Goal: Task Accomplishment & Management: Use online tool/utility

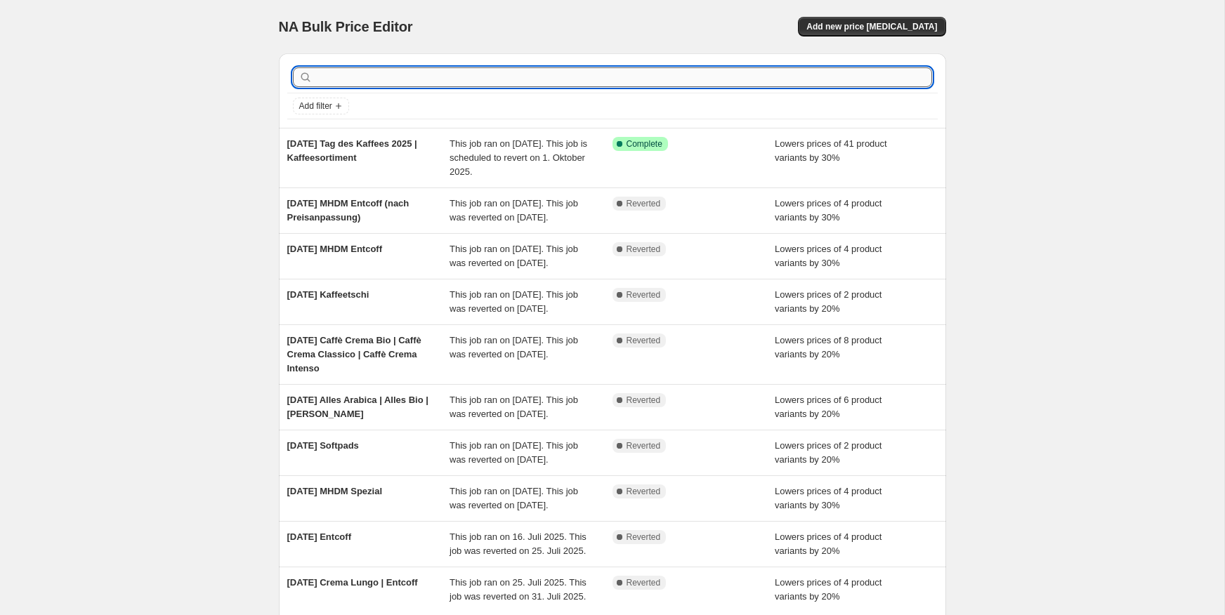
click at [391, 81] on input "text" at bounding box center [623, 77] width 617 height 20
type input "mhdm"
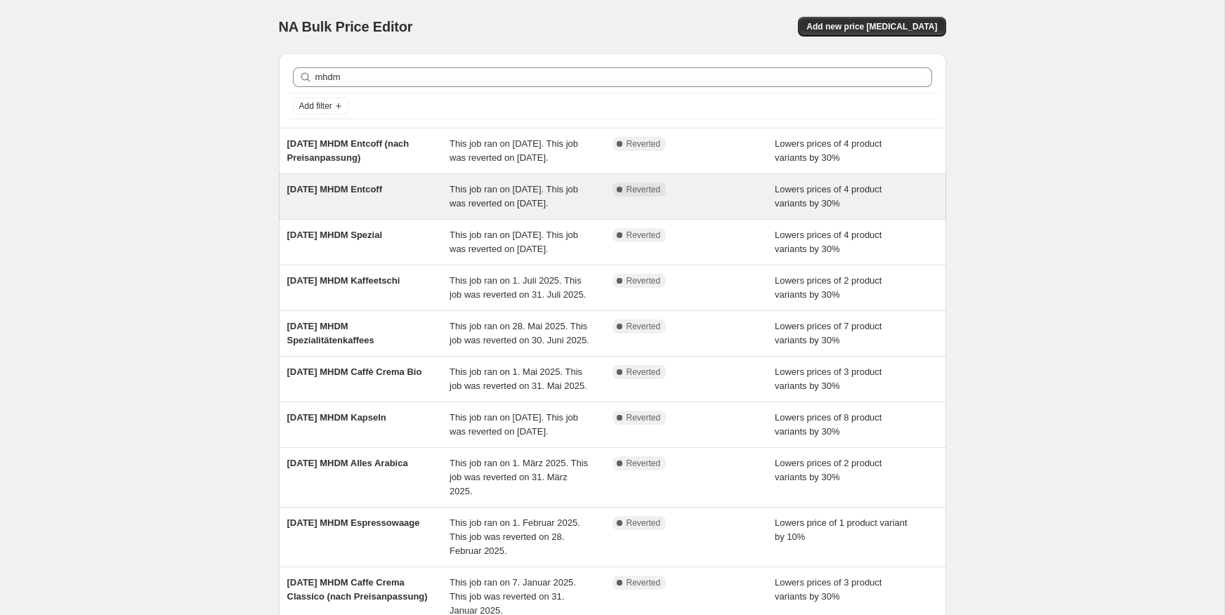
click at [455, 209] on span "This job ran on [DATE]. This job was reverted on [DATE]." at bounding box center [514, 196] width 129 height 25
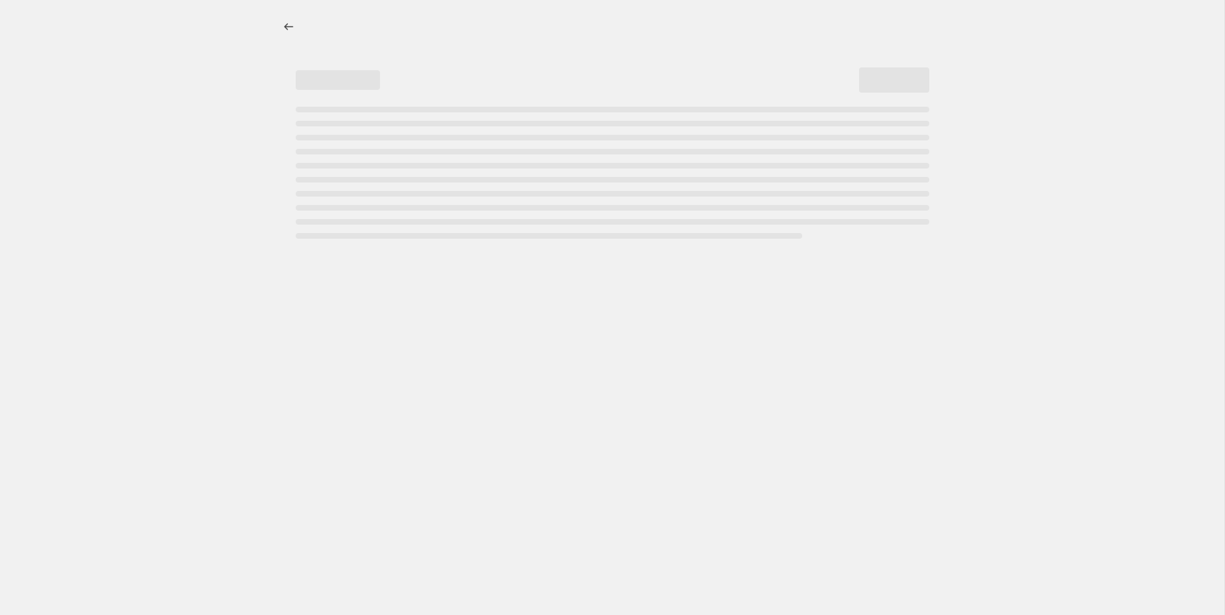
select select "percentage"
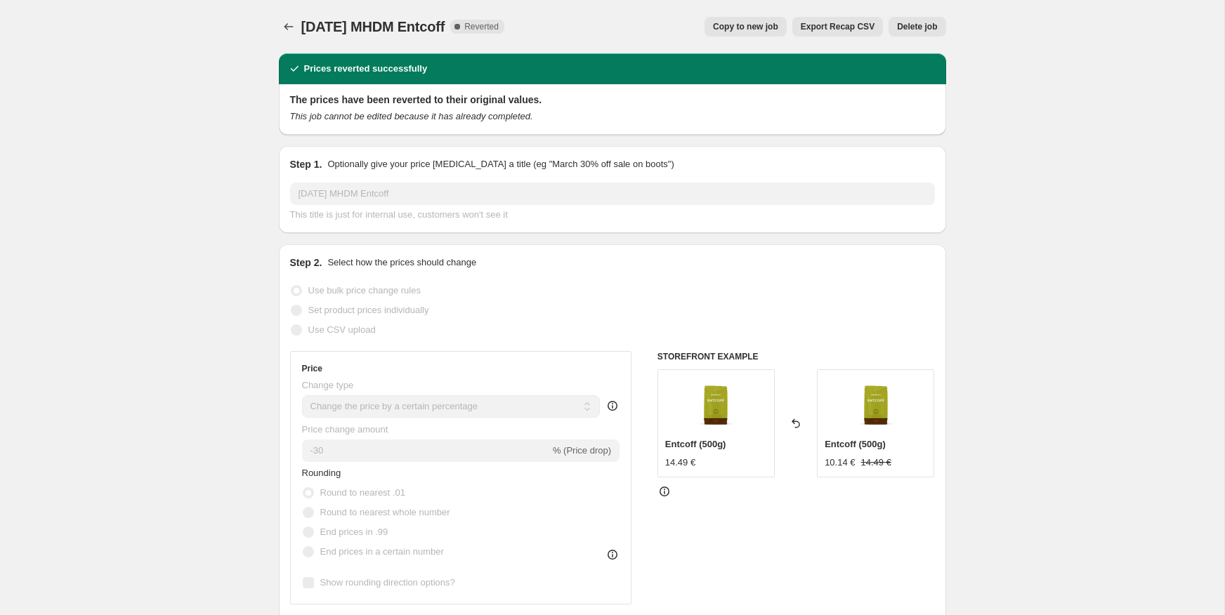
click at [755, 27] on span "Copy to new job" at bounding box center [745, 26] width 65 height 11
select select "percentage"
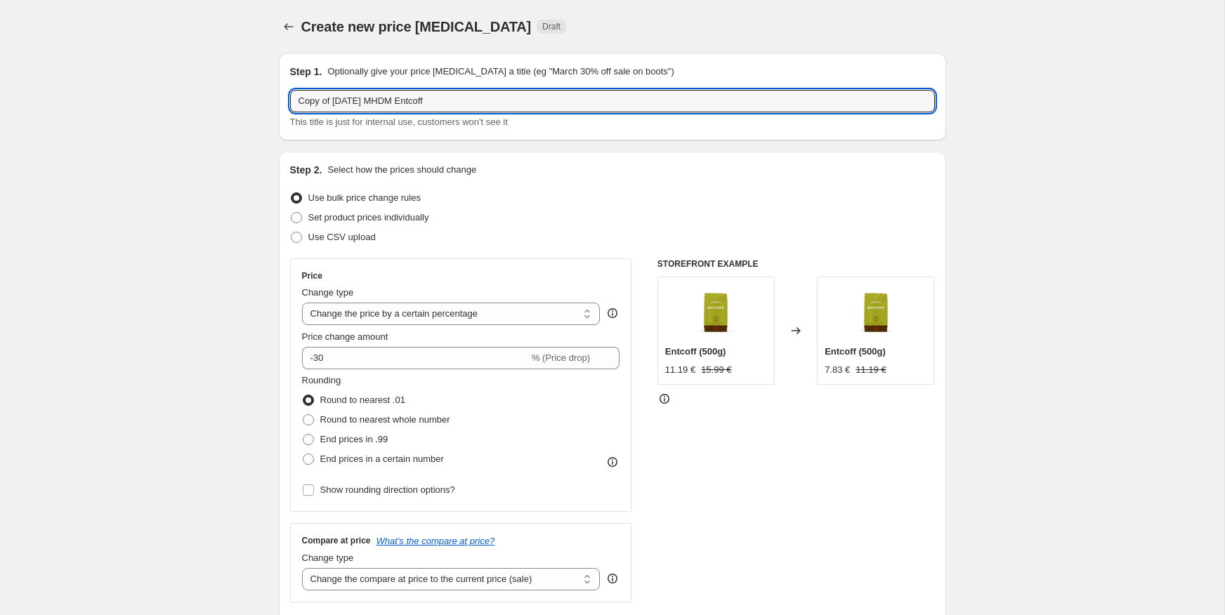
drag, startPoint x: 334, startPoint y: 99, endPoint x: 261, endPoint y: 103, distance: 73.9
click at [397, 103] on input "[DATE] MHDM Entcoff" at bounding box center [612, 101] width 645 height 22
type input "[DATE] MHDM Caffè Crema Intenso"
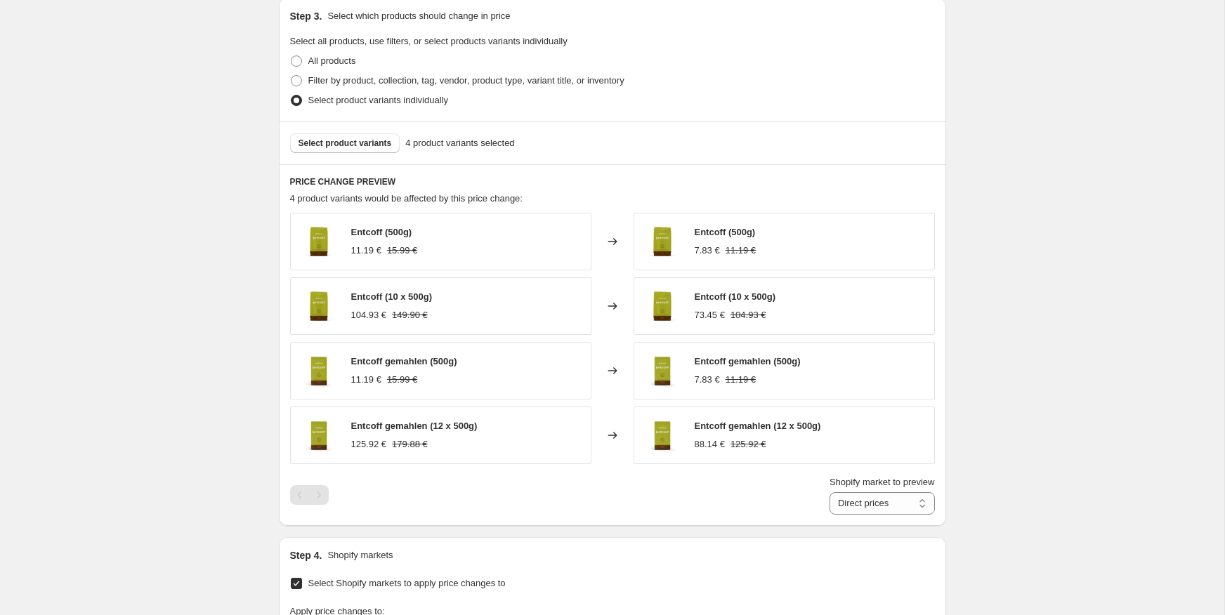
scroll to position [738, 0]
click at [354, 141] on span "Select product variants" at bounding box center [345, 141] width 93 height 11
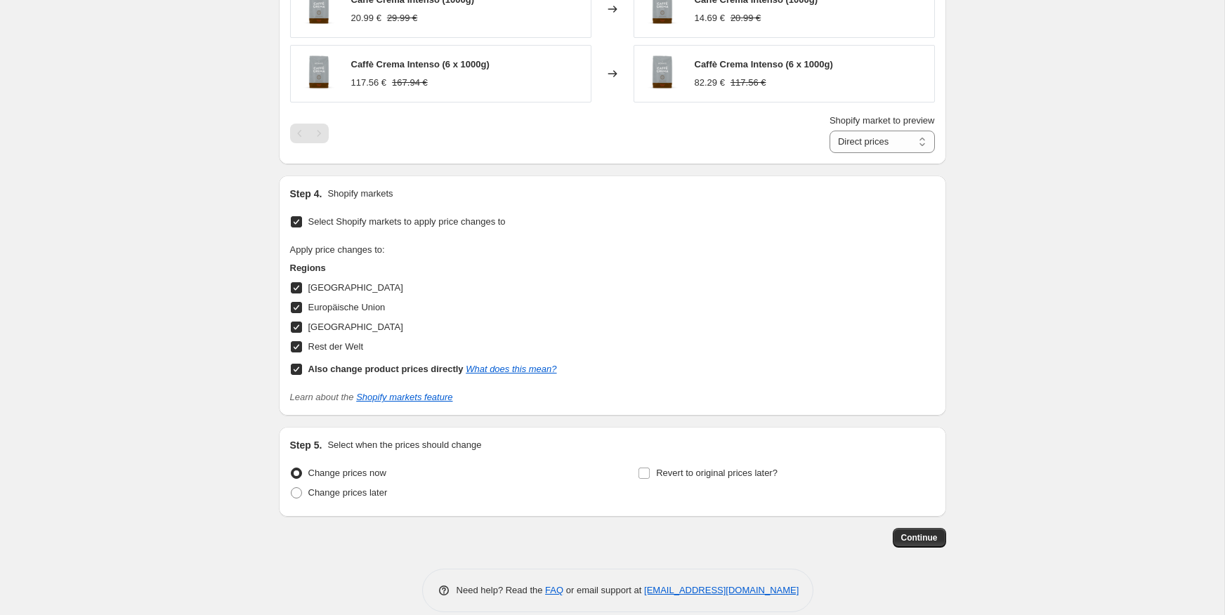
scroll to position [986, 0]
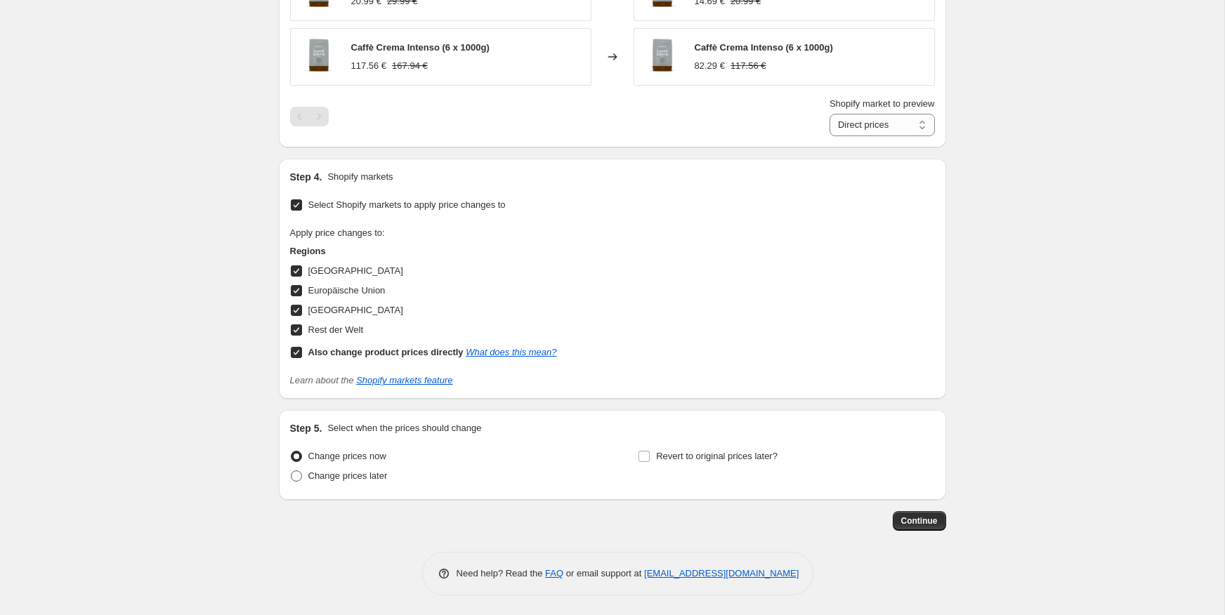
click at [379, 474] on span "Change prices later" at bounding box center [347, 476] width 79 height 11
click at [292, 471] on input "Change prices later" at bounding box center [291, 471] width 1 height 1
radio input "true"
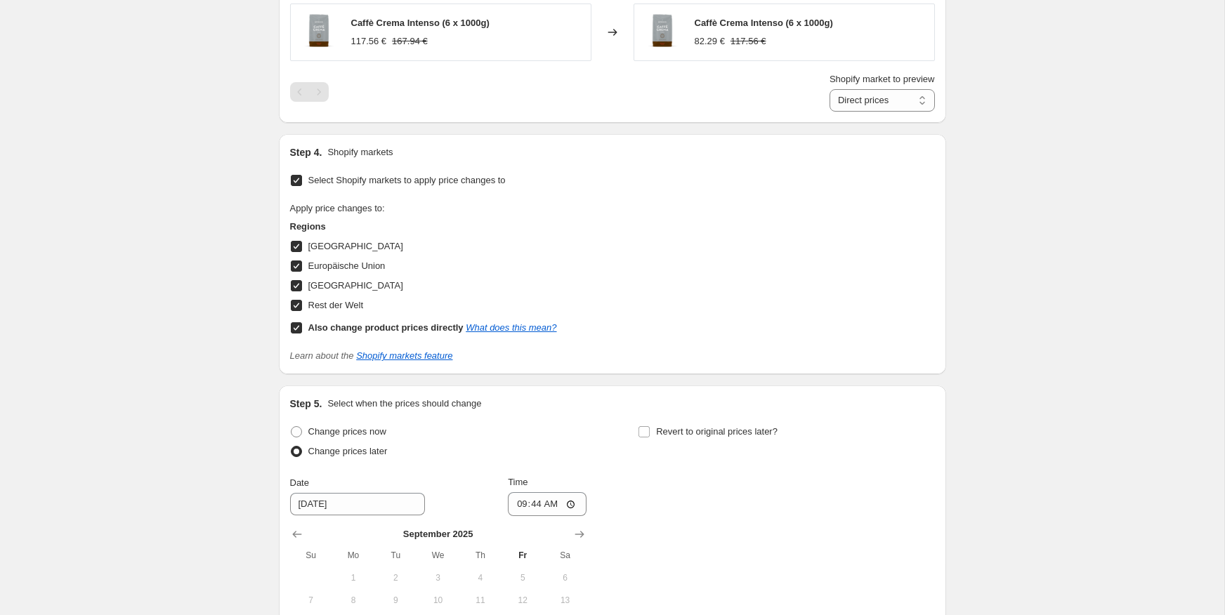
scroll to position [1031, 0]
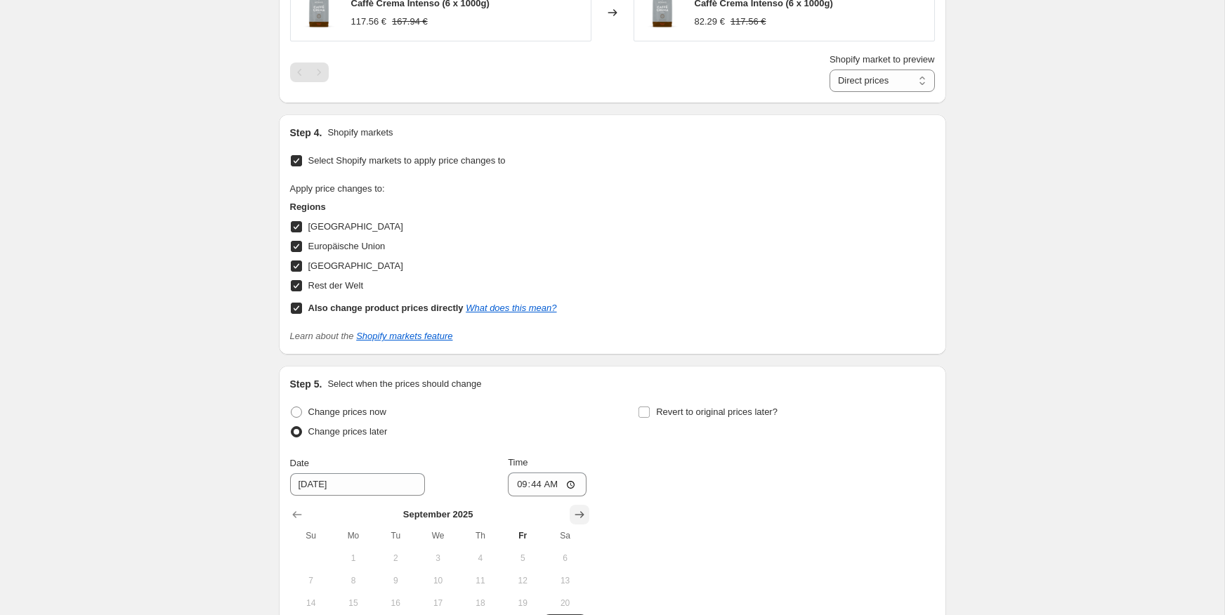
click at [580, 511] on icon "Show next month, October 2025" at bounding box center [580, 515] width 14 height 14
click at [478, 549] on button "2" at bounding box center [480, 558] width 42 height 22
type input "[DATE]"
drag, startPoint x: 534, startPoint y: 481, endPoint x: 577, endPoint y: 497, distance: 45.8
click at [534, 481] on input "09:44" at bounding box center [547, 485] width 79 height 24
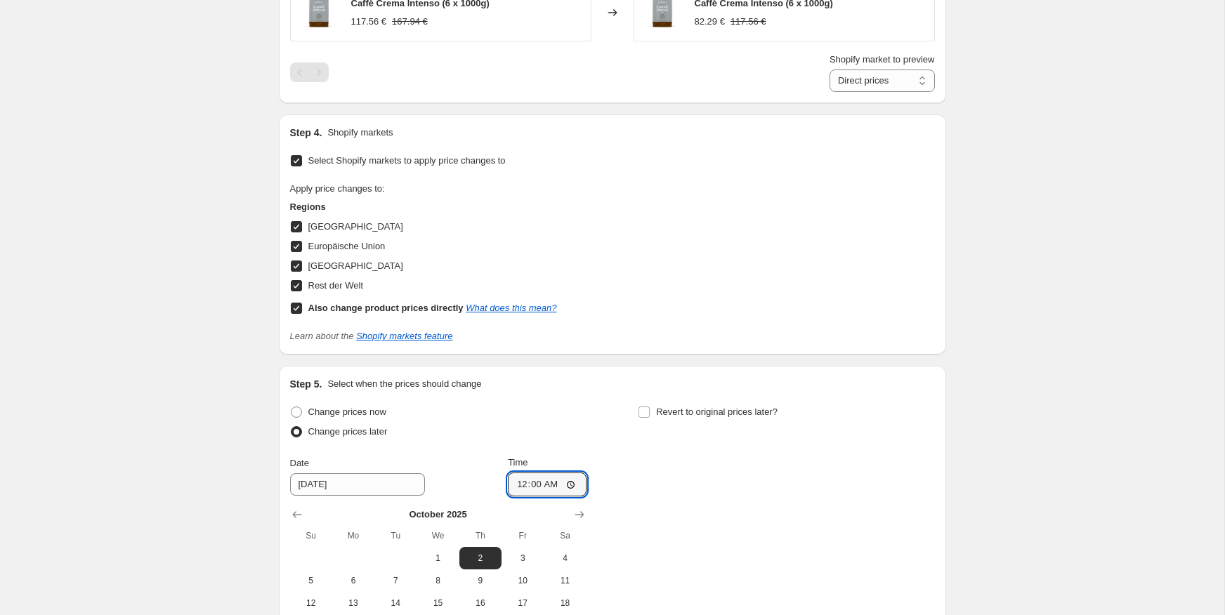
type input "00:01"
click at [688, 407] on span "Revert to original prices later?" at bounding box center [717, 412] width 122 height 11
click at [650, 407] on input "Revert to original prices later?" at bounding box center [644, 412] width 11 height 11
checkbox input "true"
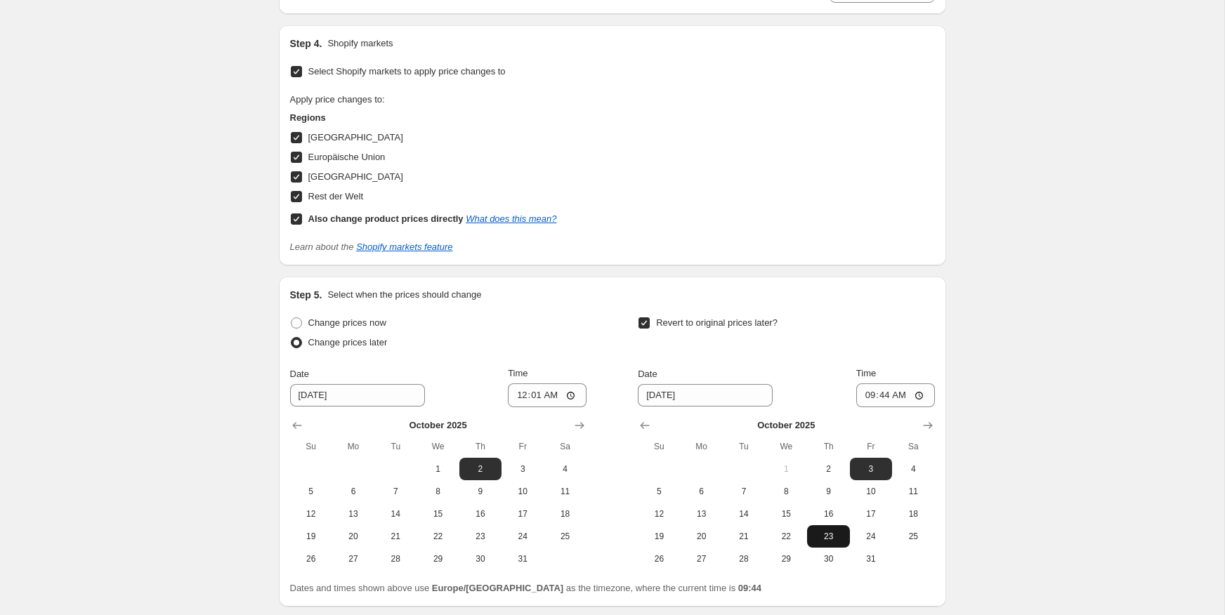
scroll to position [1129, 0]
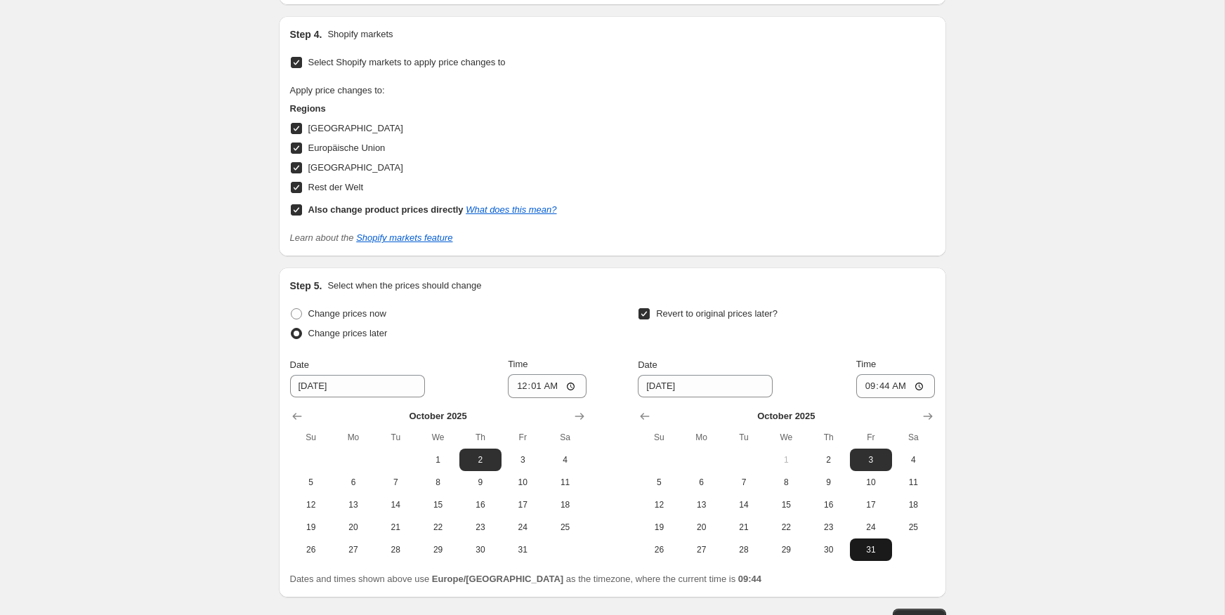
click at [875, 544] on span "31" at bounding box center [871, 549] width 31 height 11
type input "[DATE]"
drag, startPoint x: 880, startPoint y: 380, endPoint x: 896, endPoint y: 420, distance: 43.5
click at [880, 381] on input "09:44" at bounding box center [895, 386] width 79 height 24
type input "23:59"
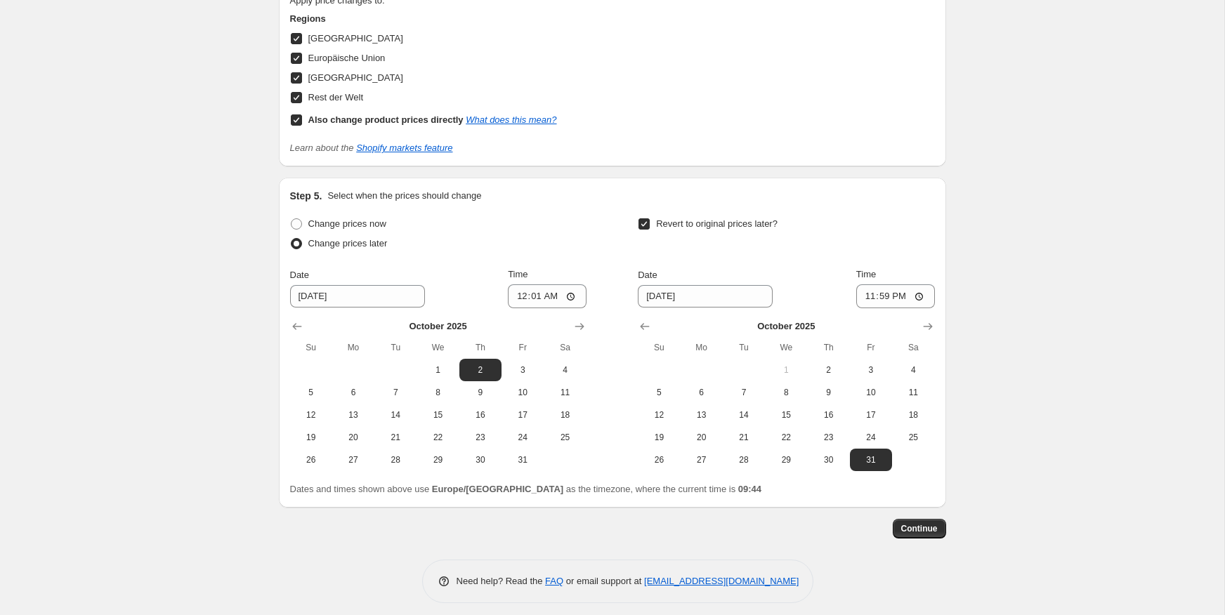
scroll to position [1227, 0]
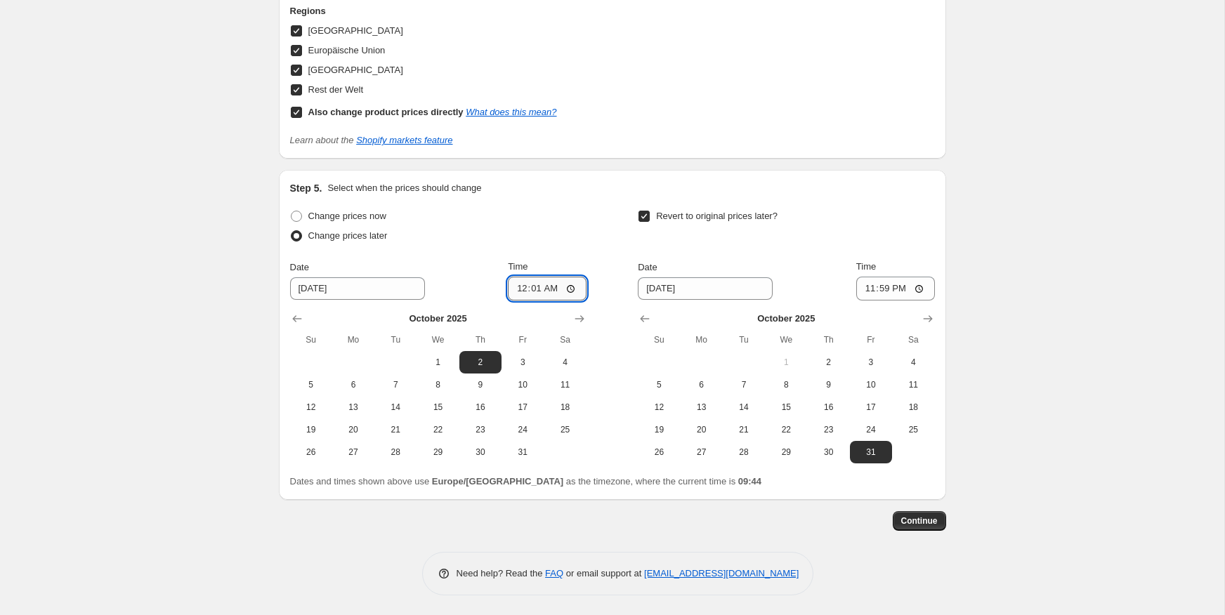
click at [554, 292] on input "00:01" at bounding box center [547, 289] width 79 height 24
type input "00:15"
click at [927, 521] on span "Continue" at bounding box center [919, 521] width 37 height 11
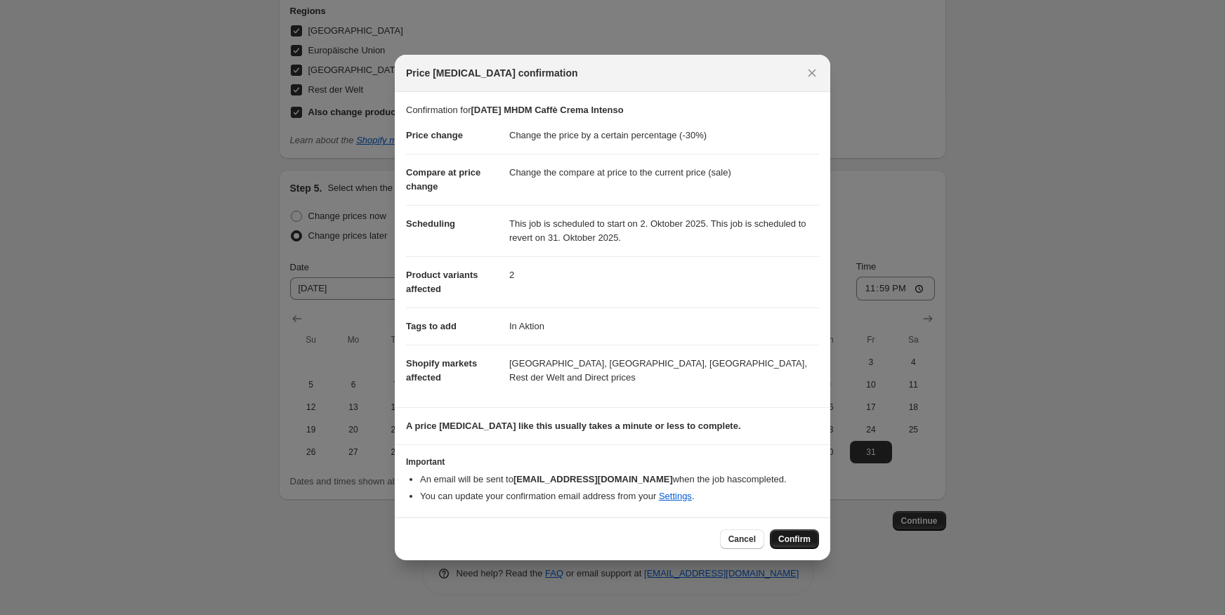
click at [811, 538] on button "Confirm" at bounding box center [794, 540] width 49 height 20
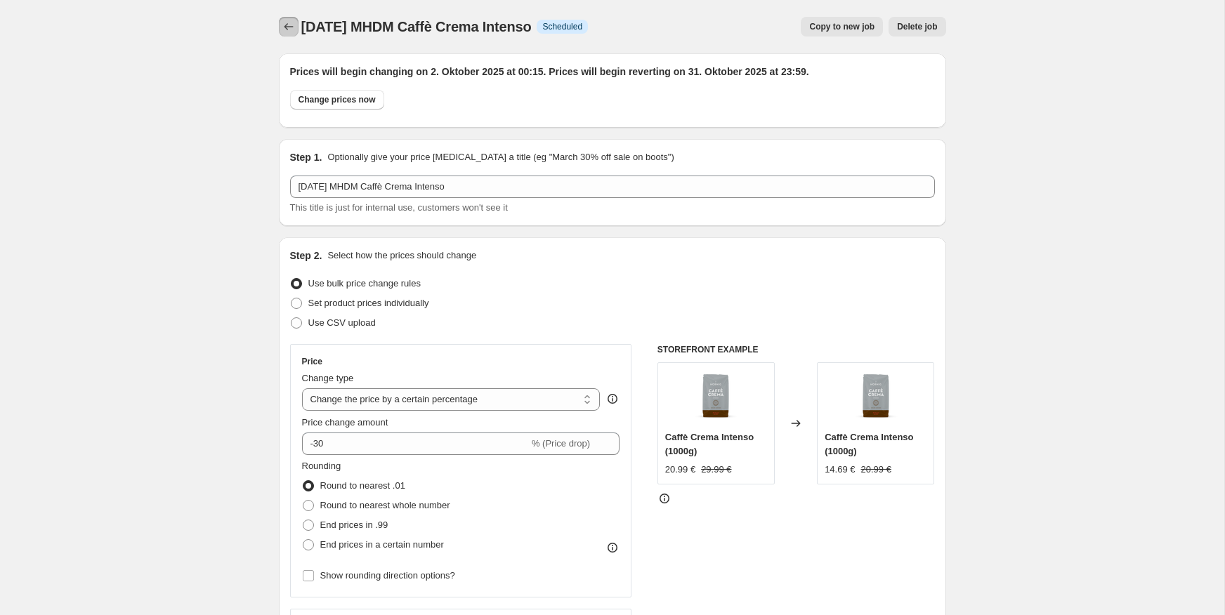
click at [290, 25] on icon "Price change jobs" at bounding box center [289, 27] width 14 height 14
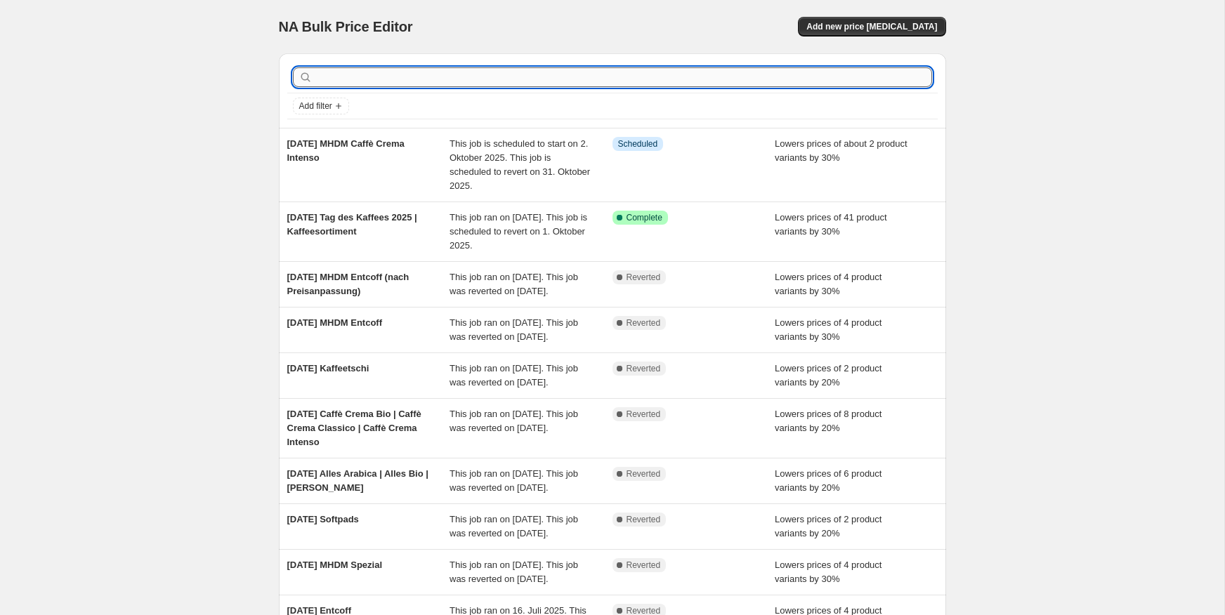
click at [399, 82] on input "text" at bounding box center [623, 77] width 617 height 20
type input "alles"
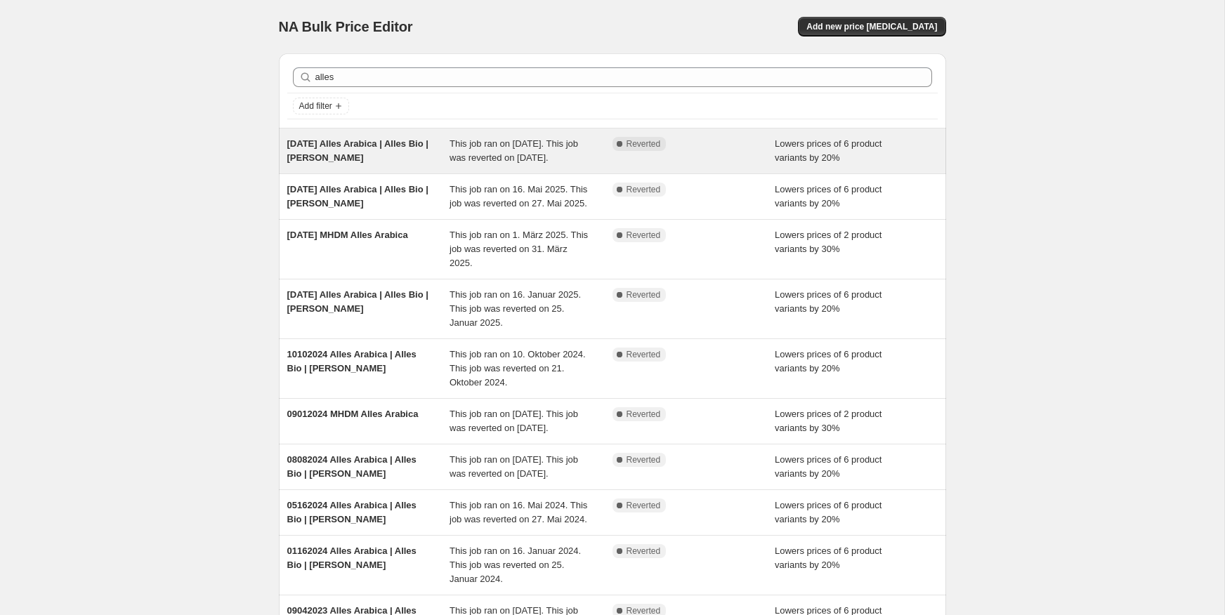
click at [481, 155] on span "This job ran on [DATE]. This job was reverted on [DATE]." at bounding box center [514, 150] width 129 height 25
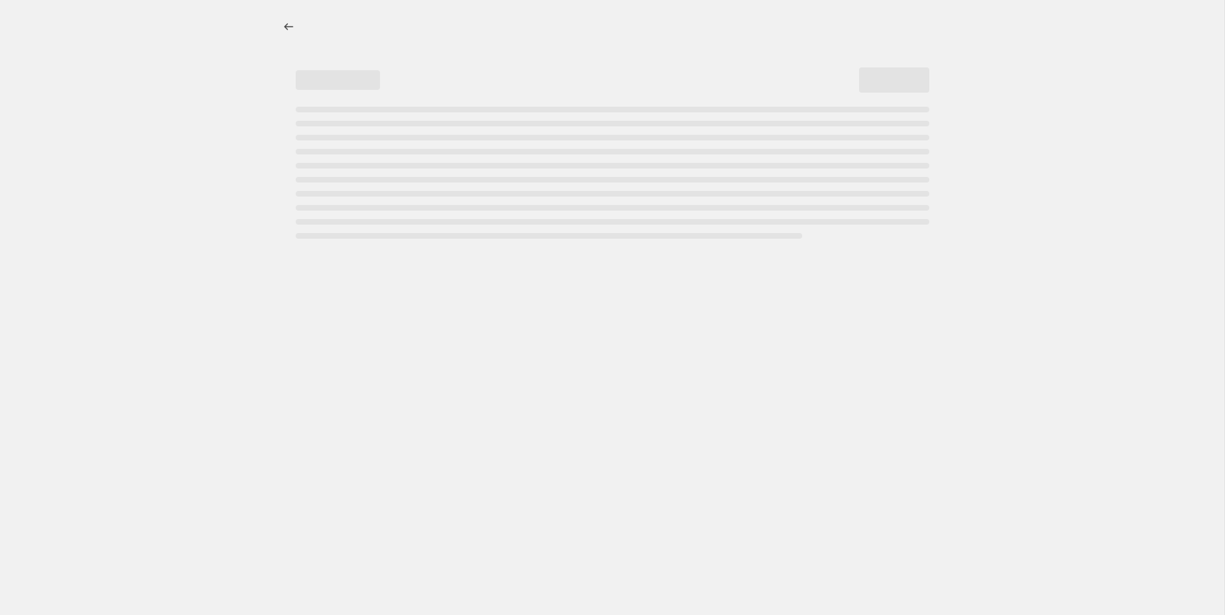
select select "percentage"
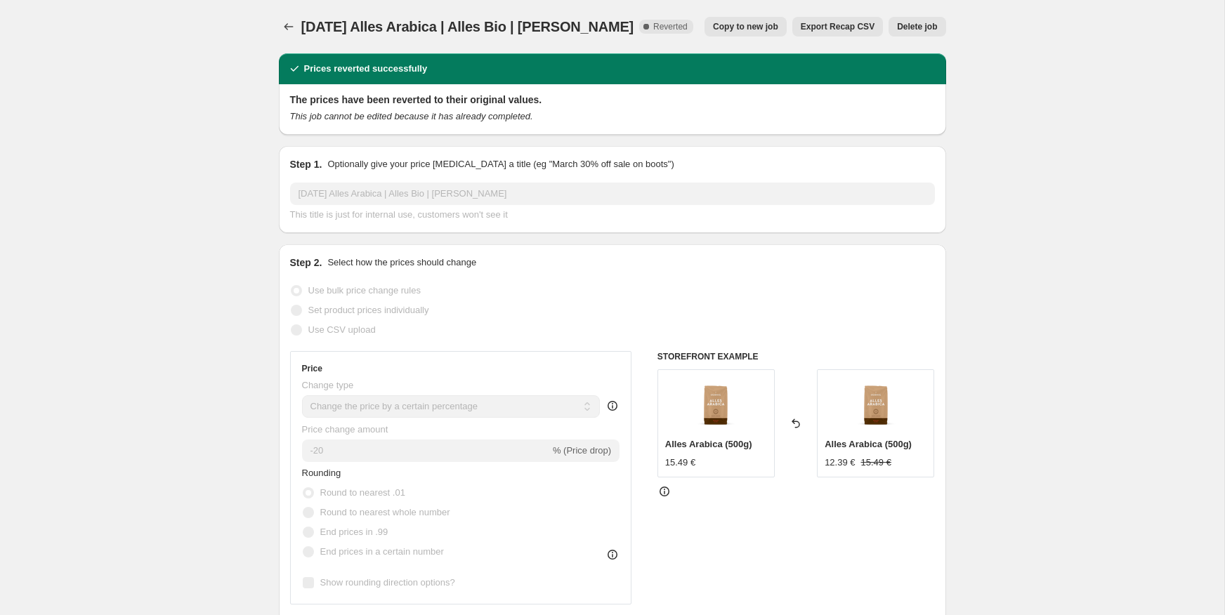
click at [769, 30] on span "Copy to new job" at bounding box center [745, 26] width 65 height 11
select select "percentage"
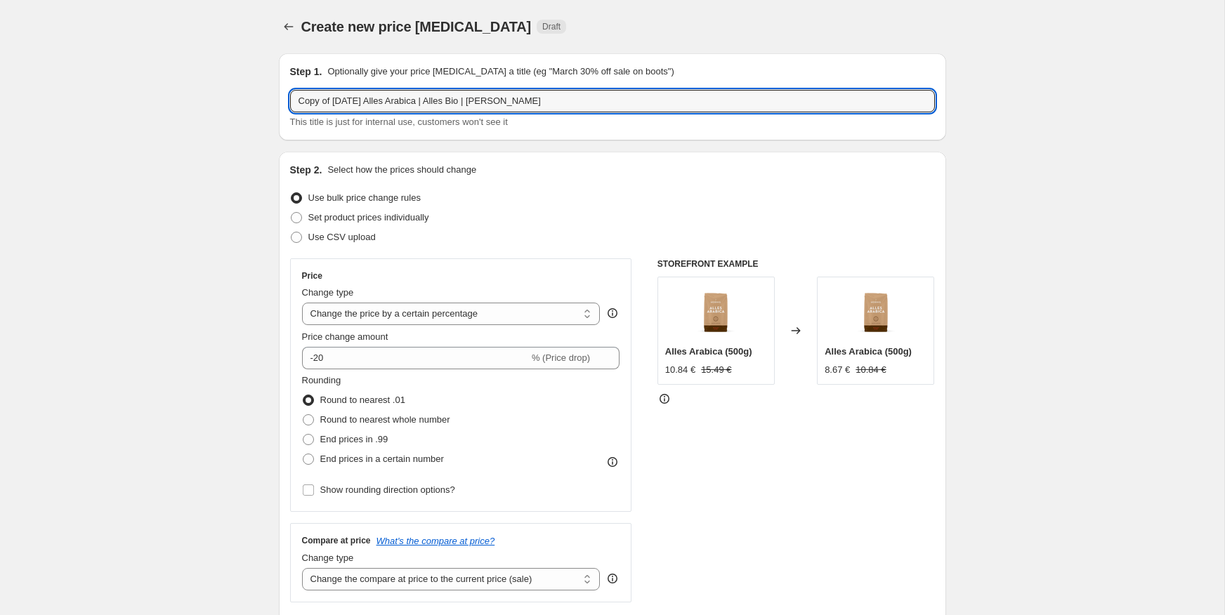
drag, startPoint x: 334, startPoint y: 99, endPoint x: 234, endPoint y: 103, distance: 100.5
drag, startPoint x: 344, startPoint y: 100, endPoint x: 222, endPoint y: 103, distance: 122.3
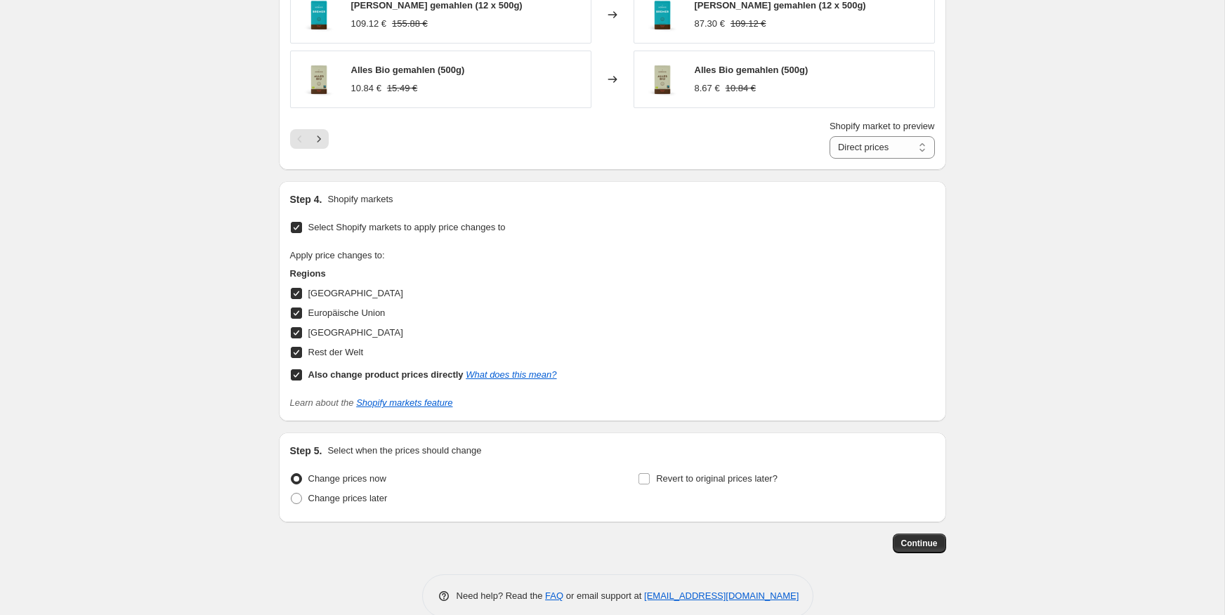
scroll to position [1180, 0]
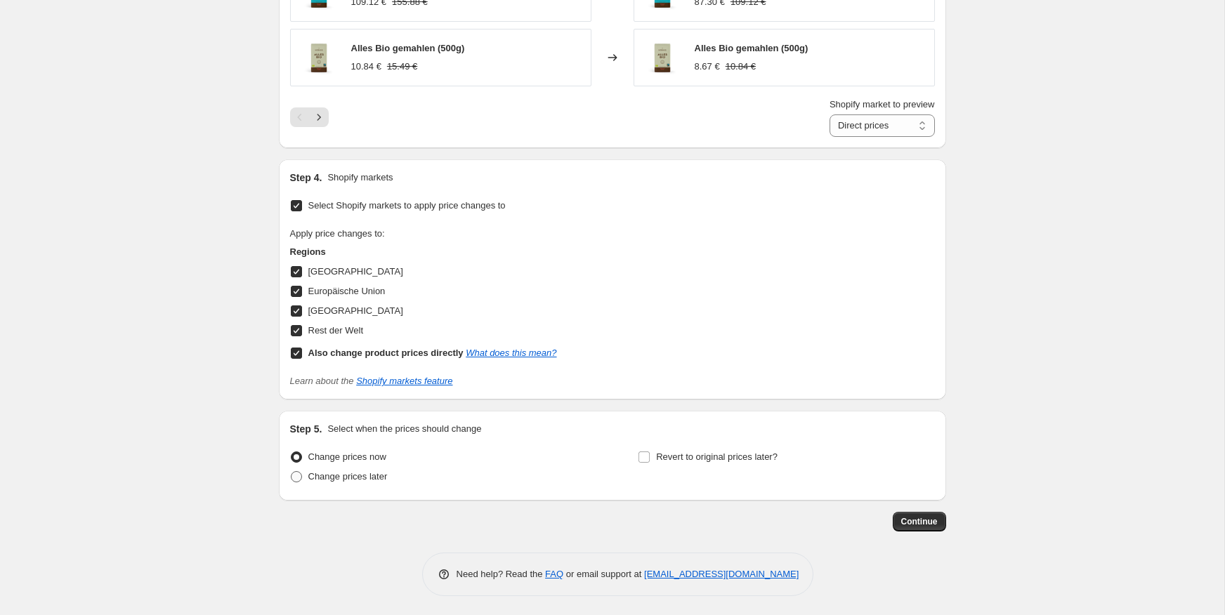
type input "[DATE] Alles Arabica | Alles Bio | [PERSON_NAME]"
click at [333, 480] on span "Change prices later" at bounding box center [347, 476] width 79 height 11
click at [292, 472] on input "Change prices later" at bounding box center [291, 471] width 1 height 1
radio input "true"
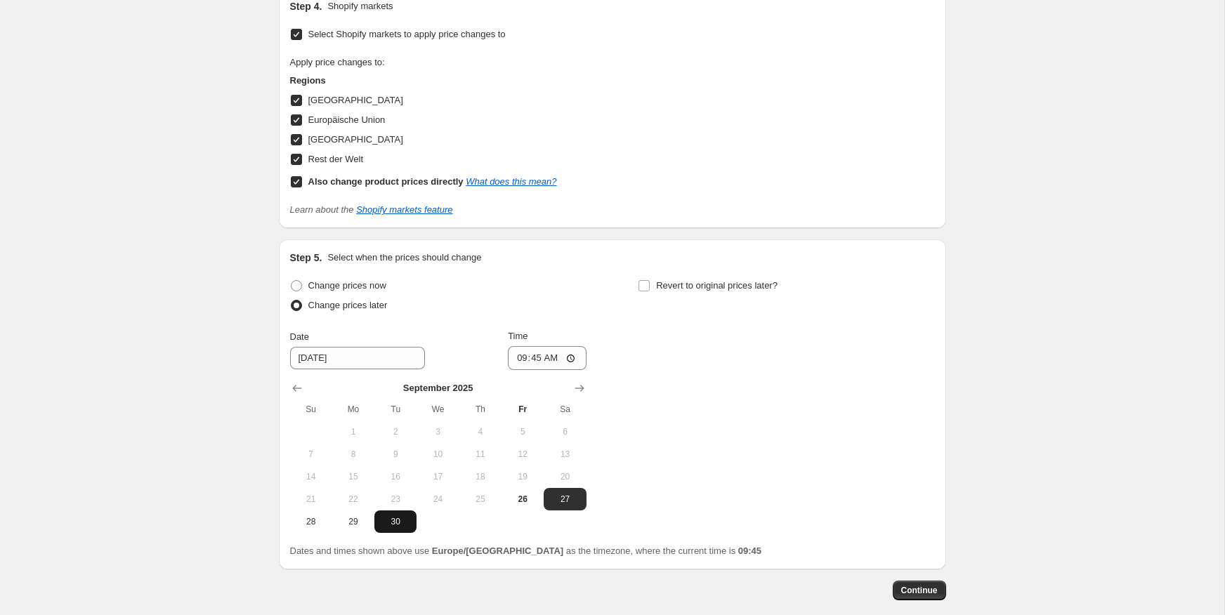
scroll to position [1419, 0]
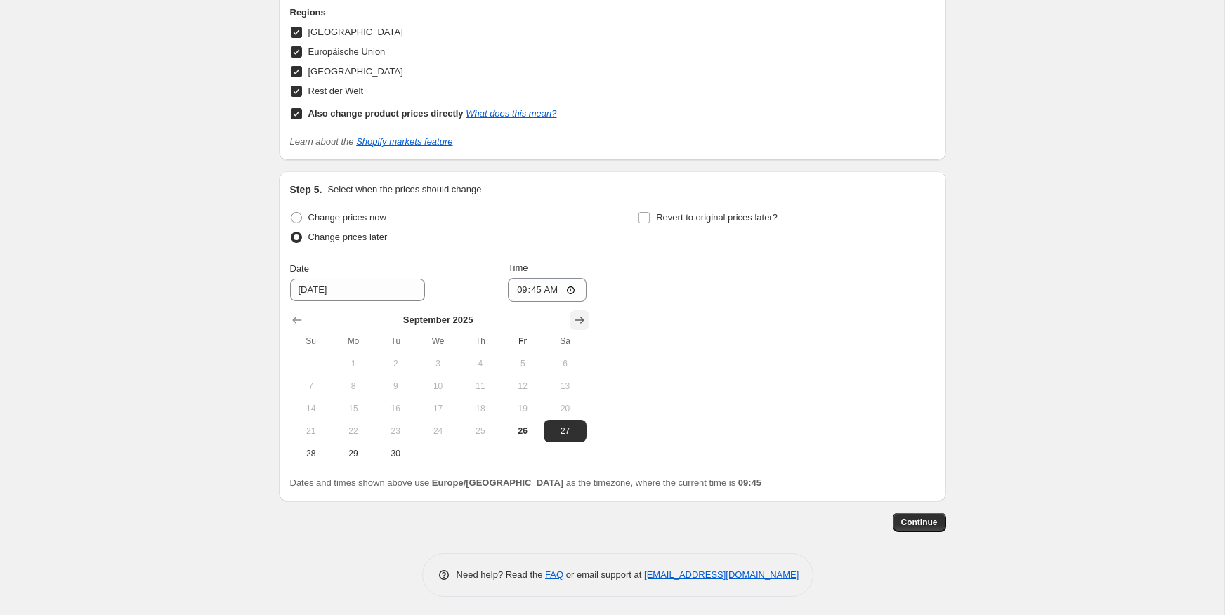
click at [581, 319] on icon "Show next month, October 2025" at bounding box center [579, 321] width 9 height 7
click at [520, 381] on span "10" at bounding box center [522, 386] width 31 height 11
type input "[DATE]"
click at [537, 288] on input "09:45" at bounding box center [547, 290] width 79 height 24
type input "00:01"
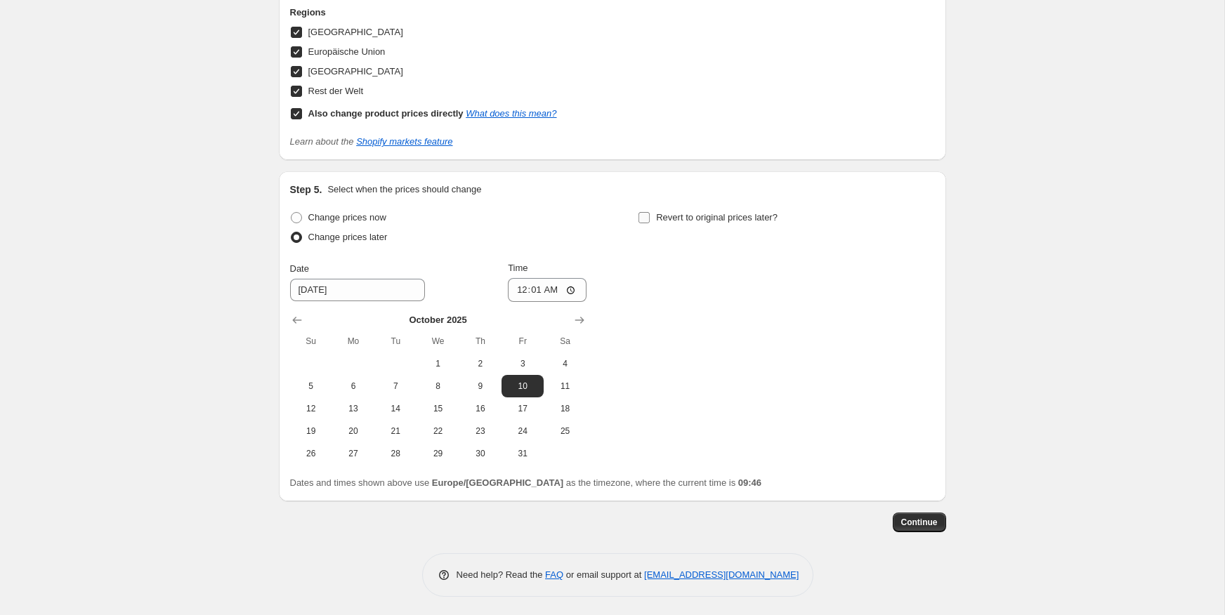
click at [667, 212] on span "Revert to original prices later?" at bounding box center [717, 217] width 122 height 11
click at [650, 212] on input "Revert to original prices later?" at bounding box center [644, 217] width 11 height 11
checkbox input "true"
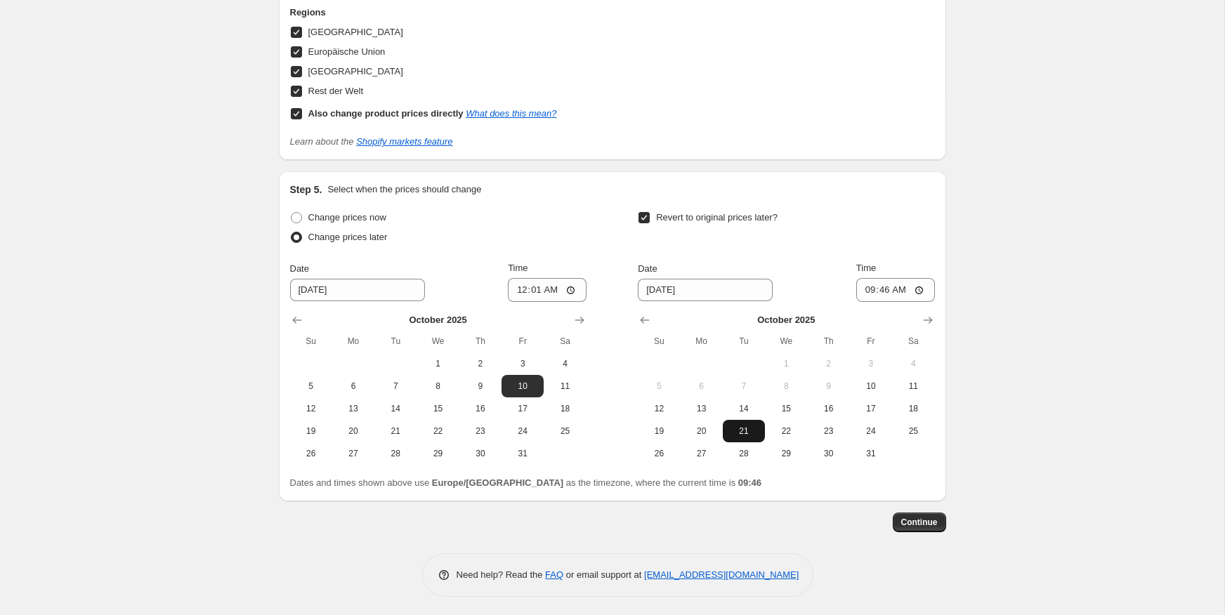
click at [745, 429] on span "21" at bounding box center [744, 431] width 31 height 11
type input "[DATE]"
click at [888, 289] on input "09:46" at bounding box center [895, 290] width 79 height 24
type input "23:59"
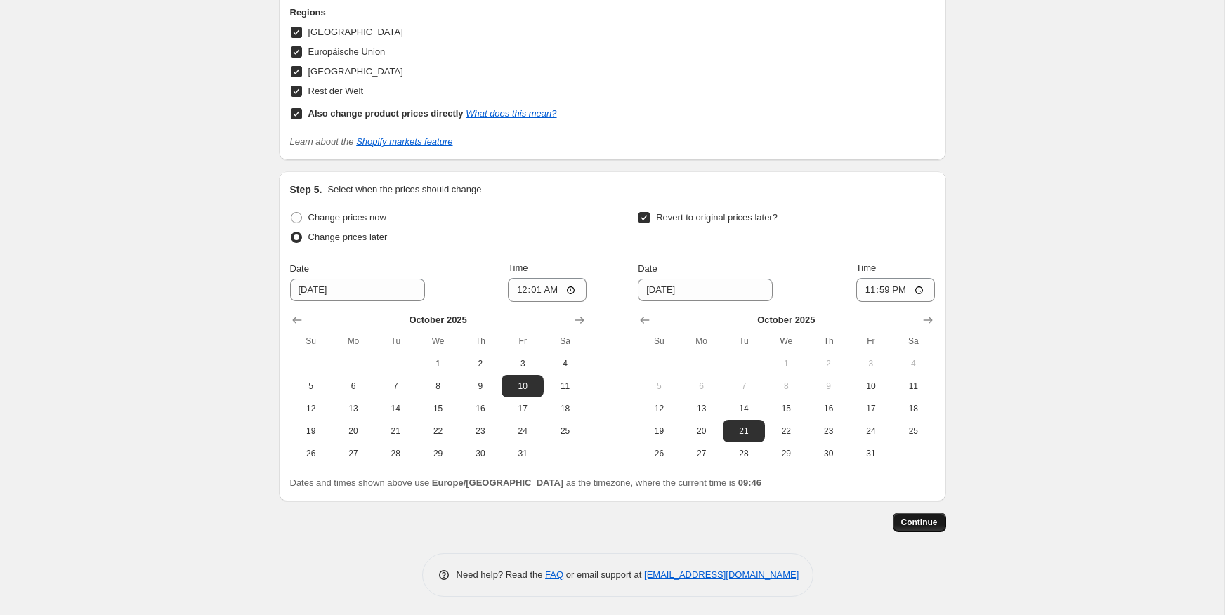
click at [939, 525] on button "Continue" at bounding box center [919, 523] width 53 height 20
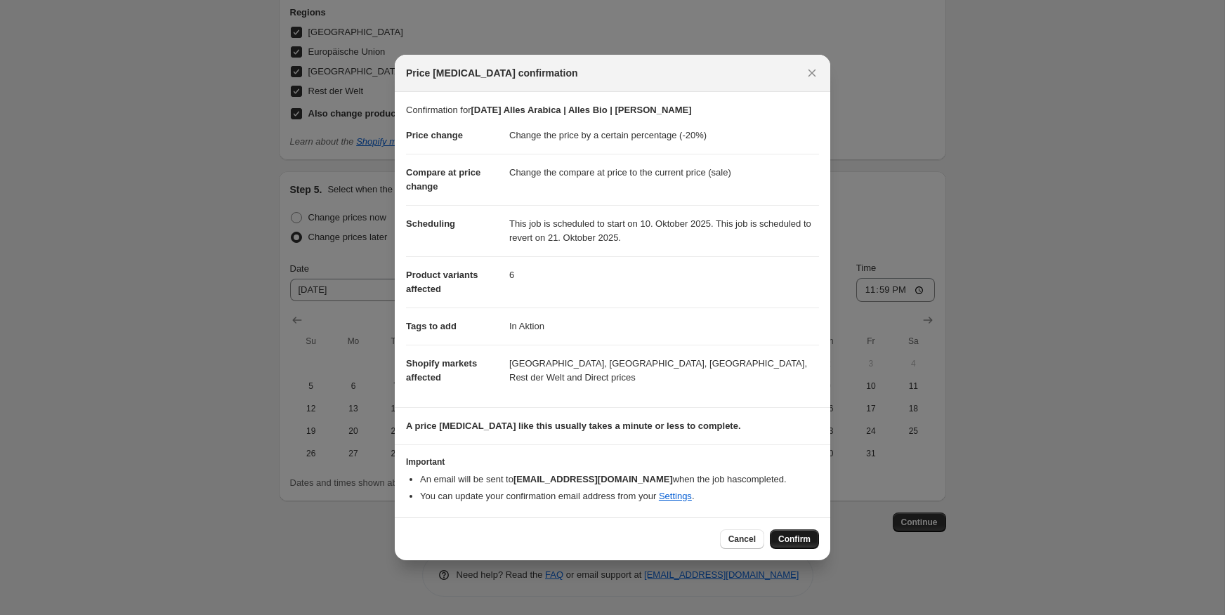
click at [796, 536] on span "Confirm" at bounding box center [794, 539] width 32 height 11
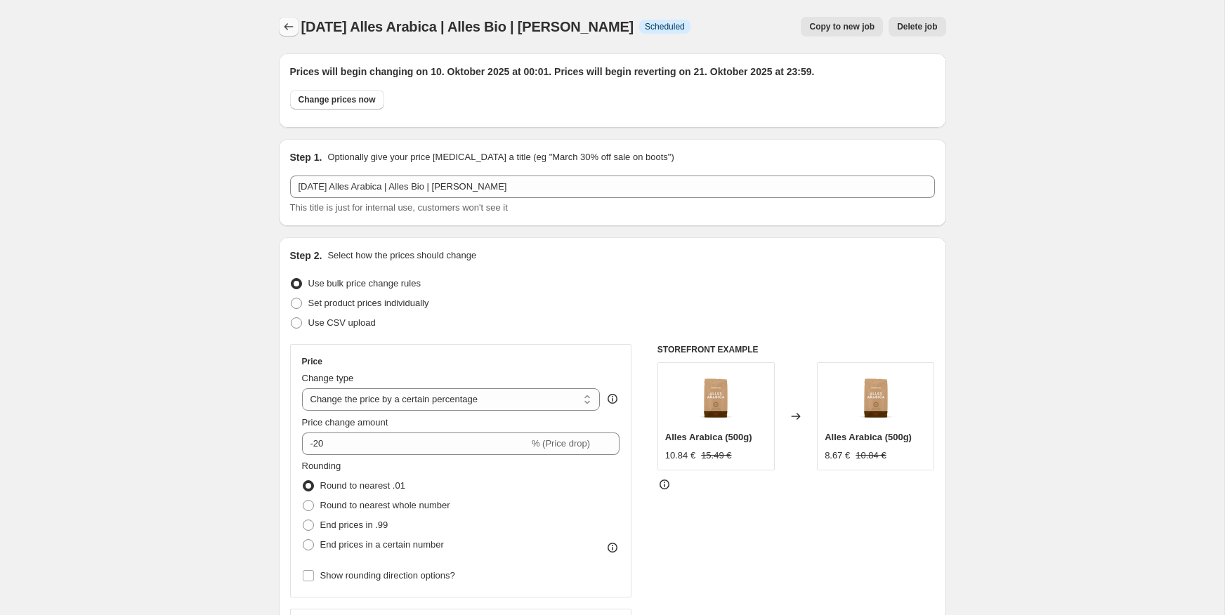
click at [289, 28] on icon "Price change jobs" at bounding box center [289, 27] width 14 height 14
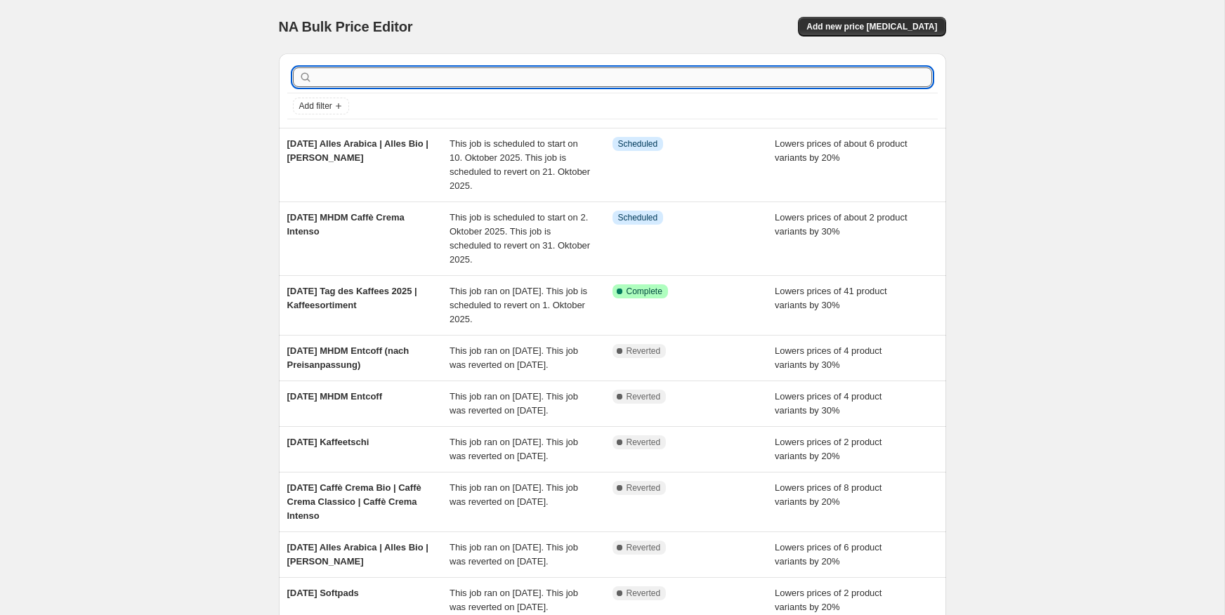
click at [365, 83] on input "text" at bounding box center [623, 77] width 617 height 20
type input "schwar"
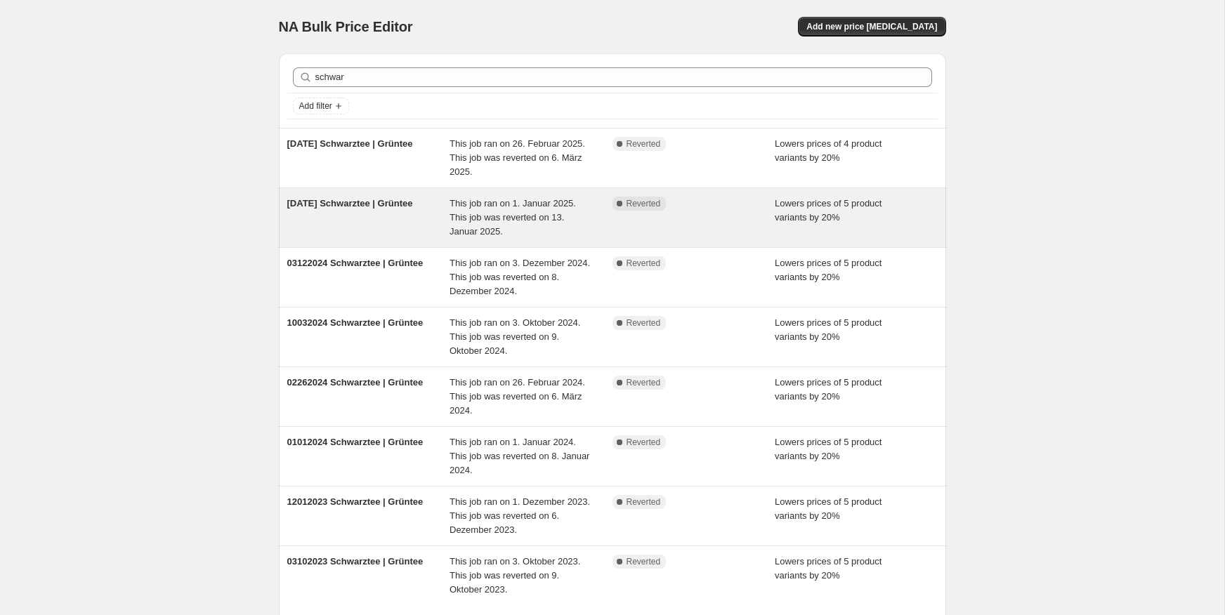
click at [372, 214] on div "[DATE] Schwarztee | Grüntee" at bounding box center [368, 218] width 163 height 42
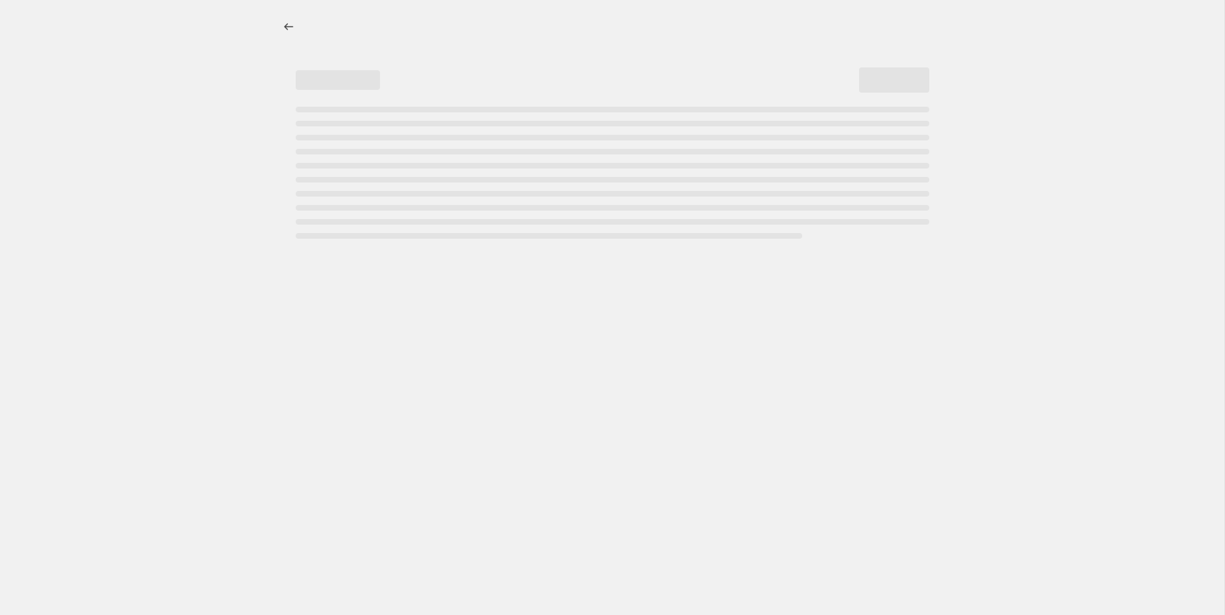
select select "percentage"
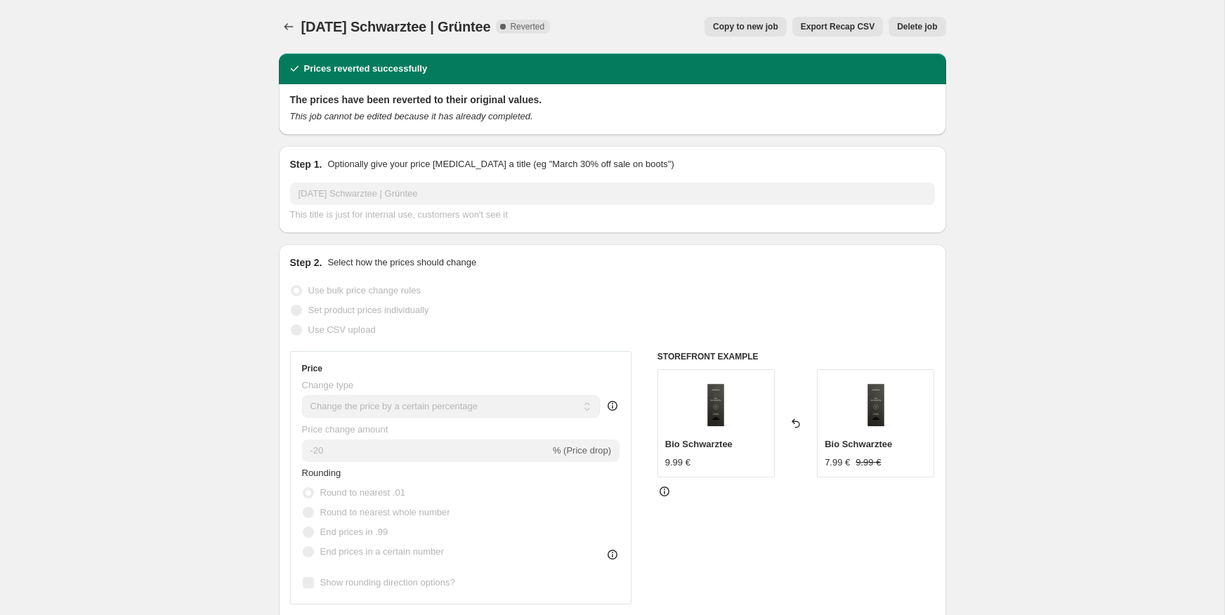
click at [757, 30] on span "Copy to new job" at bounding box center [745, 26] width 65 height 11
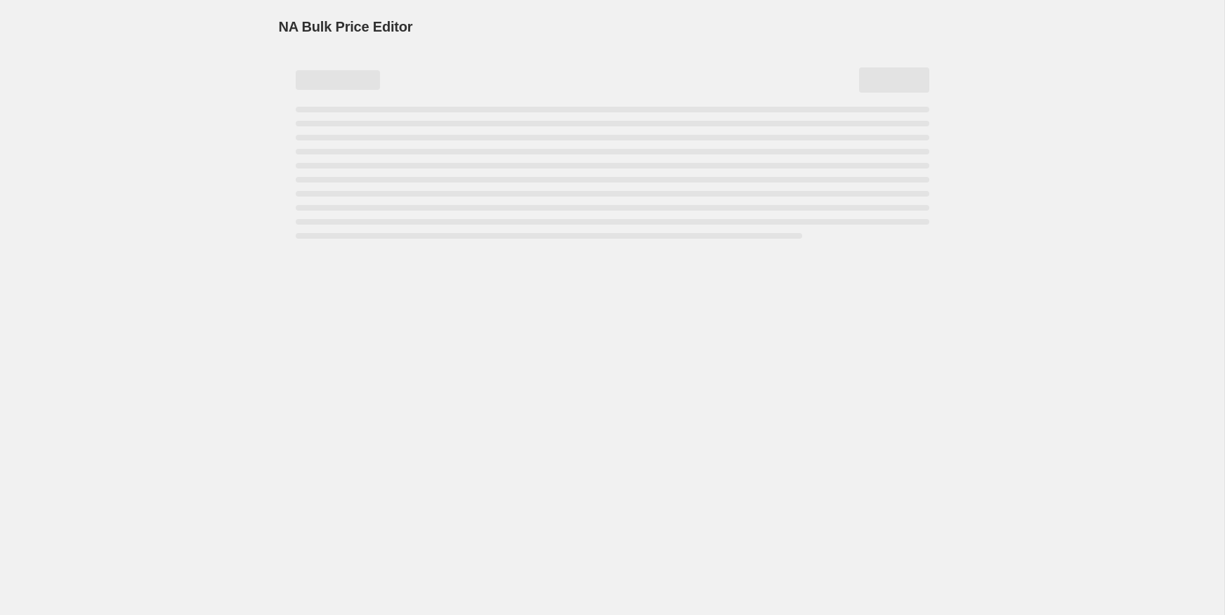
select select "percentage"
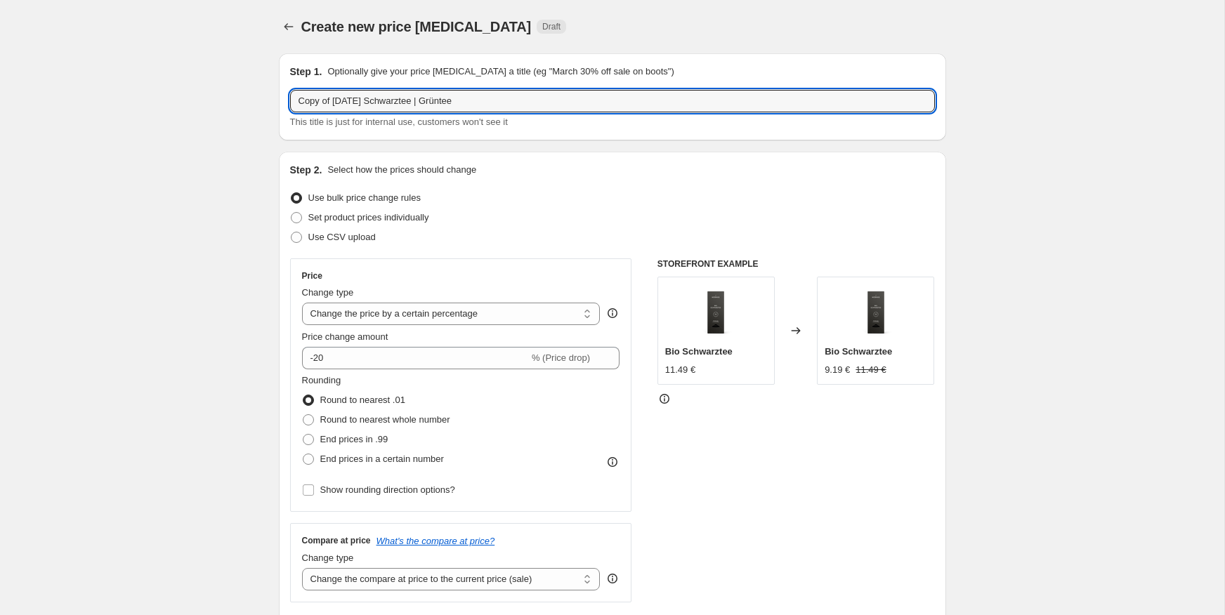
drag, startPoint x: 334, startPoint y: 103, endPoint x: 251, endPoint y: 103, distance: 82.9
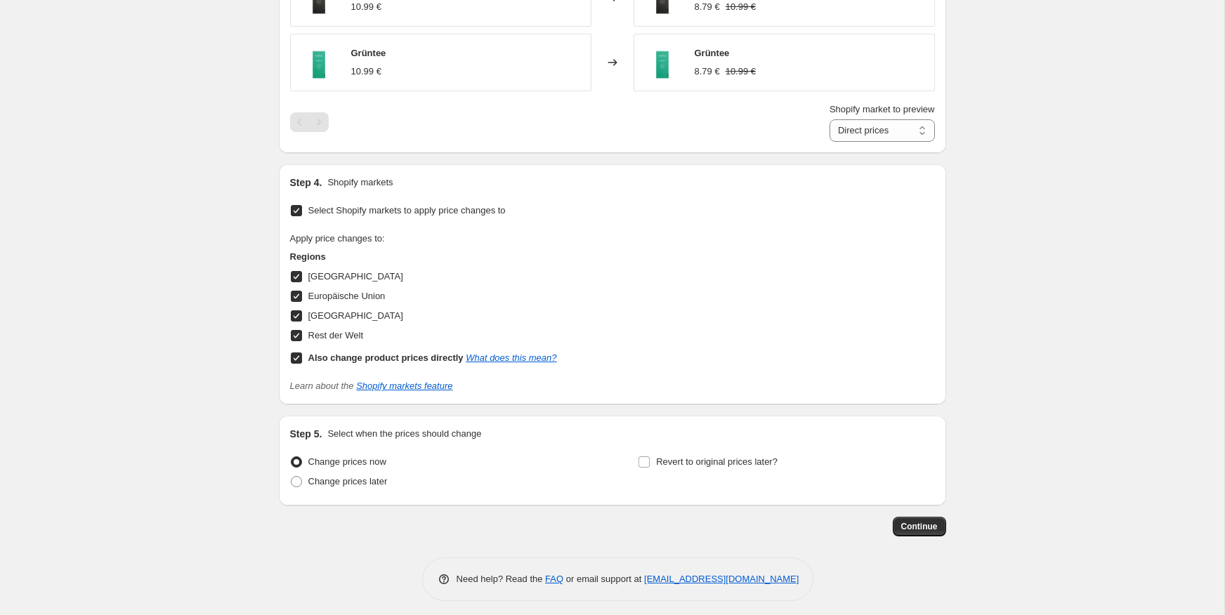
scroll to position [1180, 0]
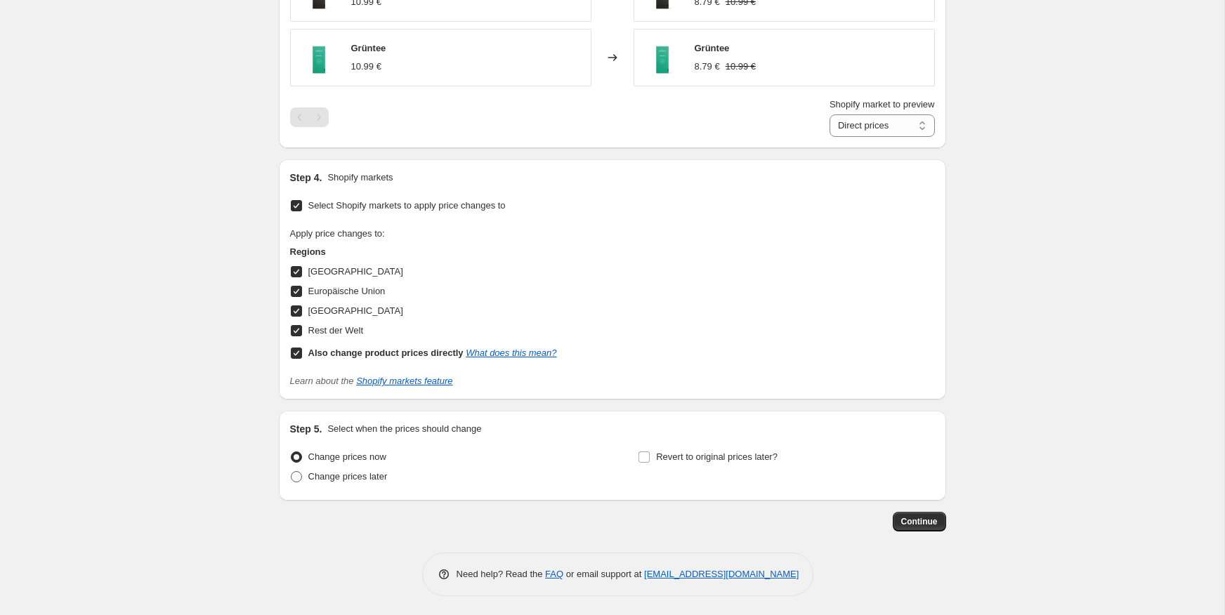
type input "[DATE] Schwarztee | Grüntee"
click at [382, 473] on span "Change prices later" at bounding box center [347, 476] width 79 height 11
click at [292, 472] on input "Change prices later" at bounding box center [291, 471] width 1 height 1
radio input "true"
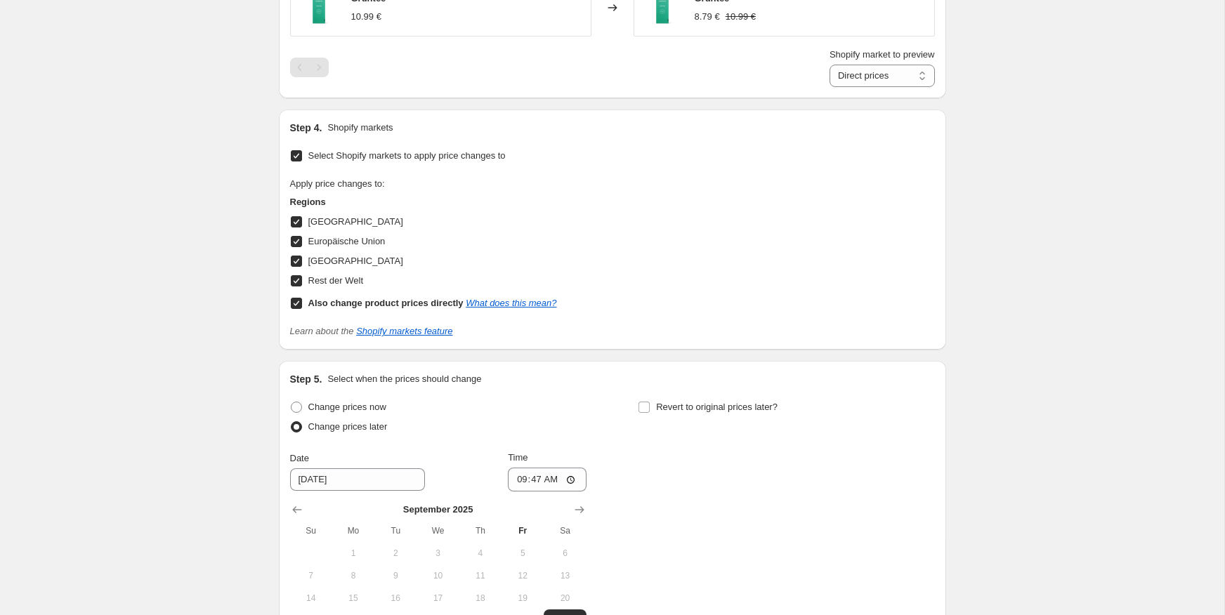
scroll to position [1230, 0]
click at [577, 509] on icon "Show next month, October 2025" at bounding box center [580, 509] width 14 height 14
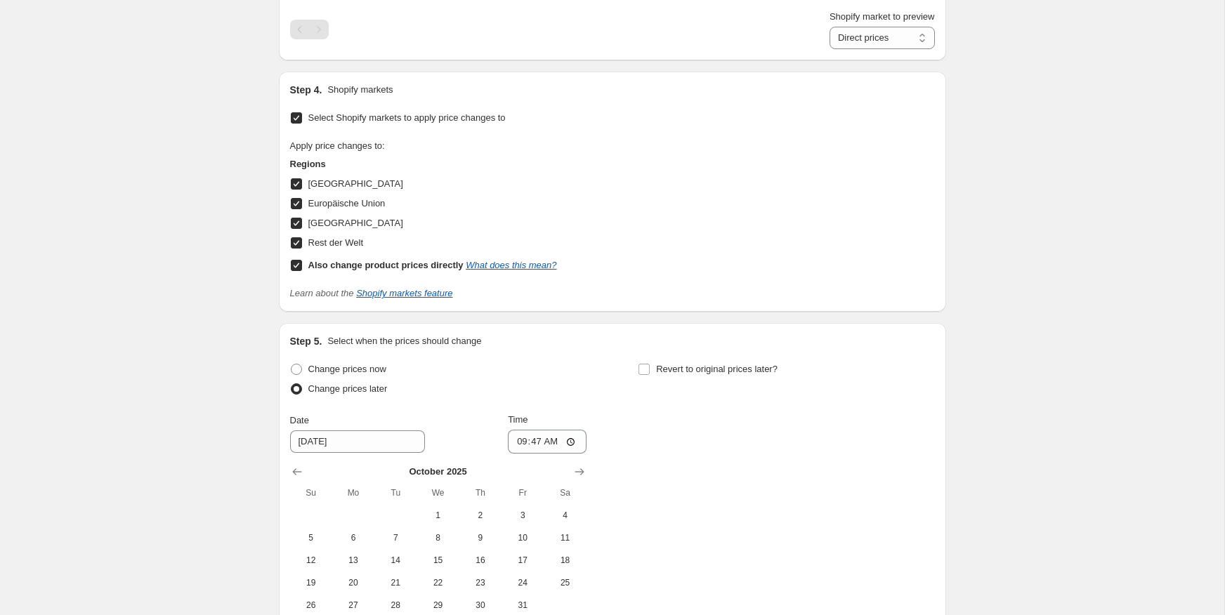
scroll to position [1272, 0]
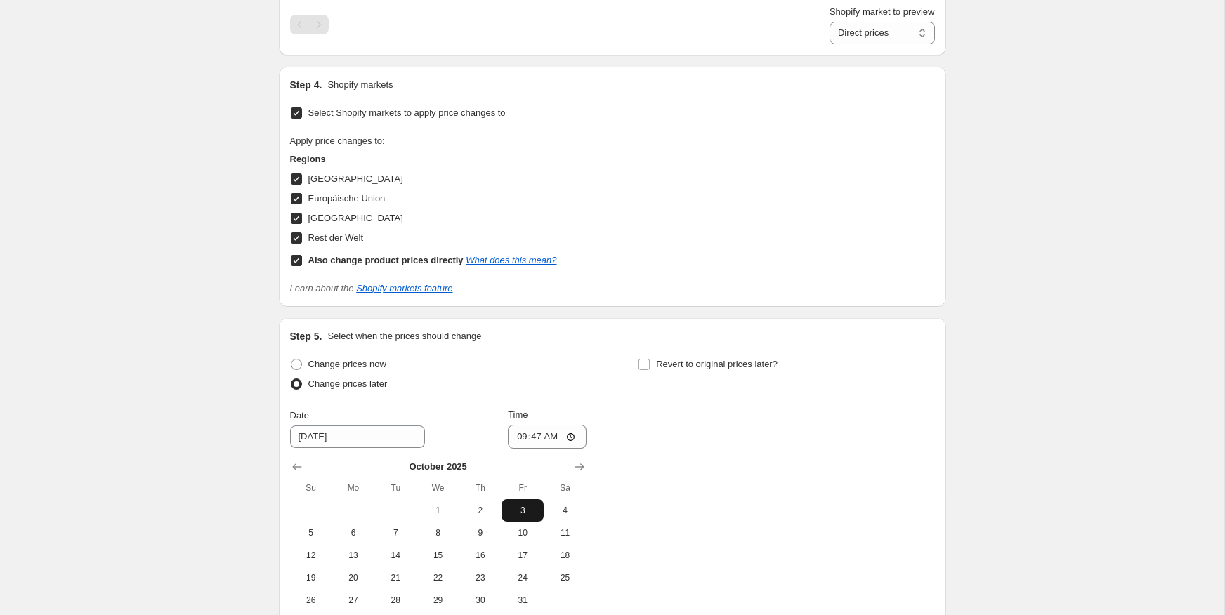
click at [522, 508] on span "3" at bounding box center [522, 510] width 31 height 11
type input "[DATE]"
click at [537, 438] on input "09:47" at bounding box center [547, 437] width 79 height 24
type input "00:01"
click at [677, 361] on span "Revert to original prices later?" at bounding box center [717, 364] width 122 height 11
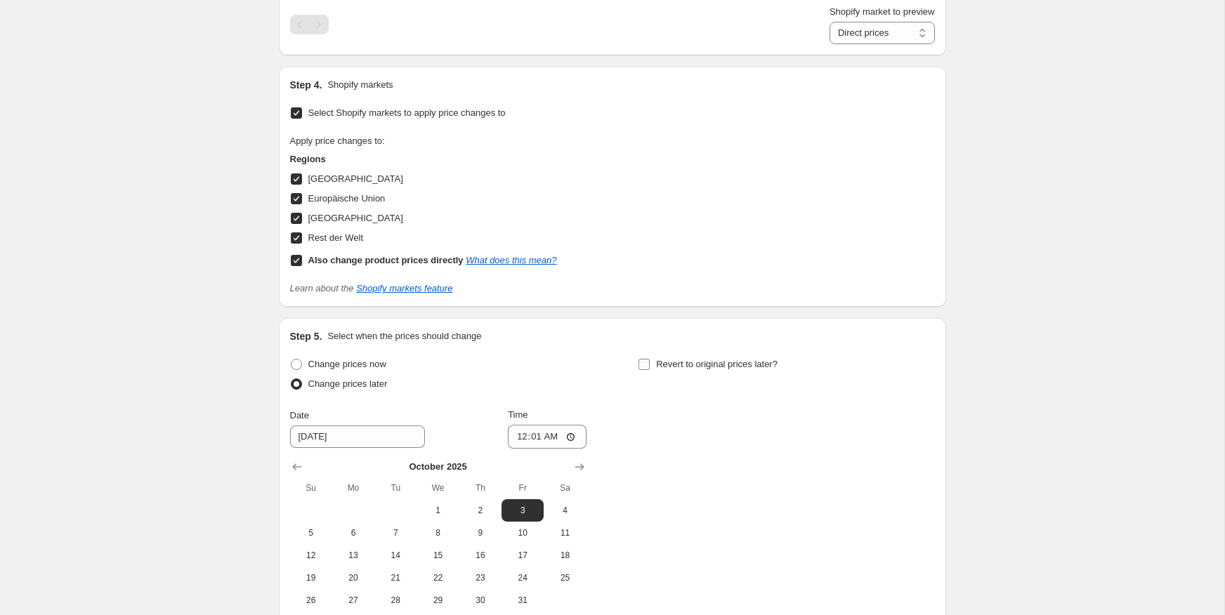
click at [650, 361] on input "Revert to original prices later?" at bounding box center [644, 364] width 11 height 11
checkbox input "true"
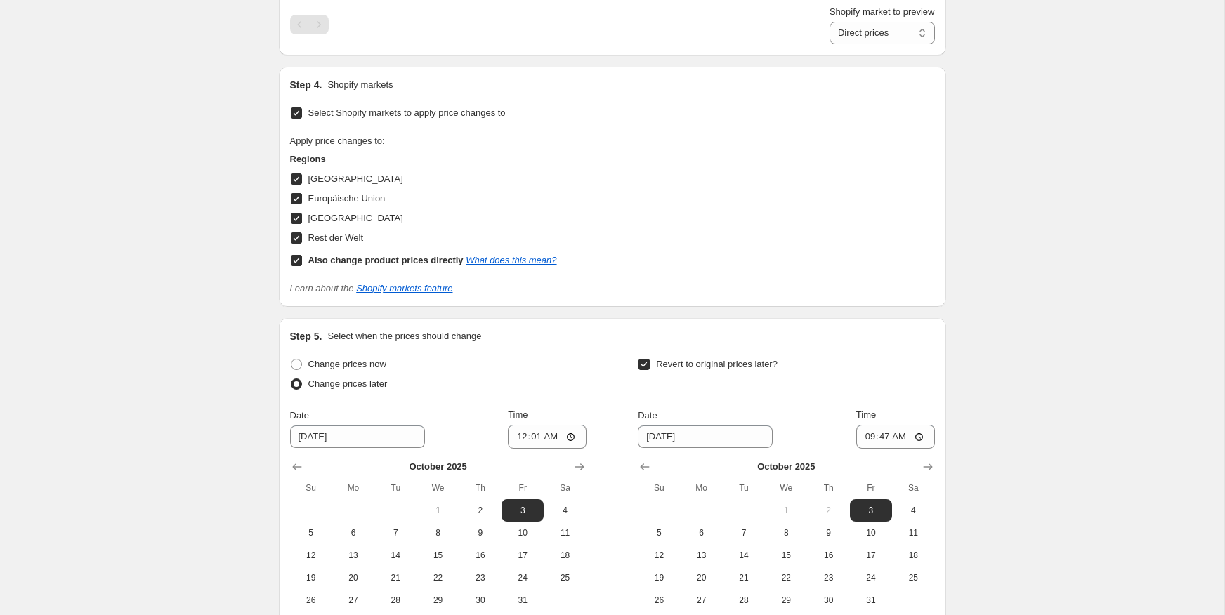
drag, startPoint x: 829, startPoint y: 536, endPoint x: 856, endPoint y: 462, distance: 79.4
click at [829, 536] on span "9" at bounding box center [828, 533] width 31 height 11
type input "[DATE]"
click at [886, 441] on input "09:47" at bounding box center [895, 437] width 79 height 24
type input "23:59"
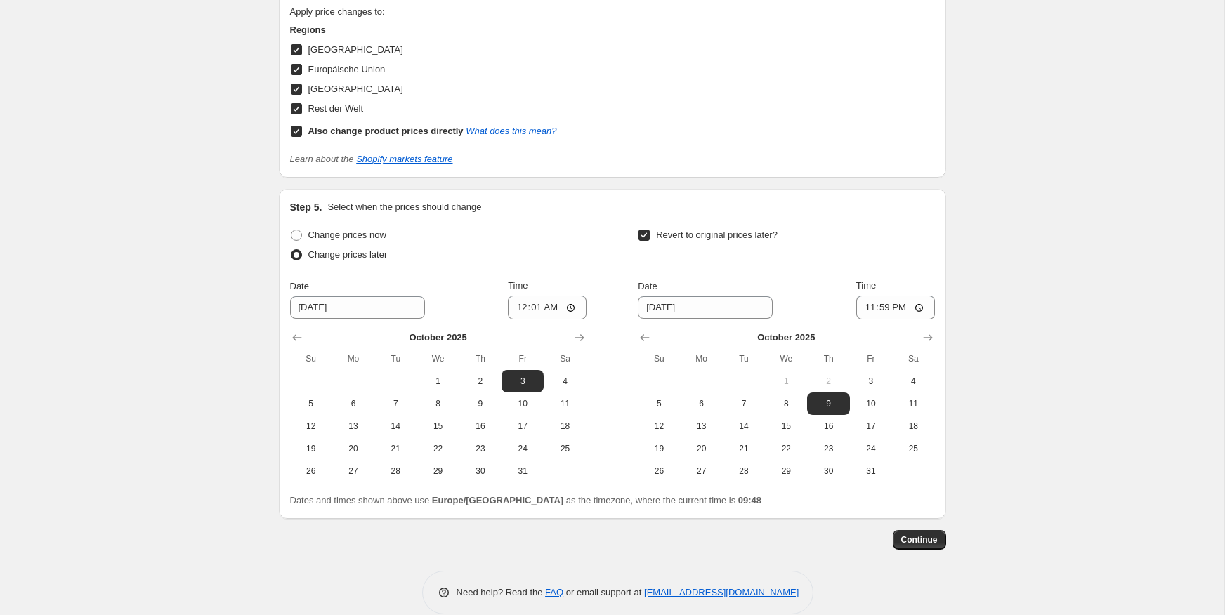
scroll to position [1419, 0]
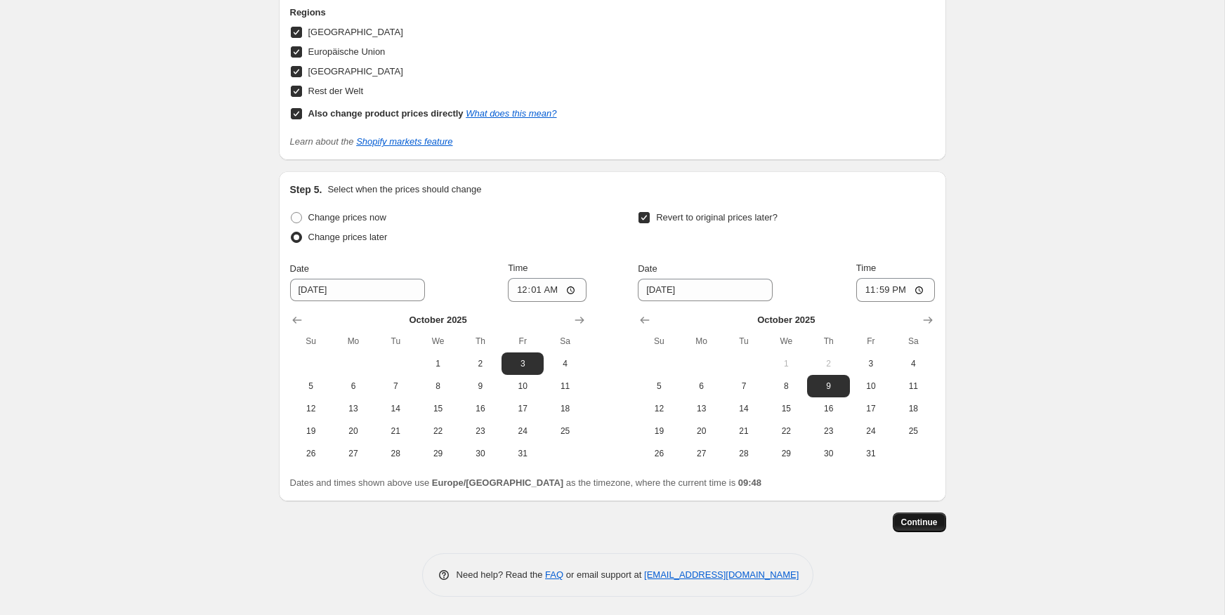
click at [915, 523] on span "Continue" at bounding box center [919, 522] width 37 height 11
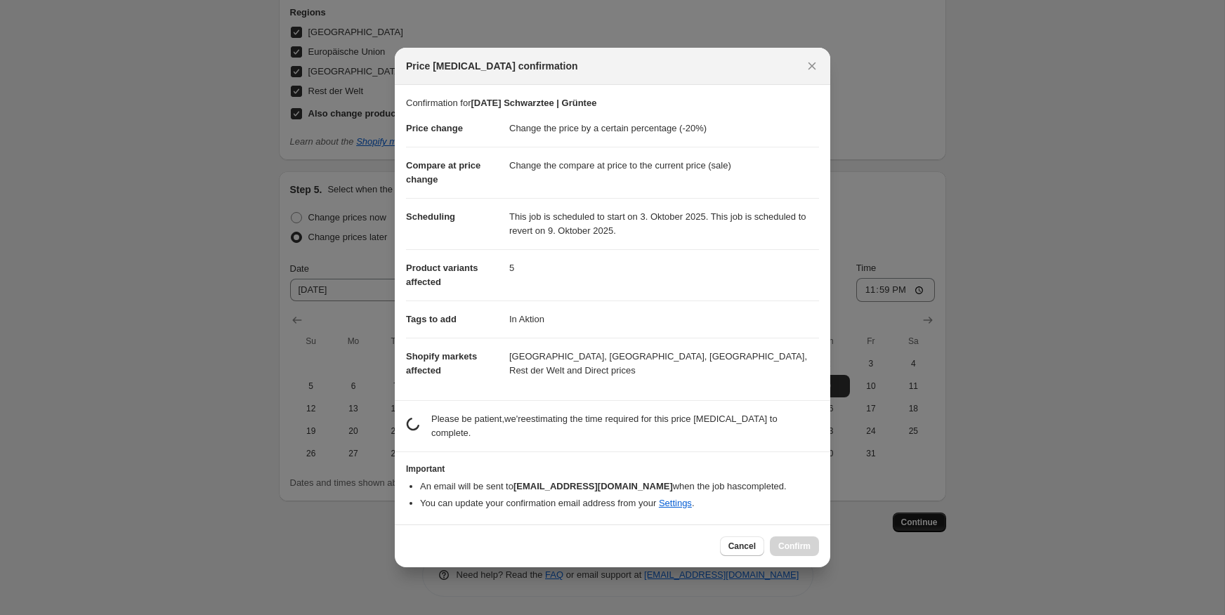
scroll to position [0, 0]
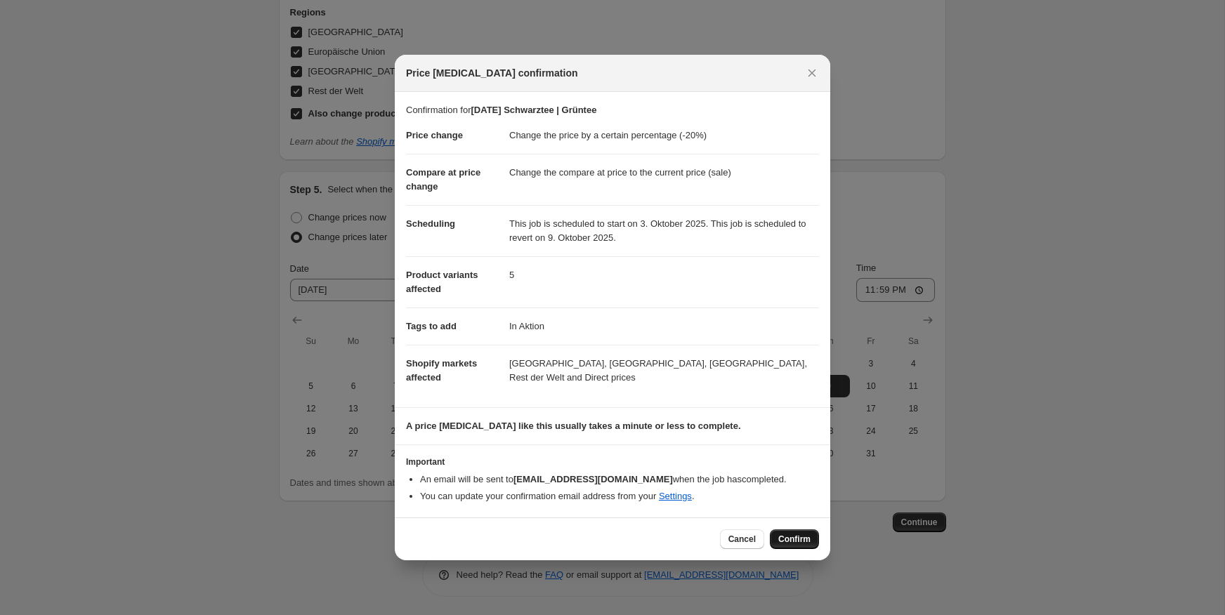
click at [801, 540] on span "Confirm" at bounding box center [794, 539] width 32 height 11
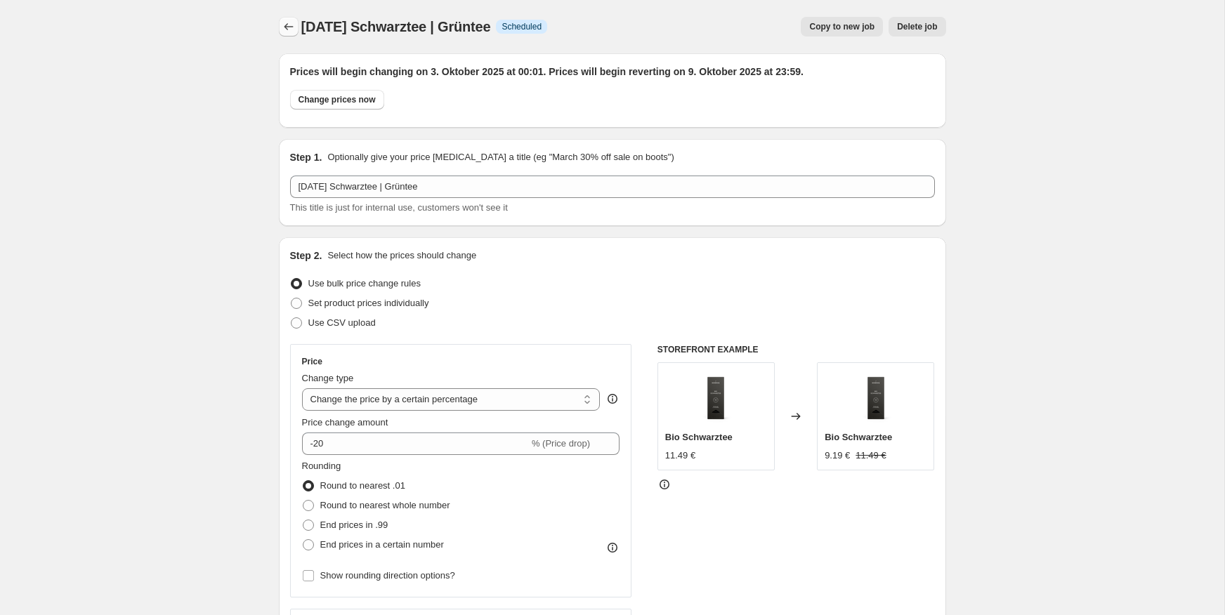
click at [290, 20] on button "Price change jobs" at bounding box center [289, 27] width 20 height 20
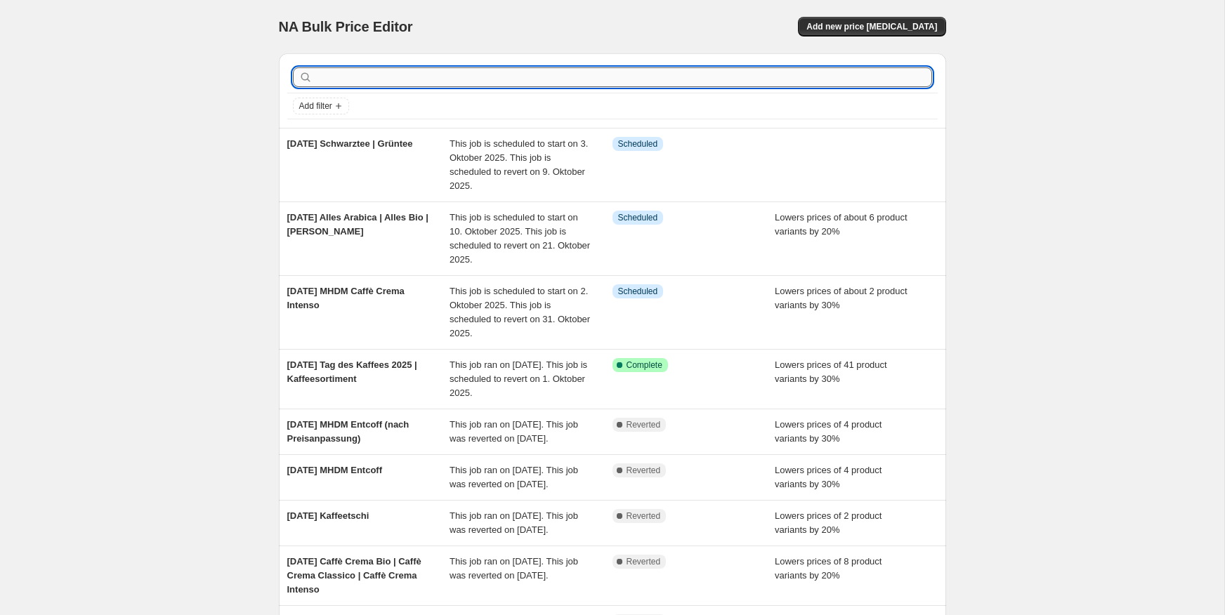
click at [387, 72] on input "text" at bounding box center [623, 77] width 617 height 20
type input "kräut"
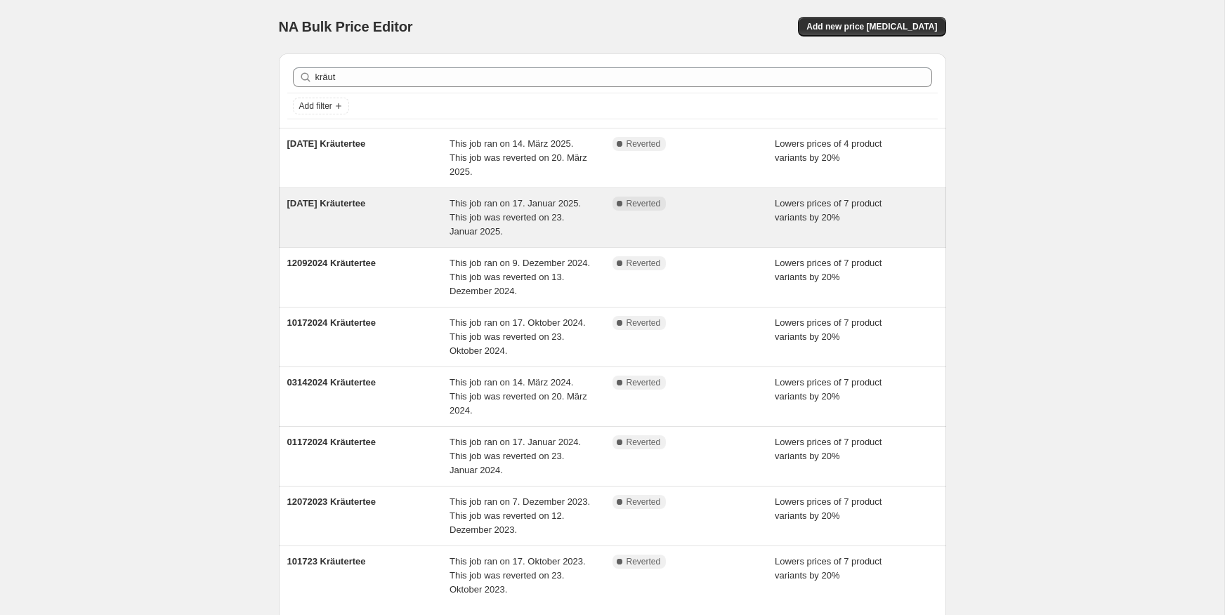
click at [398, 214] on div "[DATE] Kräutertee" at bounding box center [368, 218] width 163 height 42
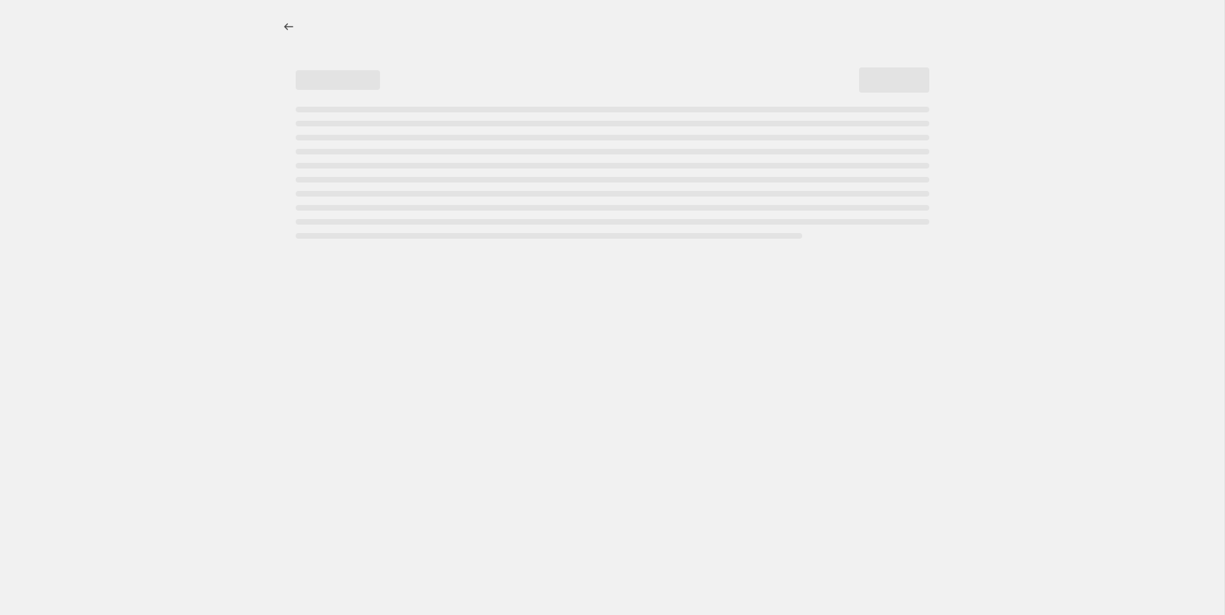
select select "percentage"
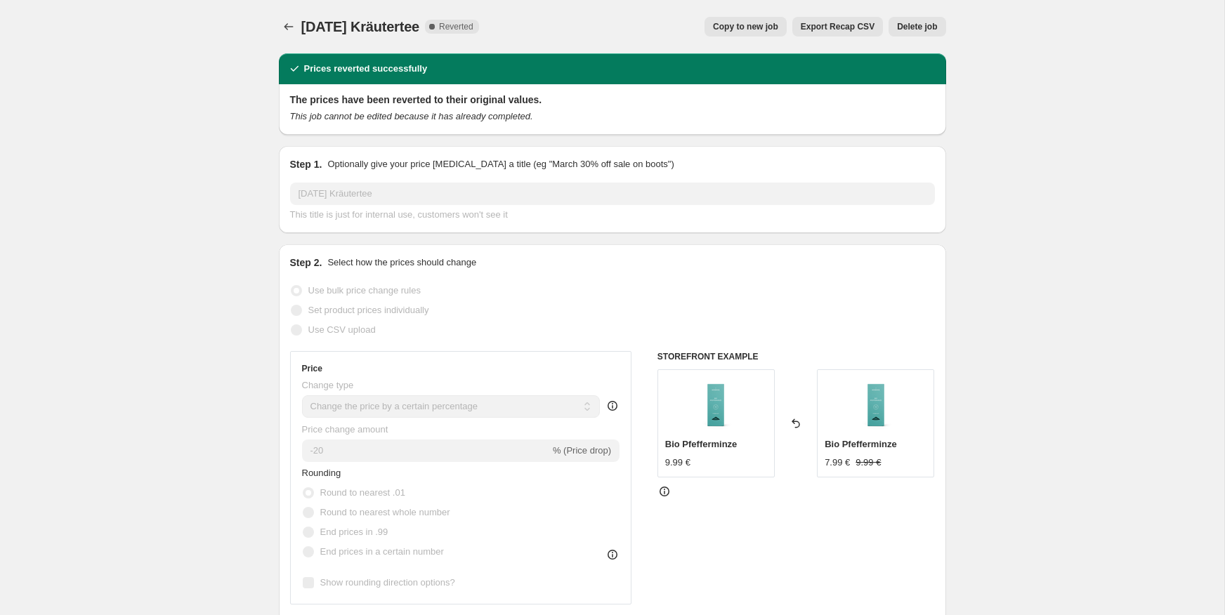
click at [752, 30] on span "Copy to new job" at bounding box center [745, 26] width 65 height 11
select select "percentage"
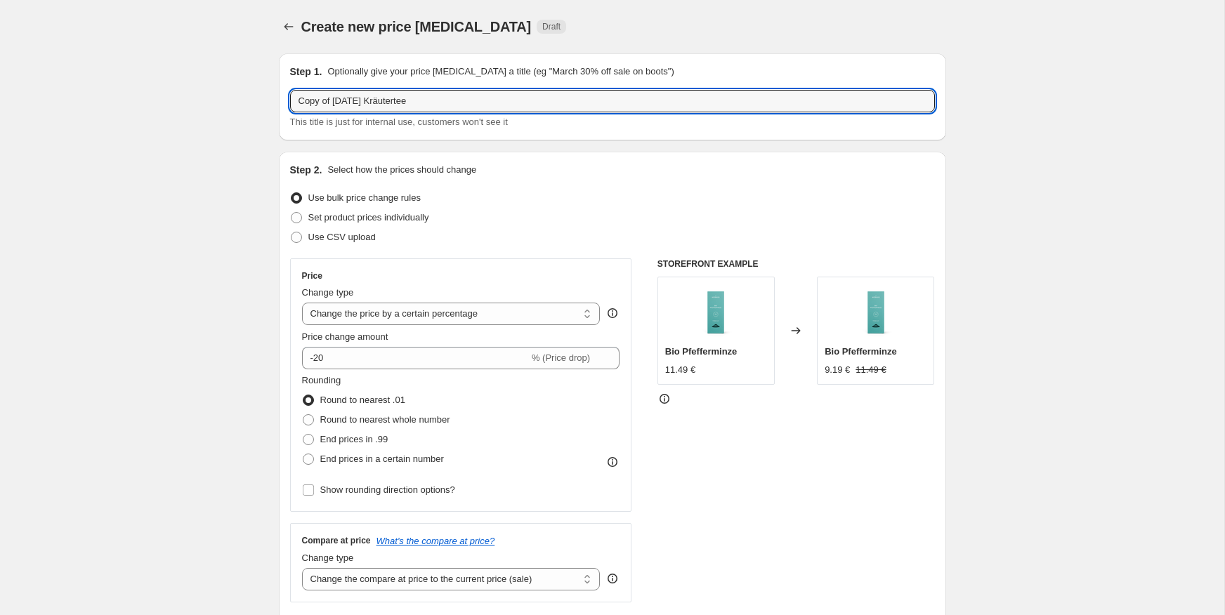
drag, startPoint x: 334, startPoint y: 103, endPoint x: 251, endPoint y: 105, distance: 83.6
type input "[DATE] Kräutertee"
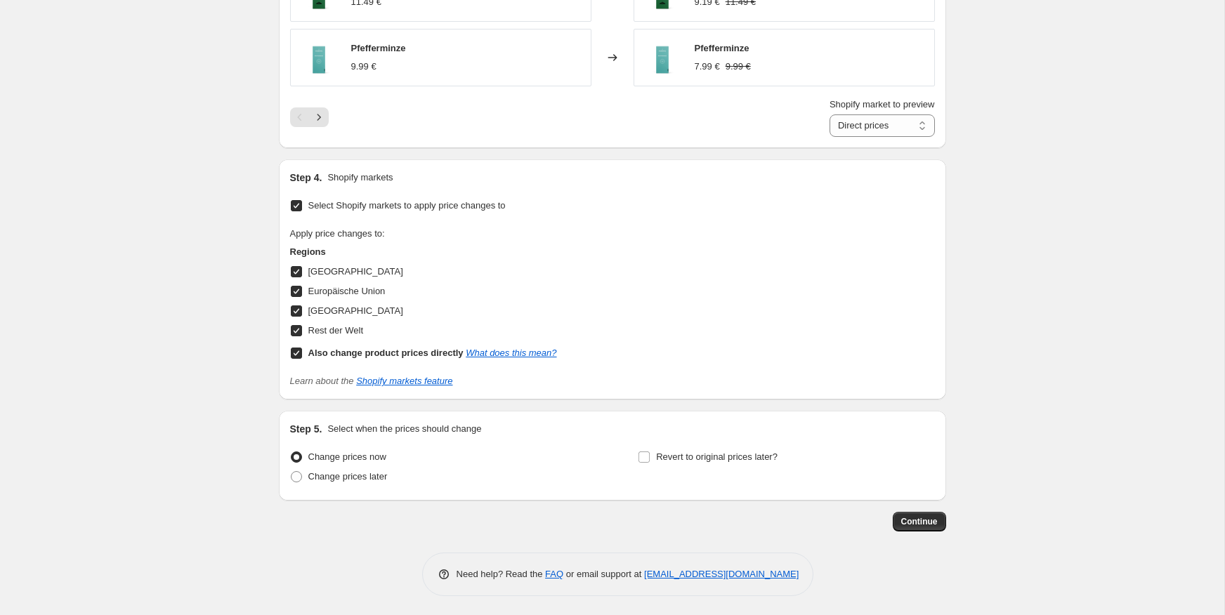
scroll to position [1179, 0]
click at [358, 478] on span "Change prices later" at bounding box center [347, 477] width 79 height 11
click at [292, 473] on input "Change prices later" at bounding box center [291, 472] width 1 height 1
radio input "true"
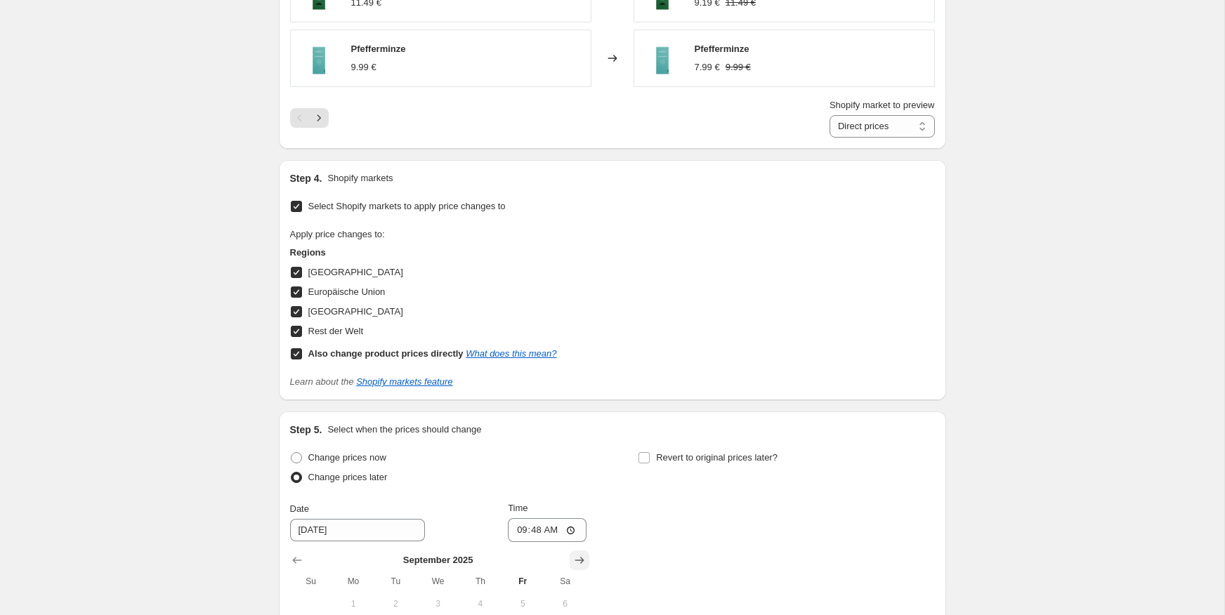
click at [585, 555] on icon "Show next month, October 2025" at bounding box center [580, 561] width 14 height 14
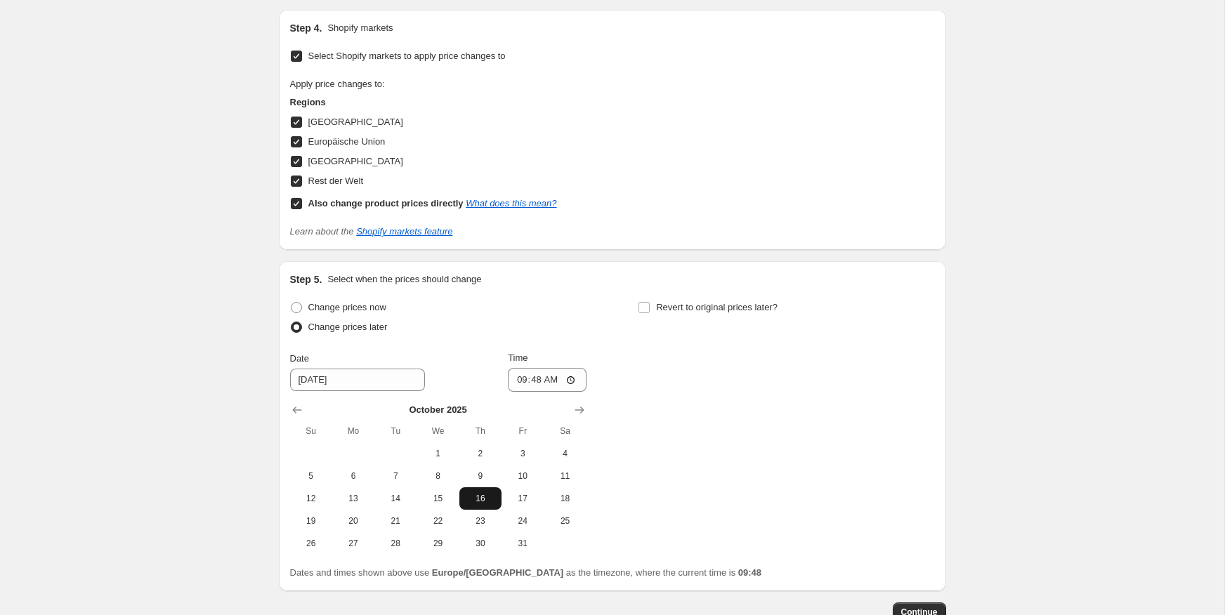
scroll to position [1332, 0]
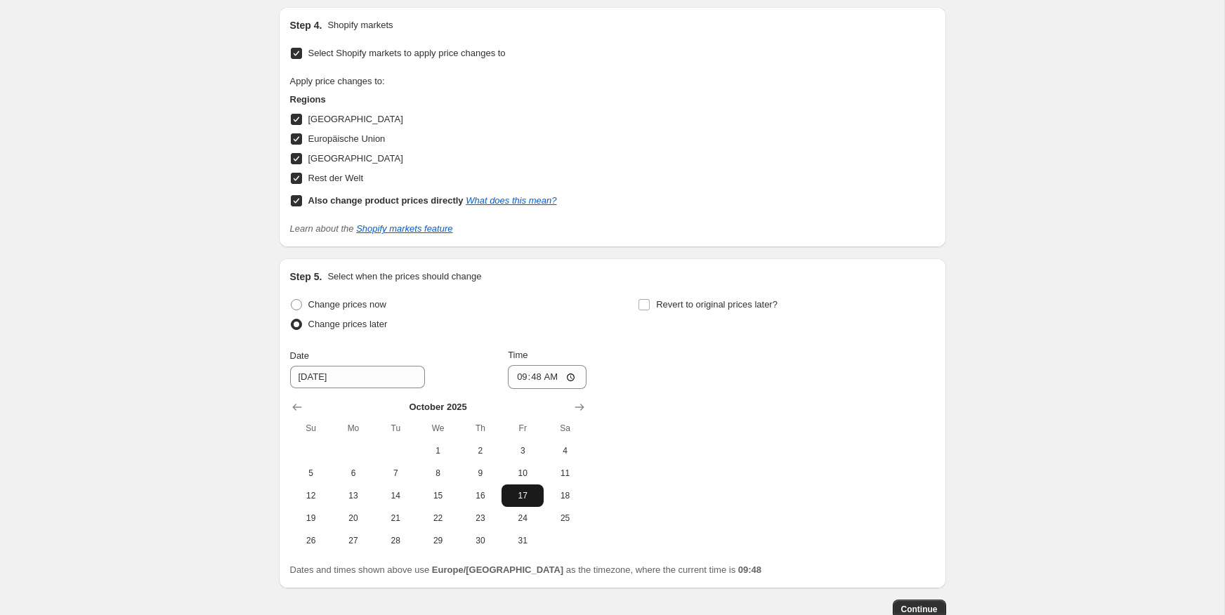
click at [515, 496] on span "17" at bounding box center [522, 495] width 31 height 11
type input "[DATE]"
click at [533, 372] on input "09:48" at bounding box center [547, 377] width 79 height 24
type input "00:01"
click at [701, 301] on span "Revert to original prices later?" at bounding box center [717, 304] width 122 height 11
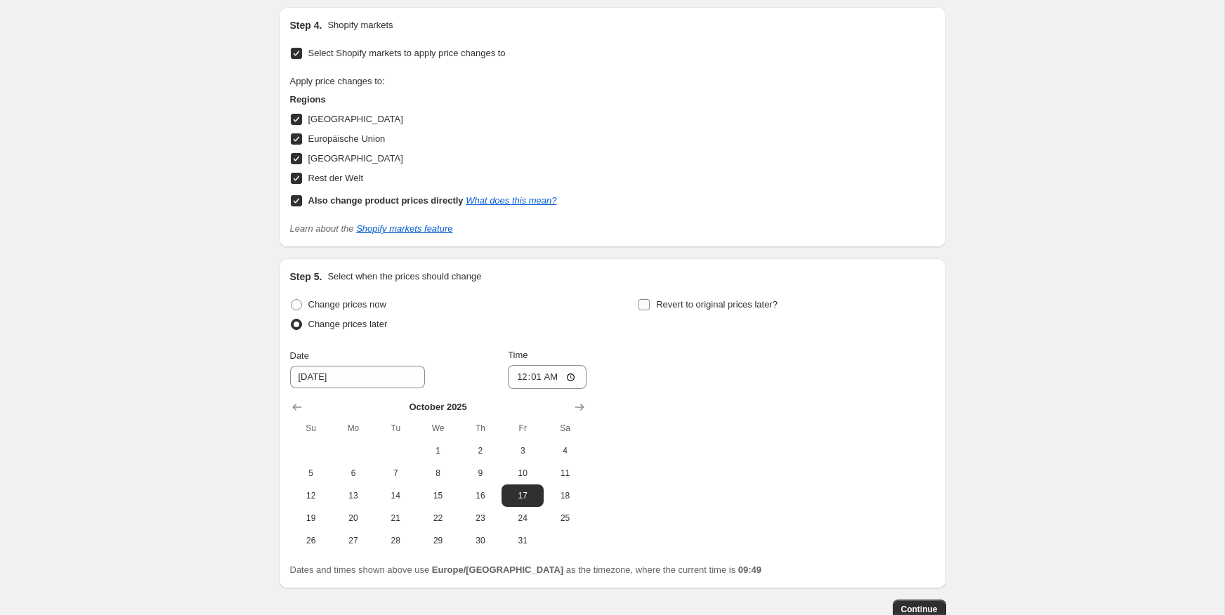
click at [650, 301] on input "Revert to original prices later?" at bounding box center [644, 304] width 11 height 11
checkbox input "true"
click at [828, 514] on span "23" at bounding box center [828, 518] width 31 height 11
type input "[DATE]"
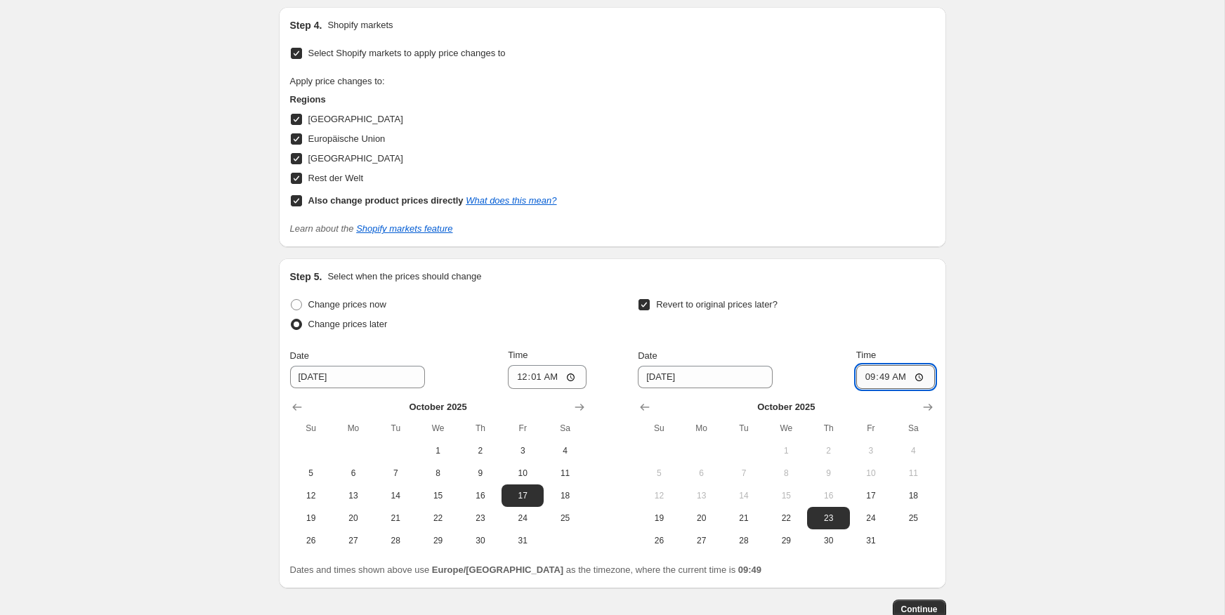
click at [888, 372] on input "09:49" at bounding box center [895, 377] width 79 height 24
type input "23:59"
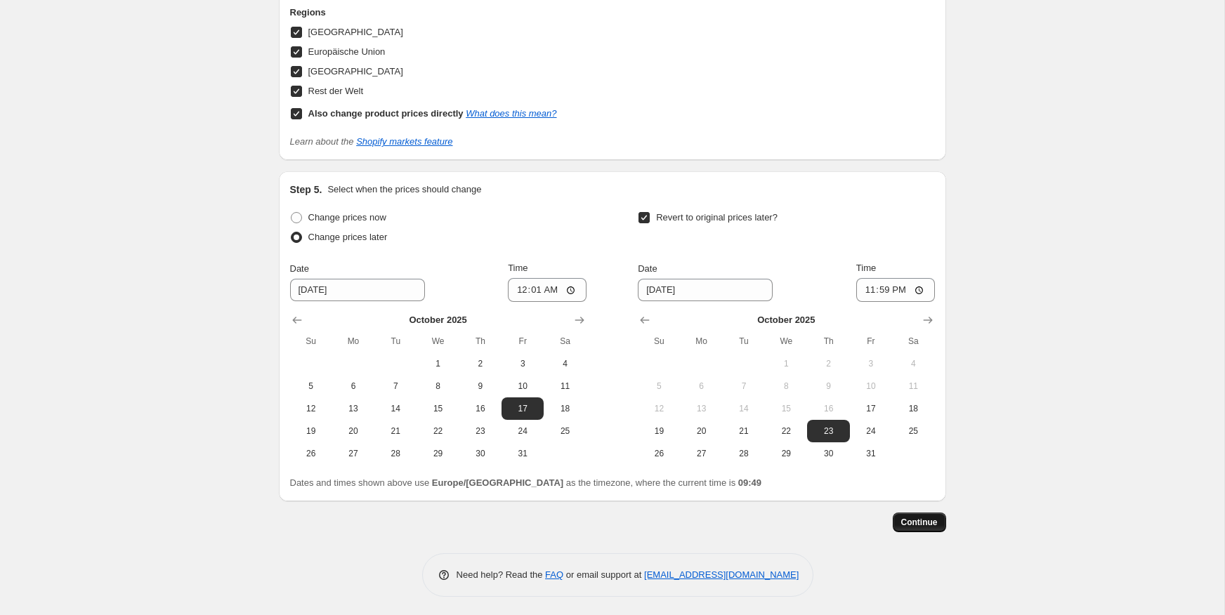
click at [920, 522] on span "Continue" at bounding box center [919, 522] width 37 height 11
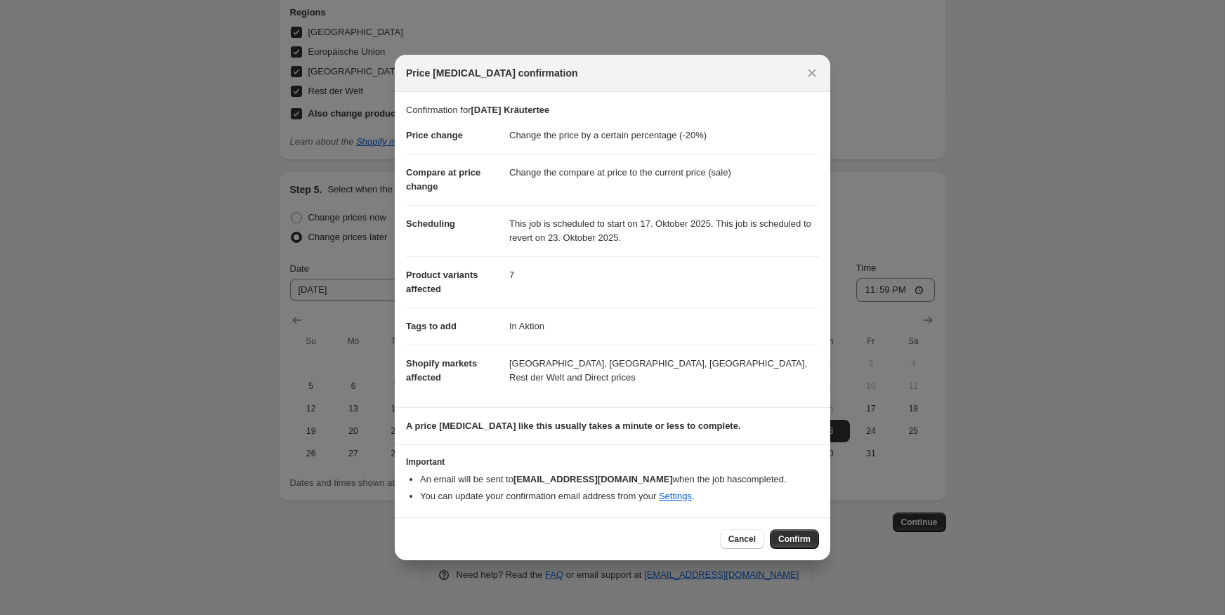
click at [800, 540] on span "Confirm" at bounding box center [794, 539] width 32 height 11
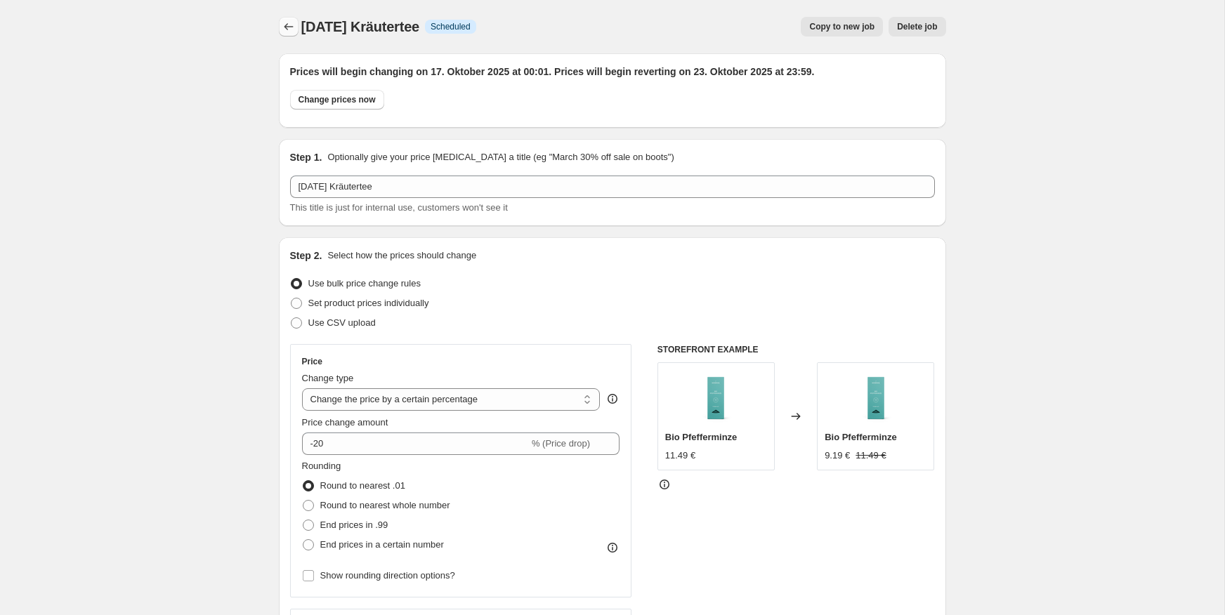
click at [291, 28] on icon "Price change jobs" at bounding box center [289, 27] width 14 height 14
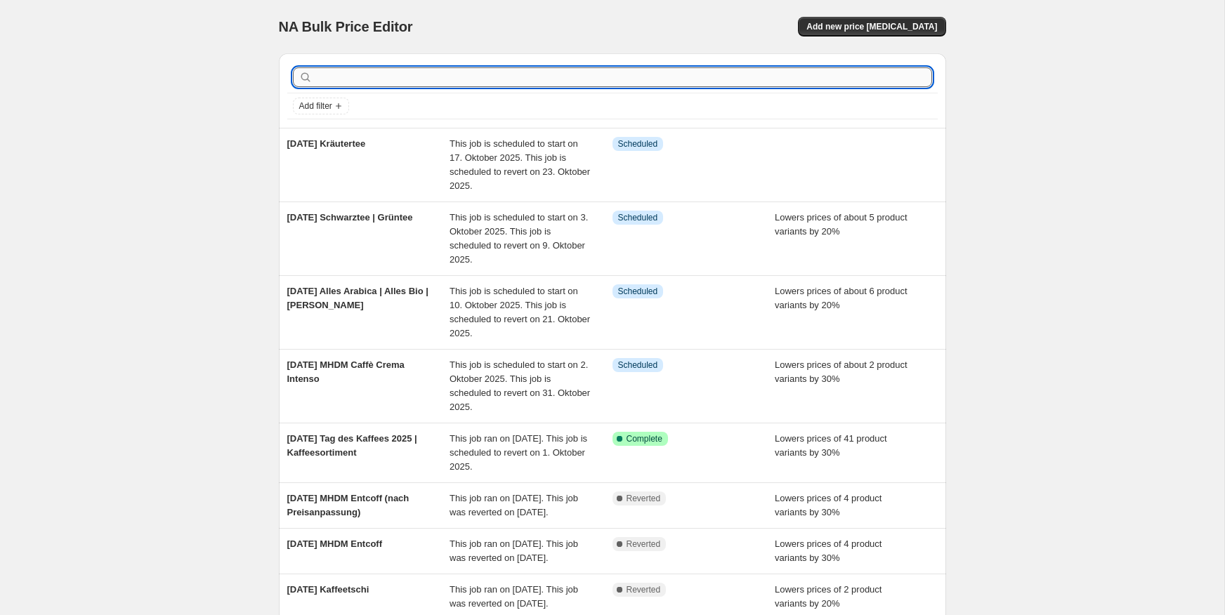
click at [325, 81] on input "text" at bounding box center [623, 77] width 617 height 20
type input "espresso"
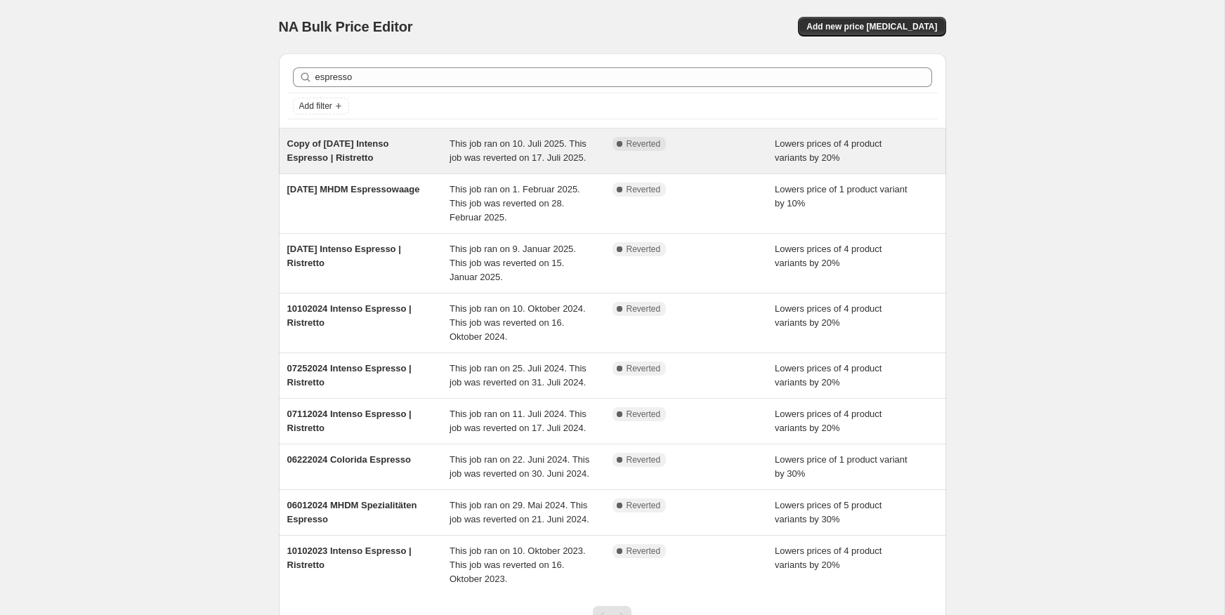
click at [389, 165] on div "Copy of [DATE] Intenso Espresso | Ristretto" at bounding box center [368, 151] width 163 height 28
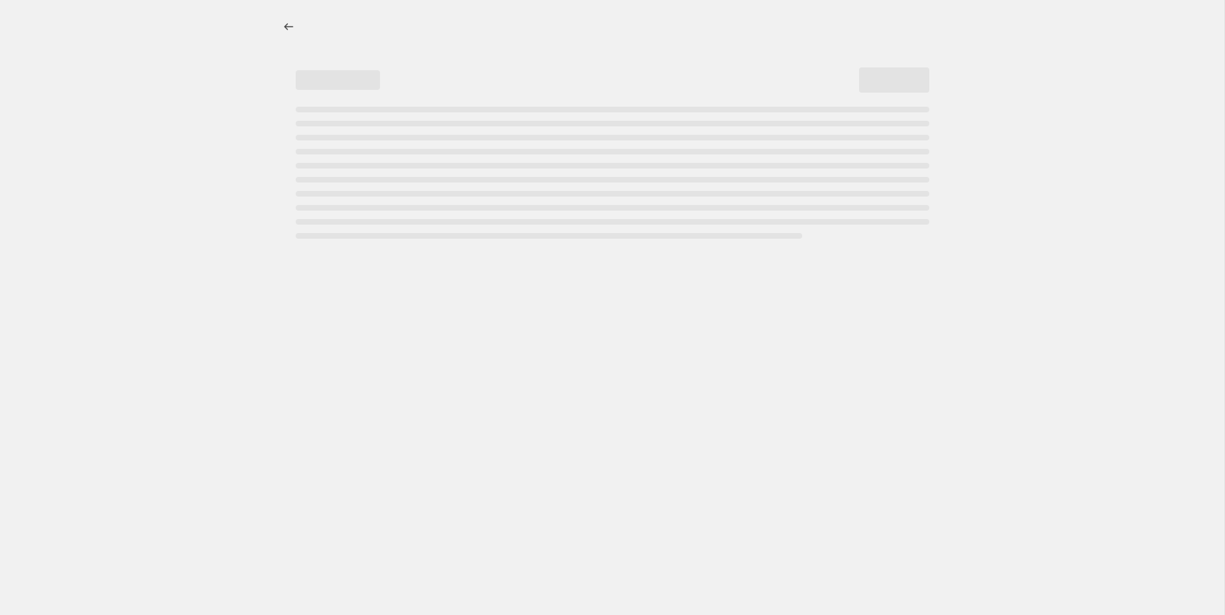
select select "percentage"
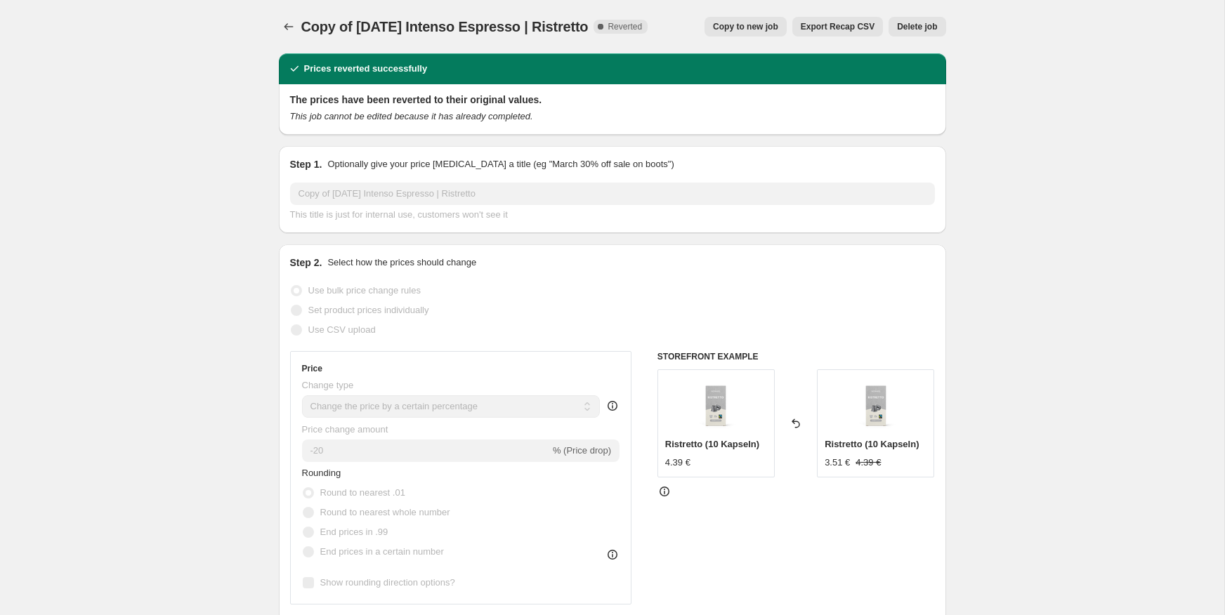
click at [755, 31] on span "Copy to new job" at bounding box center [745, 26] width 65 height 11
select select "percentage"
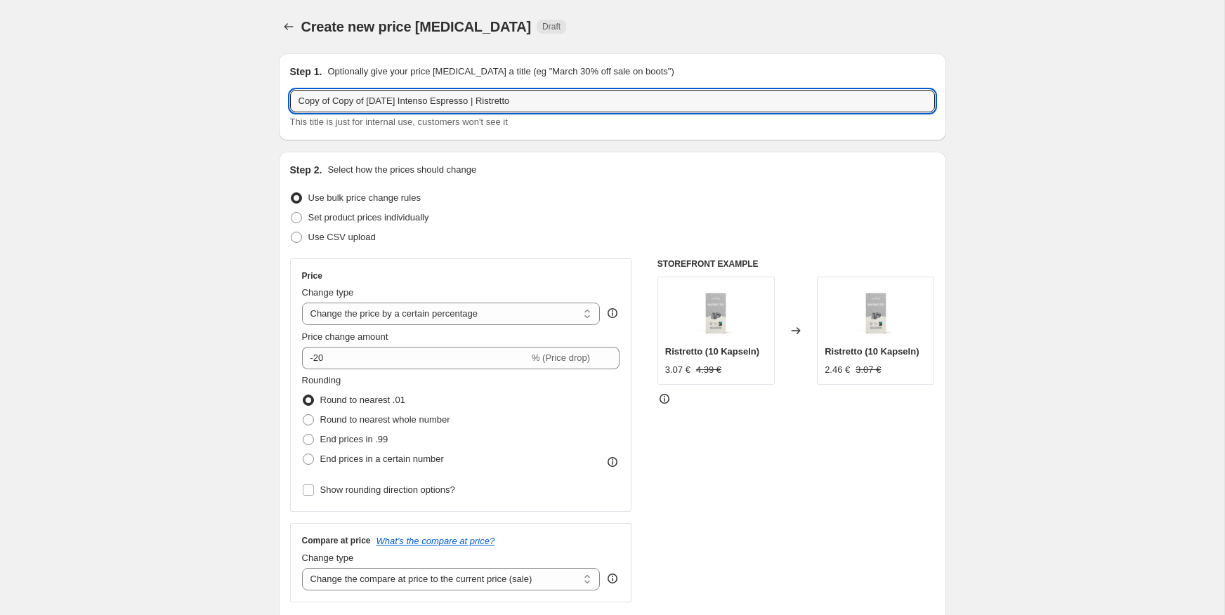
drag, startPoint x: 380, startPoint y: 100, endPoint x: 255, endPoint y: 101, distance: 125.1
type input "[DATE] Intenso Espresso | Ristretto"
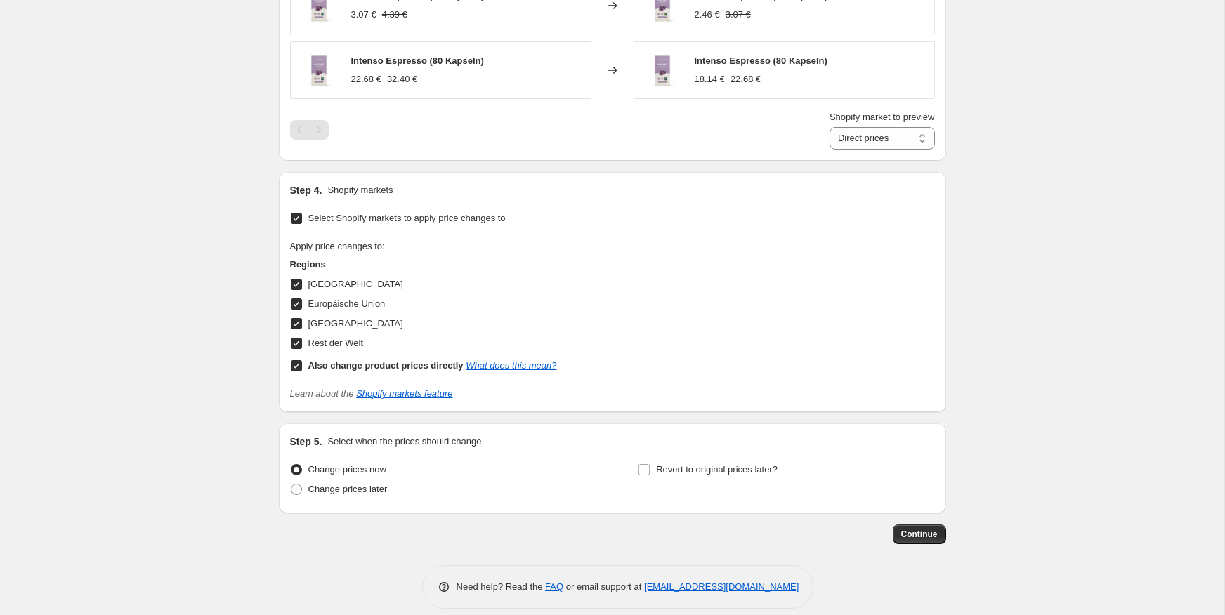
scroll to position [1115, 0]
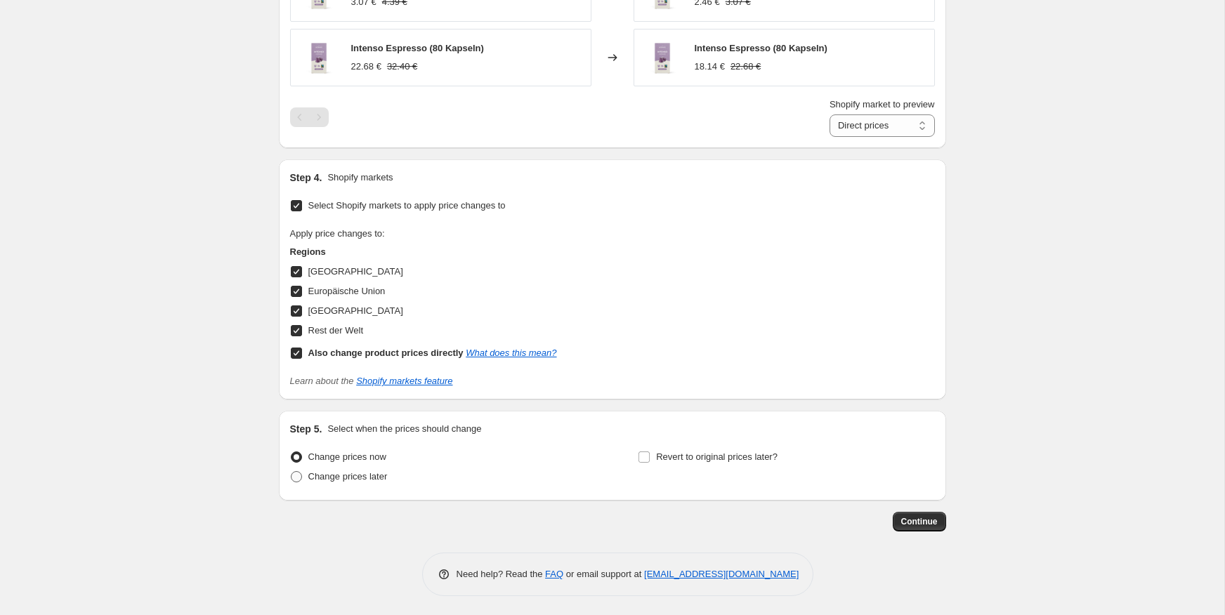
click at [344, 475] on span "Change prices later" at bounding box center [347, 476] width 79 height 11
click at [292, 472] on input "Change prices later" at bounding box center [291, 471] width 1 height 1
radio input "true"
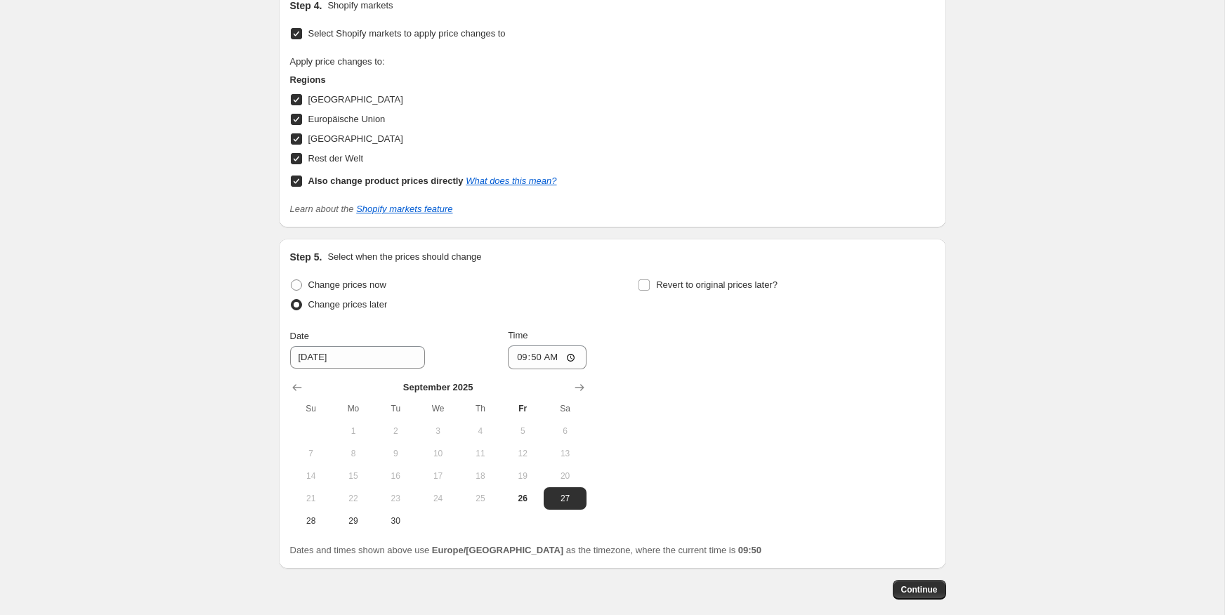
scroll to position [1290, 0]
click at [571, 381] on button "Show next month, October 2025" at bounding box center [580, 385] width 20 height 20
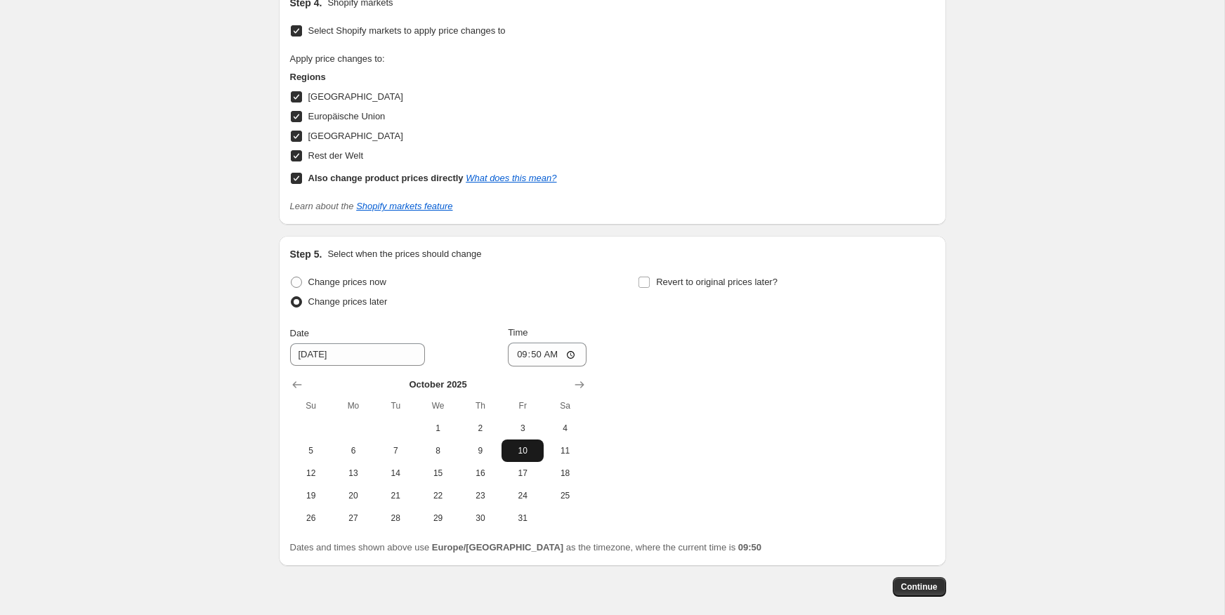
click at [529, 449] on span "10" at bounding box center [522, 450] width 31 height 11
type input "[DATE]"
click at [539, 353] on input "09:50" at bounding box center [547, 355] width 79 height 24
type input "00:01"
click at [721, 287] on span "Revert to original prices later?" at bounding box center [717, 282] width 122 height 14
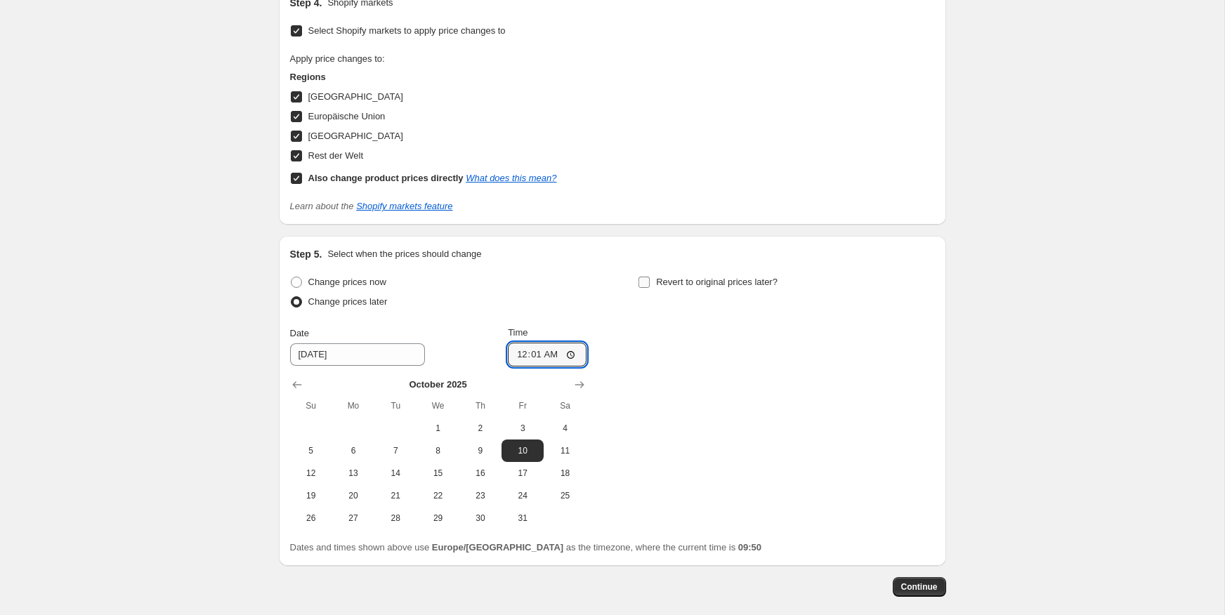
click at [650, 287] on input "Revert to original prices later?" at bounding box center [644, 282] width 11 height 11
checkbox input "true"
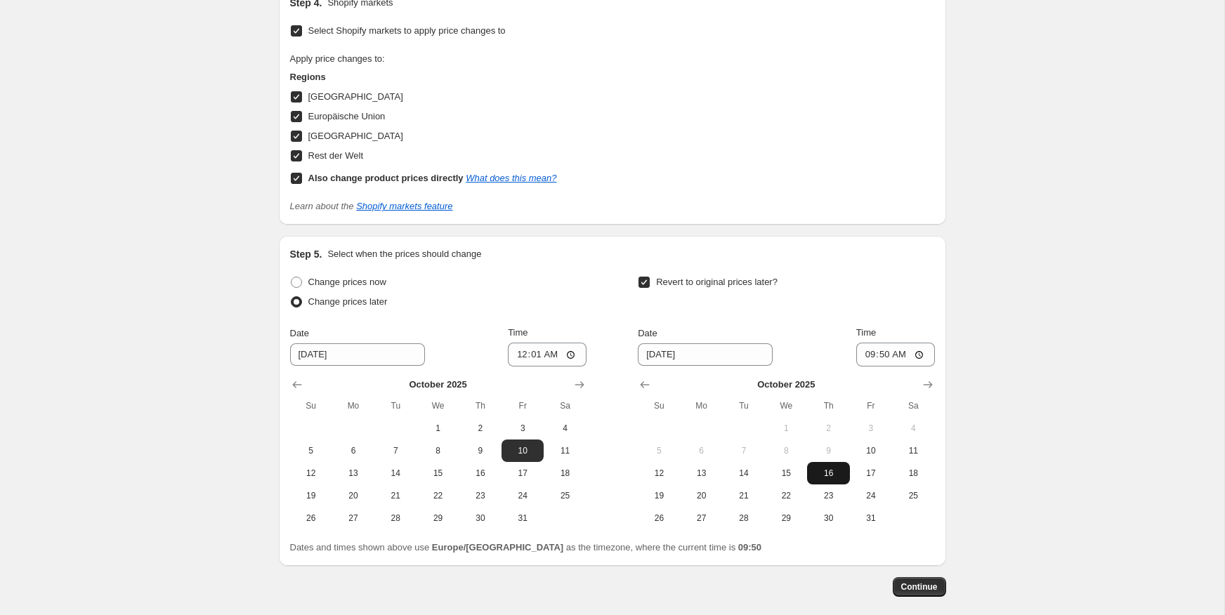
click at [831, 477] on button "16" at bounding box center [828, 473] width 42 height 22
type input "[DATE]"
drag, startPoint x: 880, startPoint y: 350, endPoint x: 918, endPoint y: 406, distance: 67.8
click at [880, 350] on input "09:50" at bounding box center [895, 355] width 79 height 24
type input "23:59"
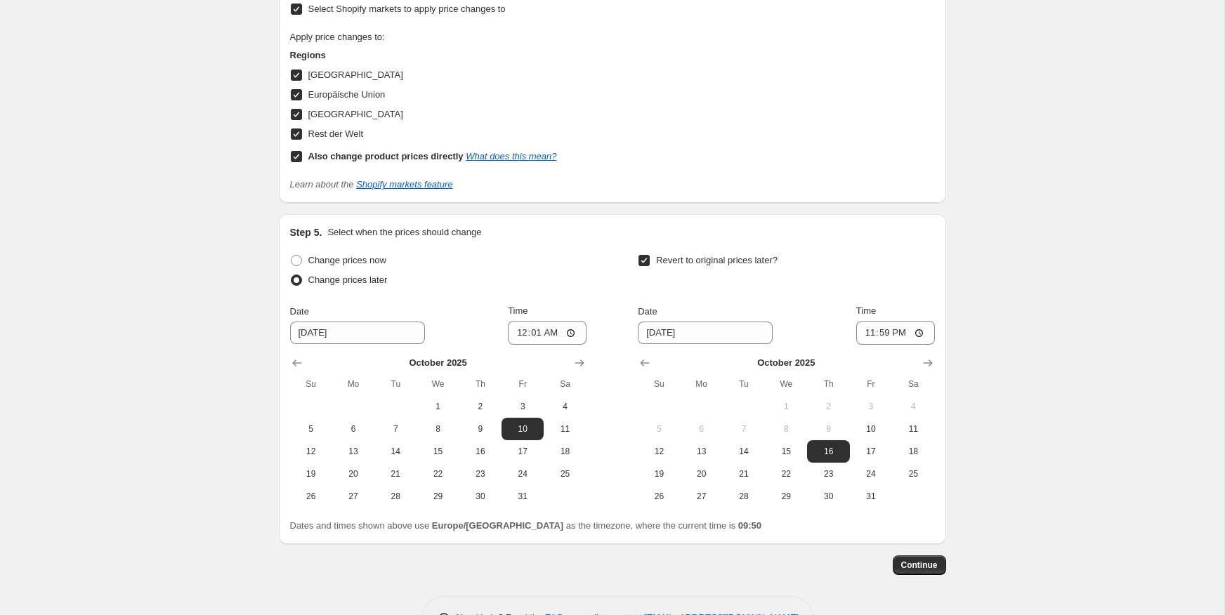
scroll to position [1355, 0]
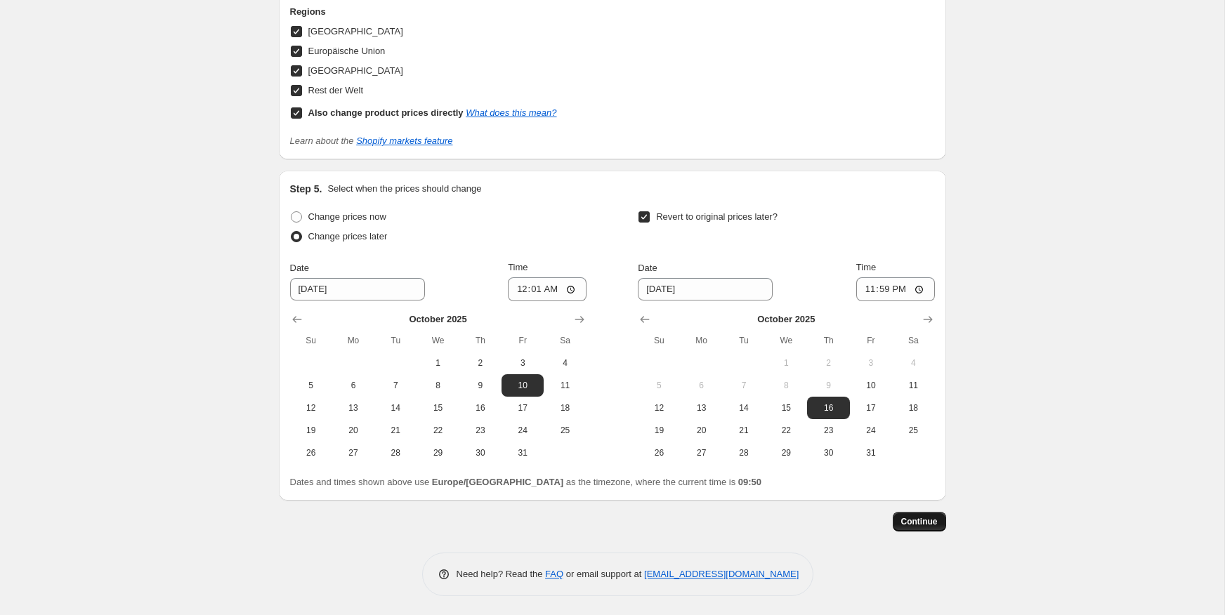
click at [930, 524] on span "Continue" at bounding box center [919, 521] width 37 height 11
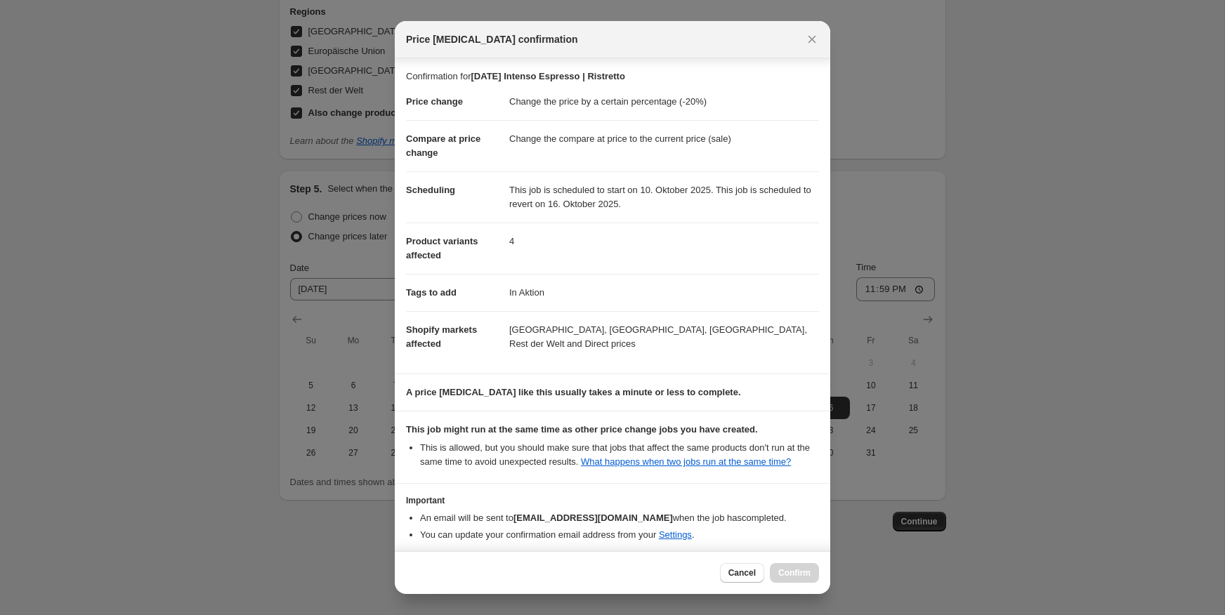
scroll to position [74, 0]
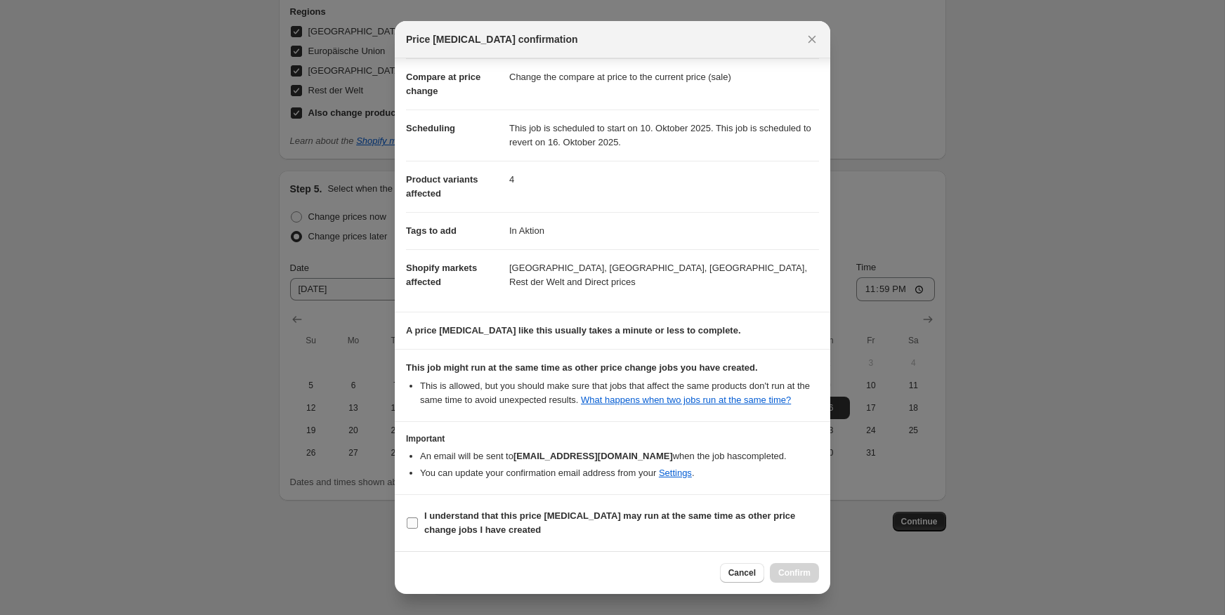
click at [478, 511] on b "I understand that this price [MEDICAL_DATA] may run at the same time as other p…" at bounding box center [609, 523] width 371 height 25
click at [418, 518] on input "I understand that this price [MEDICAL_DATA] may run at the same time as other p…" at bounding box center [412, 523] width 11 height 11
checkbox input "true"
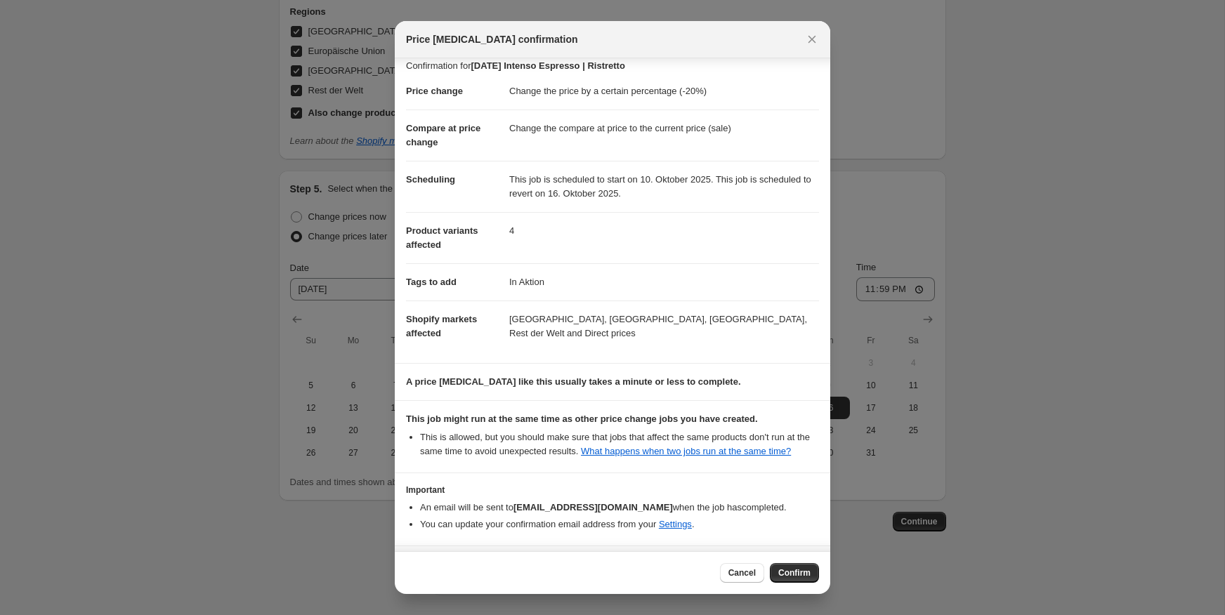
scroll to position [0, 0]
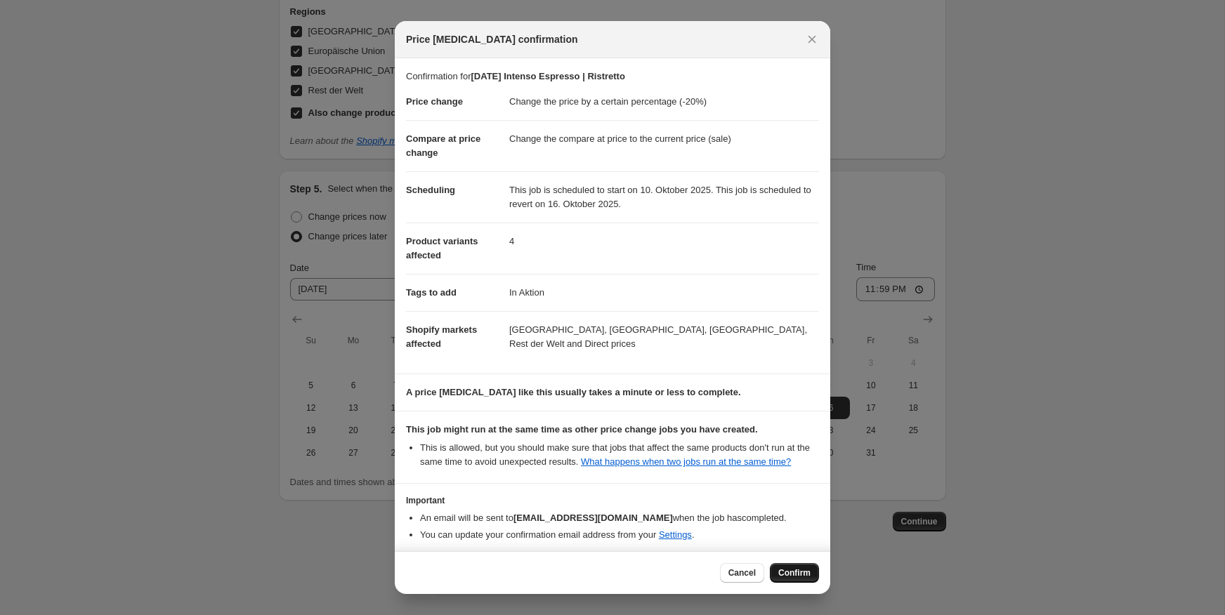
click at [811, 577] on button "Confirm" at bounding box center [794, 573] width 49 height 20
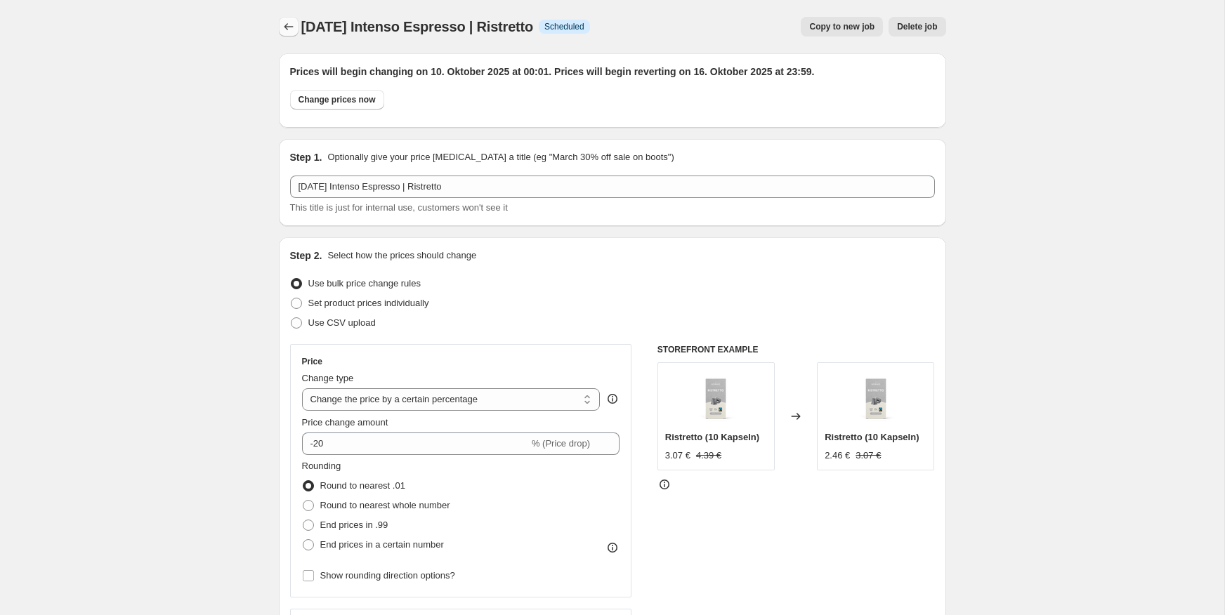
click at [289, 27] on icon "Price change jobs" at bounding box center [288, 26] width 9 height 7
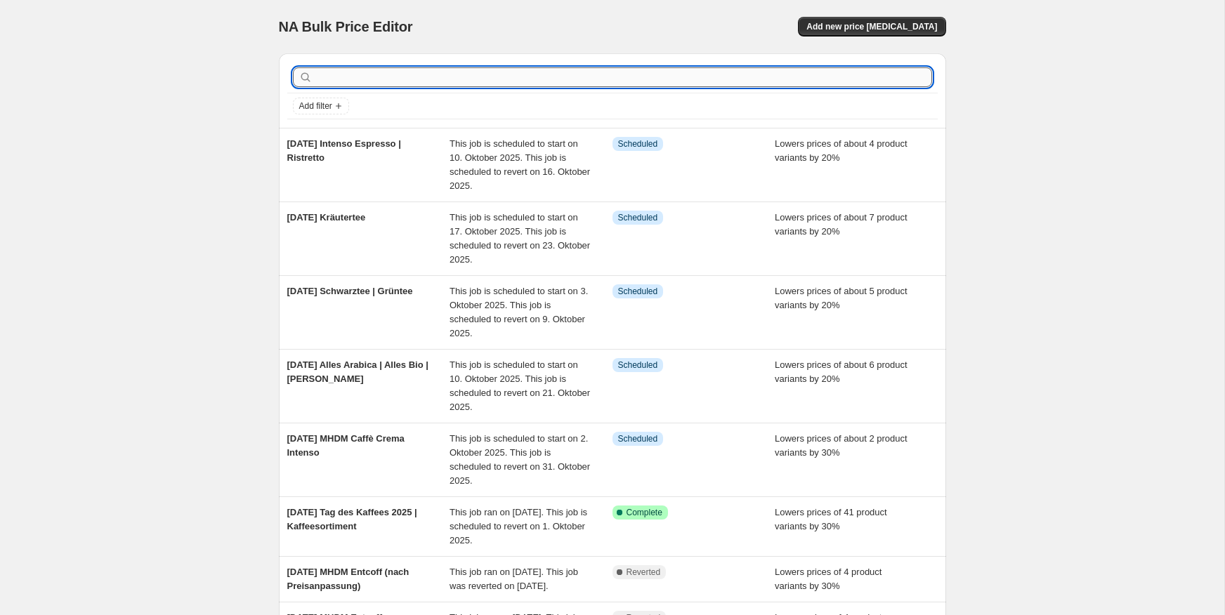
click at [371, 77] on input "text" at bounding box center [623, 77] width 617 height 20
type input "lungo"
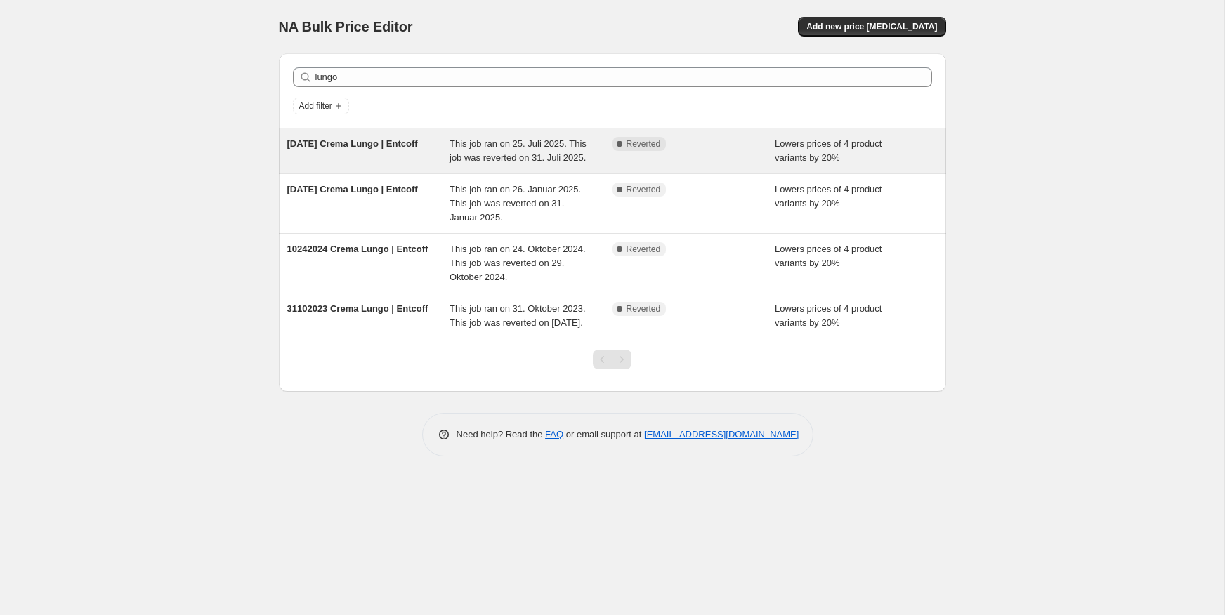
click at [546, 165] on div "This job ran on 25. Juli 2025. This job was reverted on 31. Juli 2025." at bounding box center [531, 151] width 163 height 28
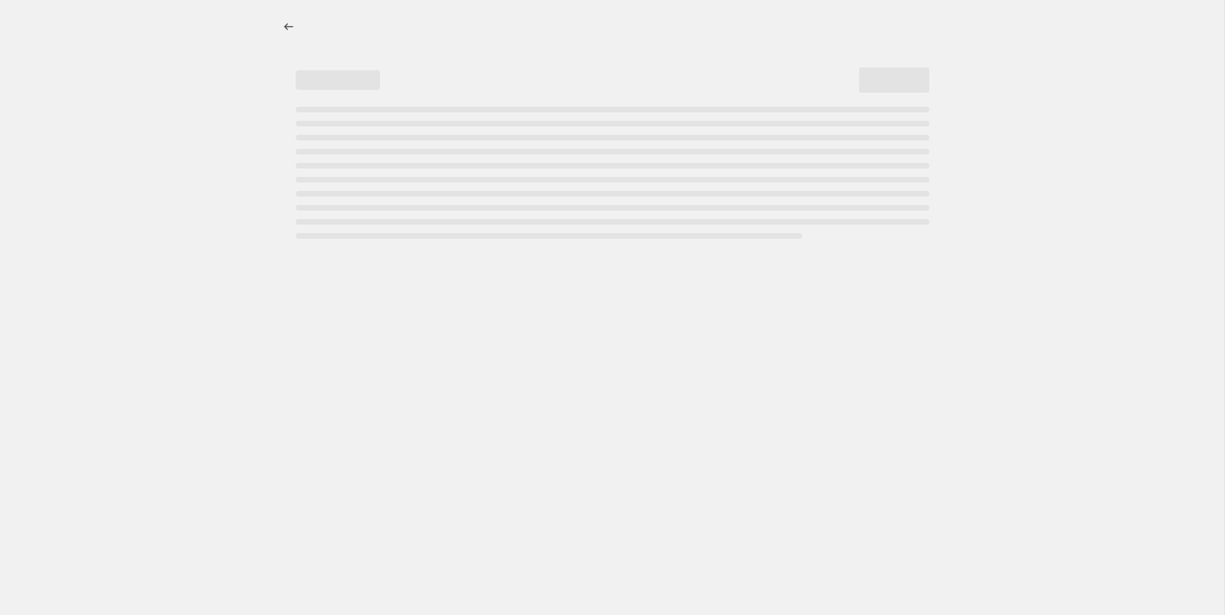
select select "percentage"
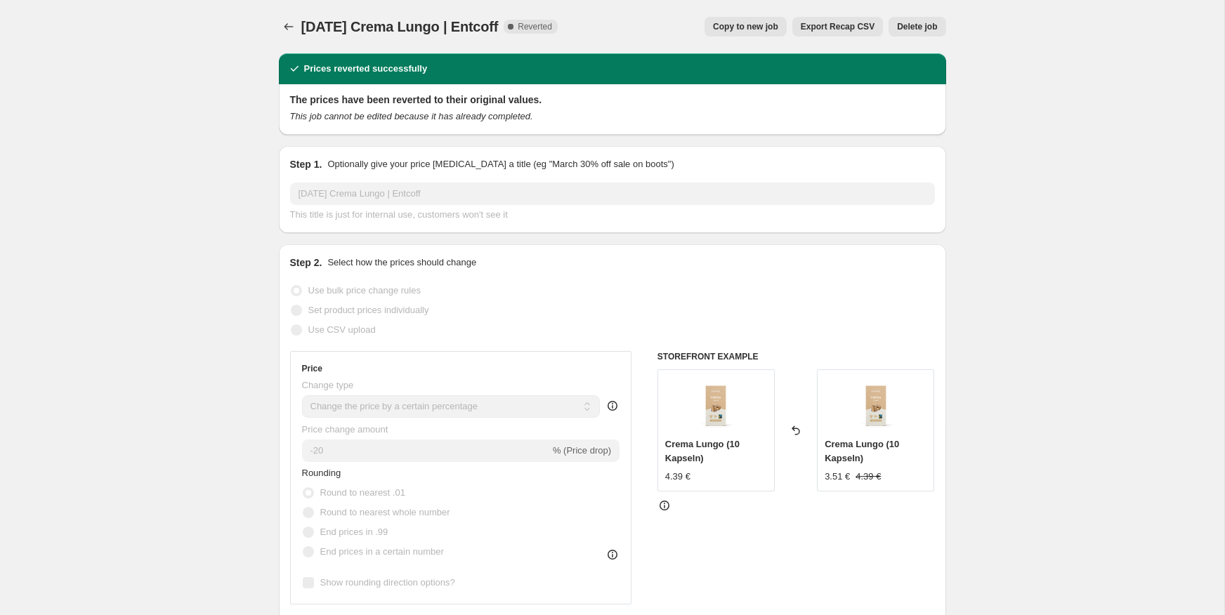
click at [754, 31] on span "Copy to new job" at bounding box center [745, 26] width 65 height 11
select select "percentage"
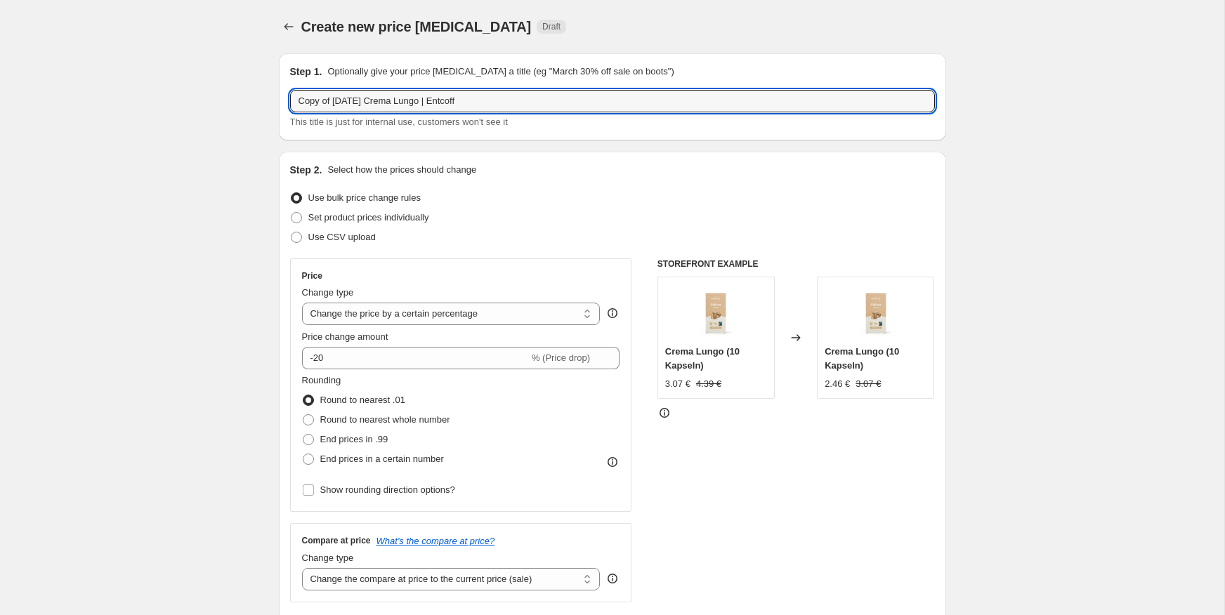
drag, startPoint x: 345, startPoint y: 99, endPoint x: 221, endPoint y: 108, distance: 124.0
type input "[DATE] Crema Lungo | Entcoff"
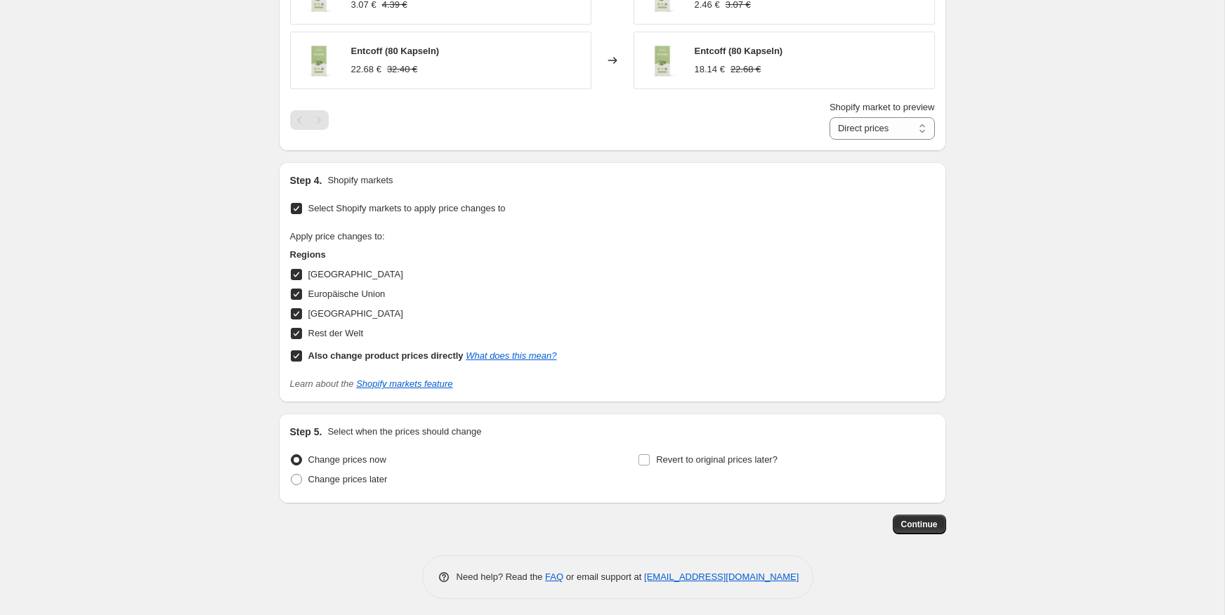
scroll to position [1115, 0]
click at [377, 472] on span "Change prices later" at bounding box center [347, 476] width 79 height 11
click at [292, 472] on input "Change prices later" at bounding box center [291, 471] width 1 height 1
radio input "true"
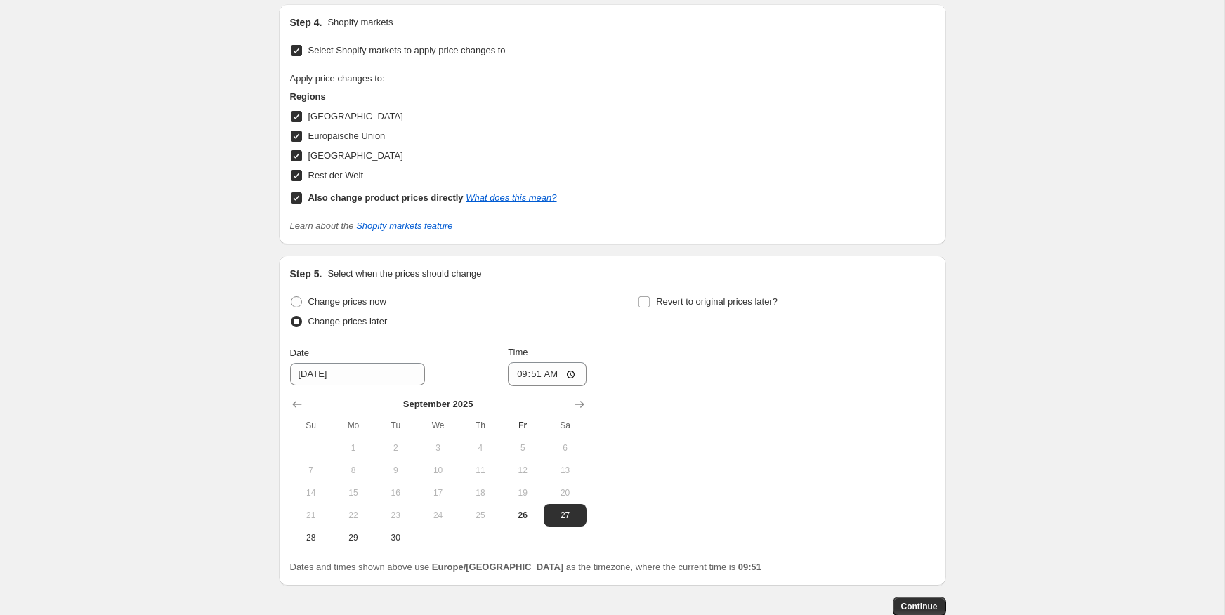
scroll to position [1273, 0]
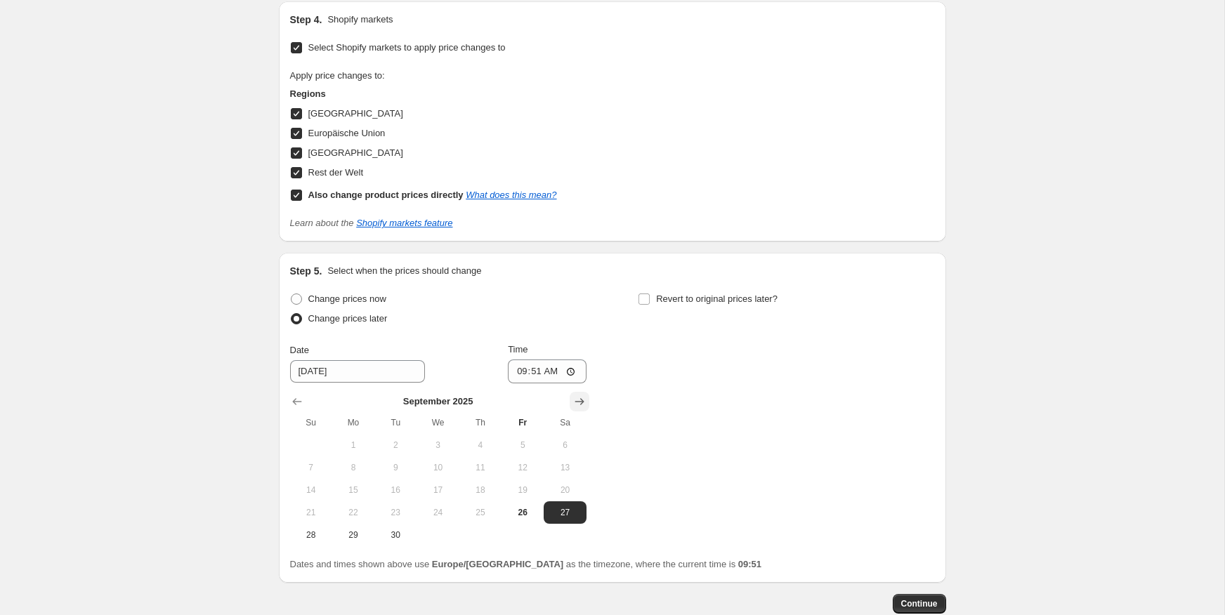
click at [582, 400] on icon "Show next month, October 2025" at bounding box center [579, 402] width 9 height 7
click at [511, 512] on span "24" at bounding box center [522, 512] width 31 height 11
type input "[DATE]"
click at [537, 370] on input "09:51" at bounding box center [547, 372] width 79 height 24
type input "00:01"
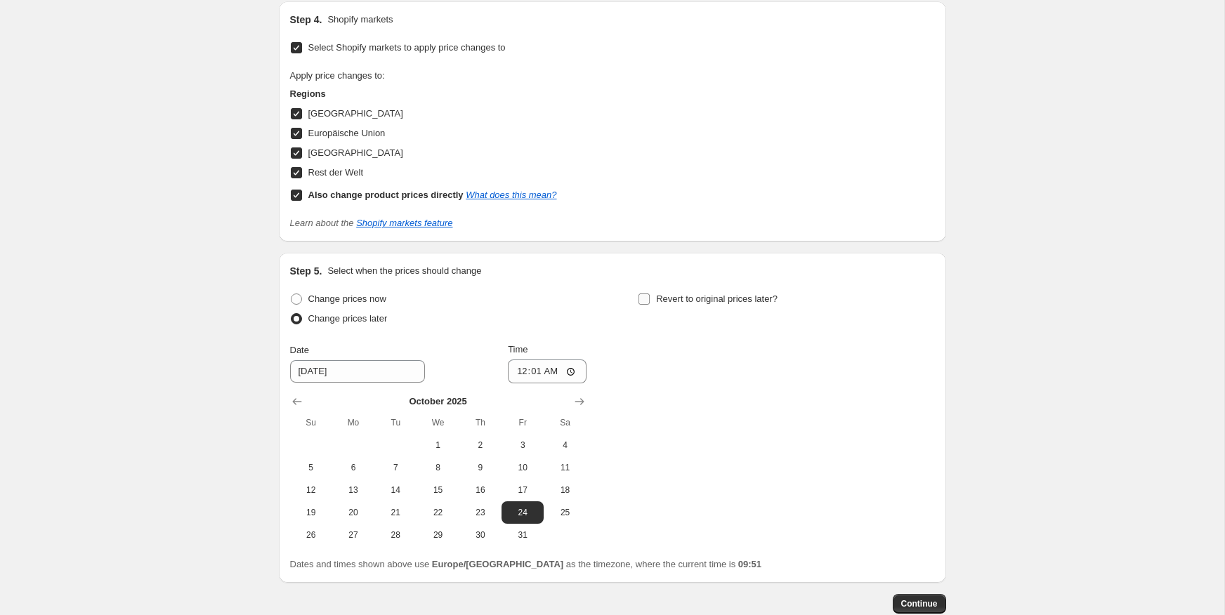
click at [719, 301] on span "Revert to original prices later?" at bounding box center [717, 299] width 122 height 11
click at [650, 301] on input "Revert to original prices later?" at bounding box center [644, 299] width 11 height 11
checkbox input "true"
click at [774, 530] on span "29" at bounding box center [786, 535] width 31 height 11
type input "[DATE]"
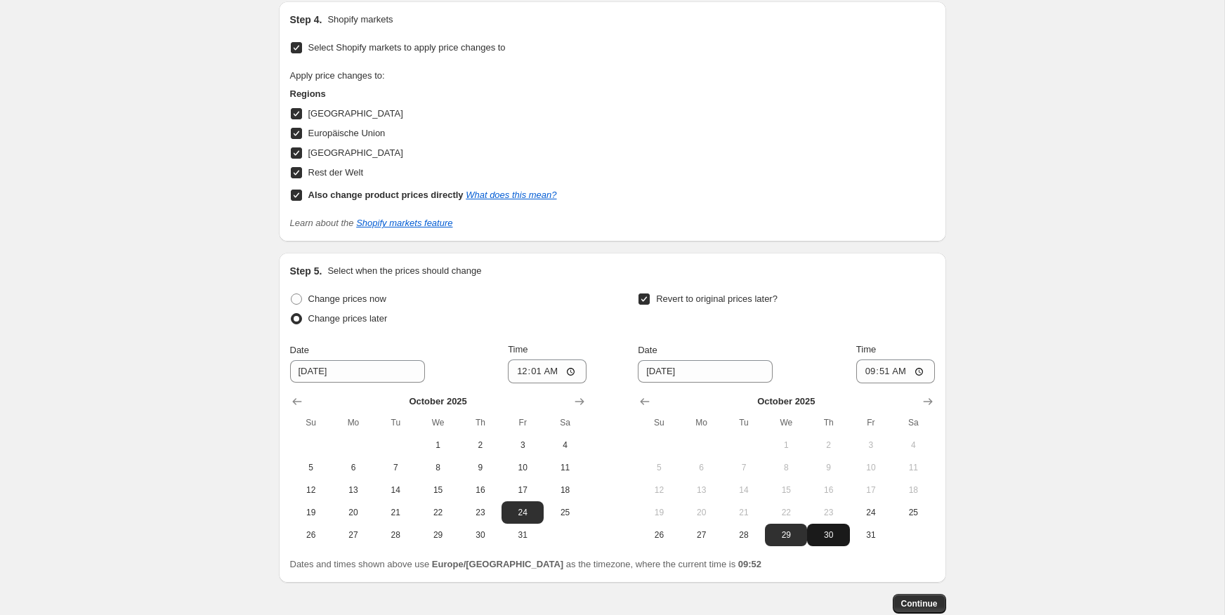
click at [836, 533] on span "30" at bounding box center [828, 535] width 31 height 11
type input "[DATE]"
click at [887, 370] on input "09:51" at bounding box center [895, 372] width 79 height 24
type input "23:59"
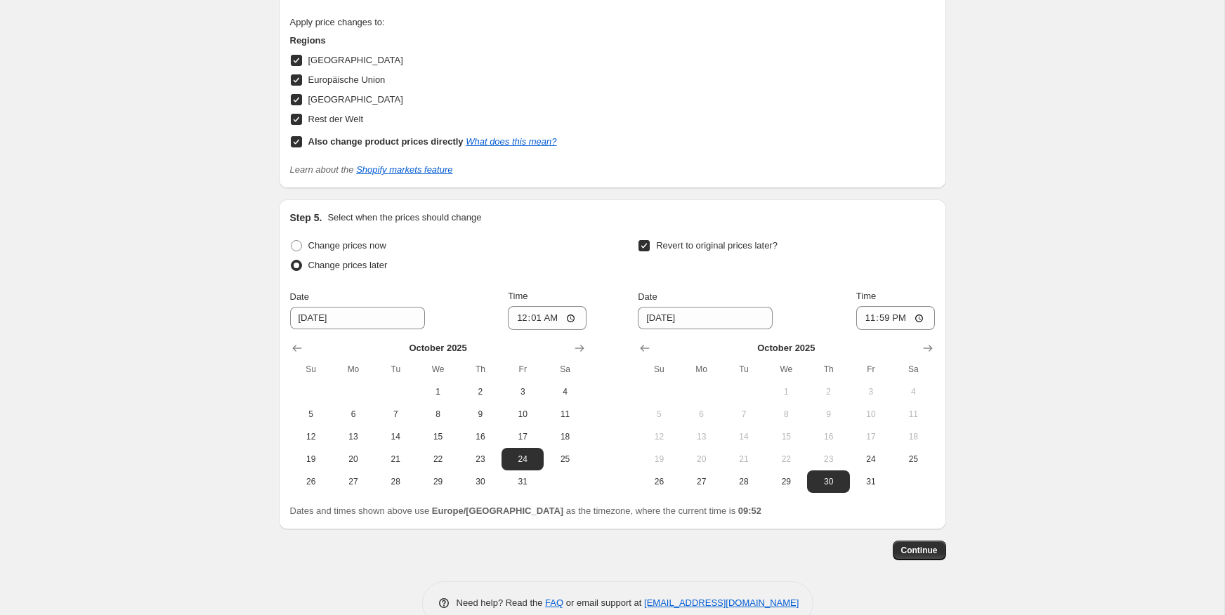
scroll to position [1355, 0]
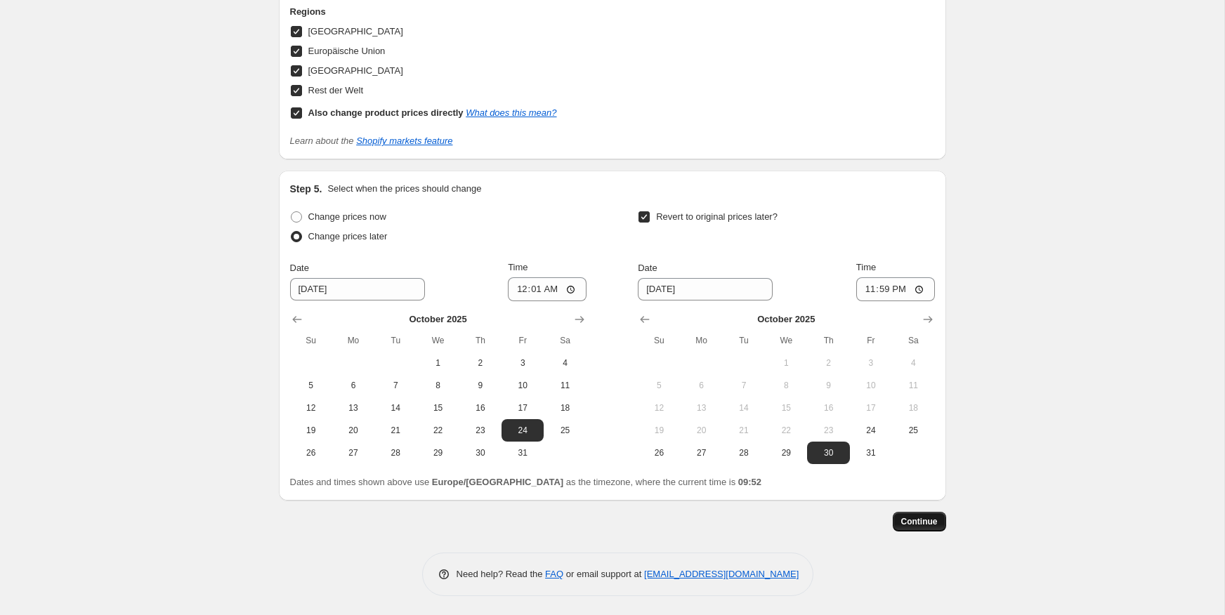
click at [925, 516] on span "Continue" at bounding box center [919, 521] width 37 height 11
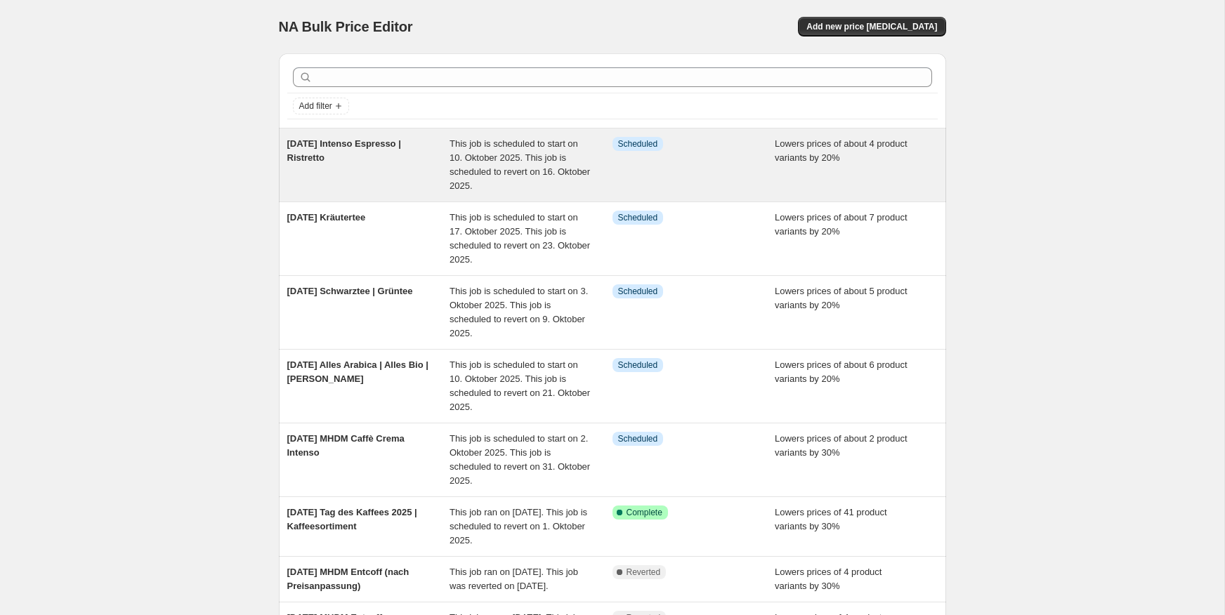
select select "percentage"
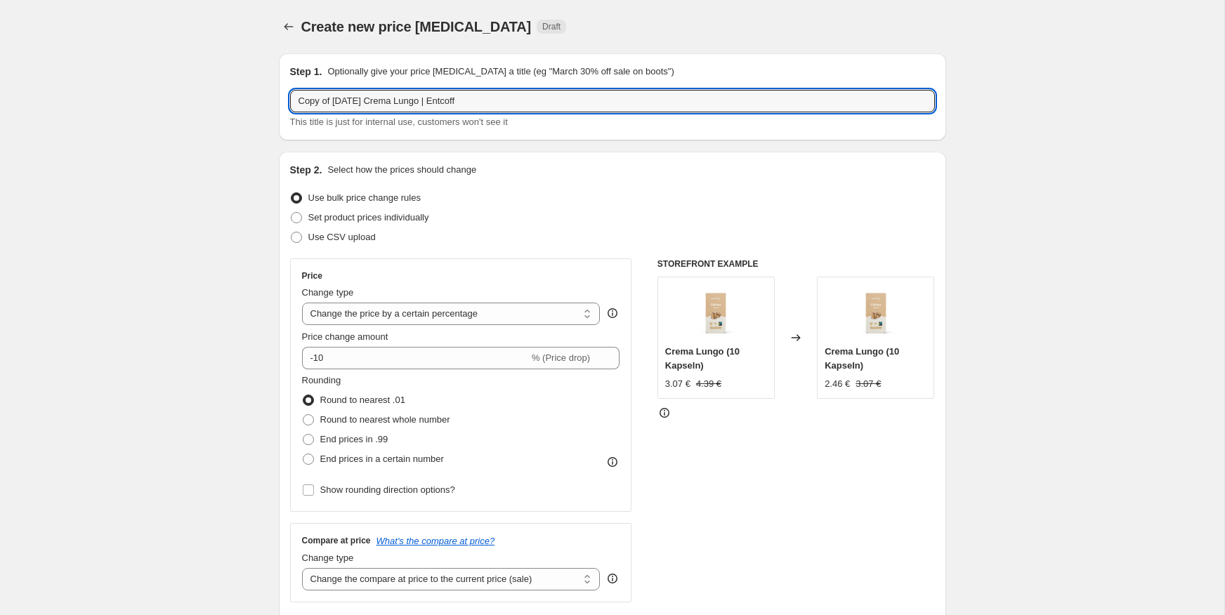
drag, startPoint x: 344, startPoint y: 101, endPoint x: 207, endPoint y: 103, distance: 137.7
type input "[DATE] Crema Lungo | Entcoff"
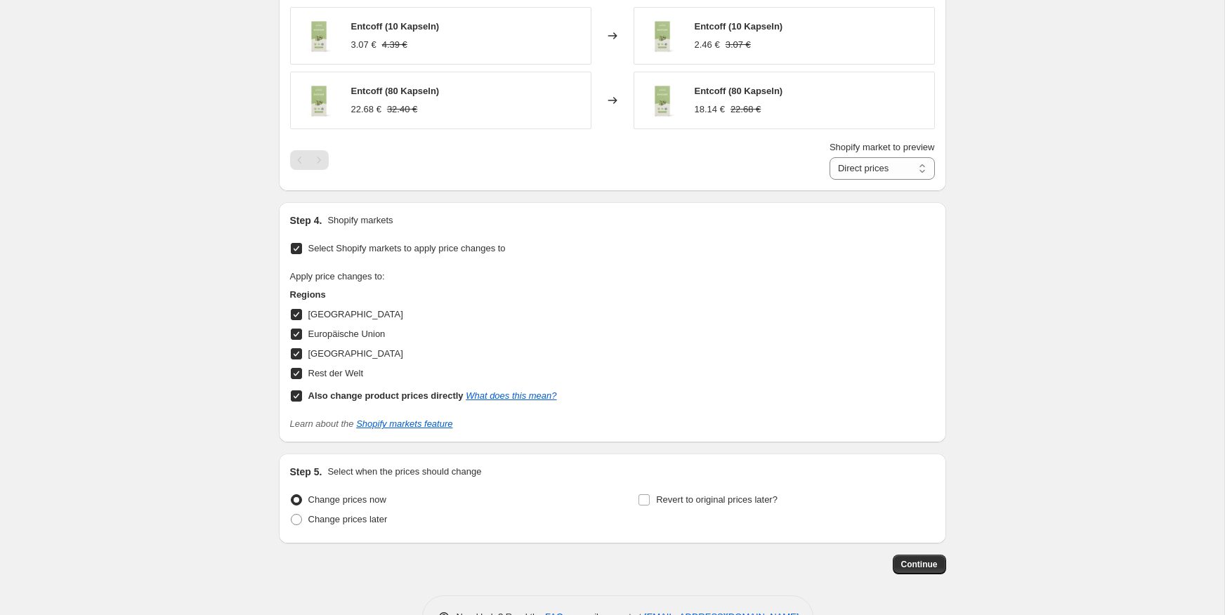
scroll to position [1115, 0]
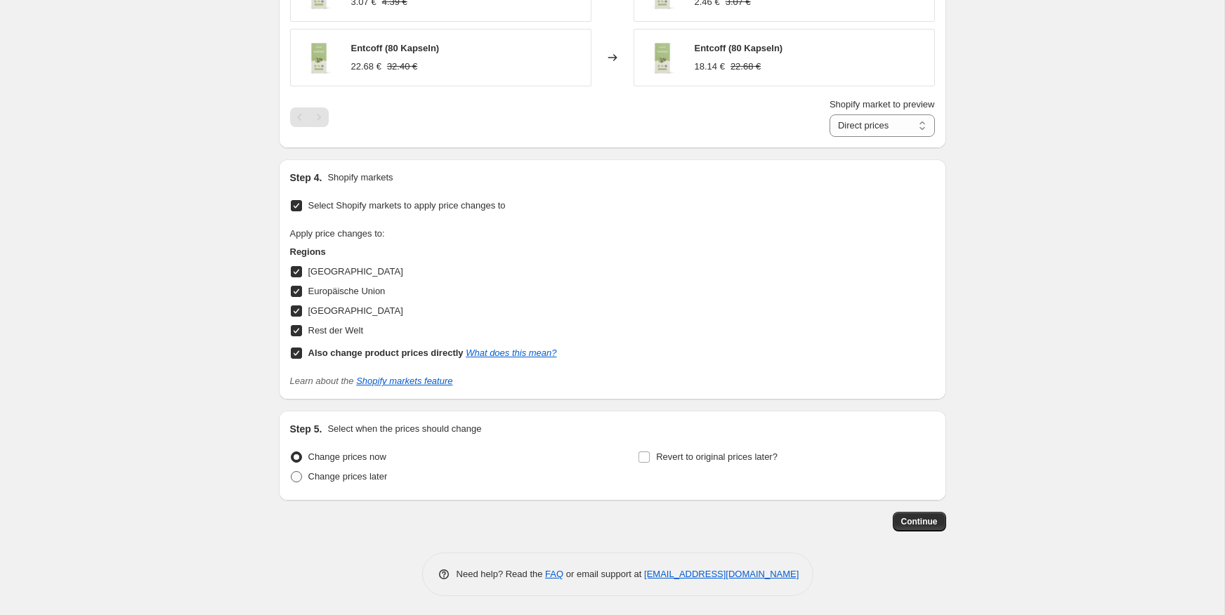
click at [344, 471] on span "Change prices later" at bounding box center [347, 476] width 79 height 11
click at [292, 471] on input "Change prices later" at bounding box center [291, 471] width 1 height 1
radio input "true"
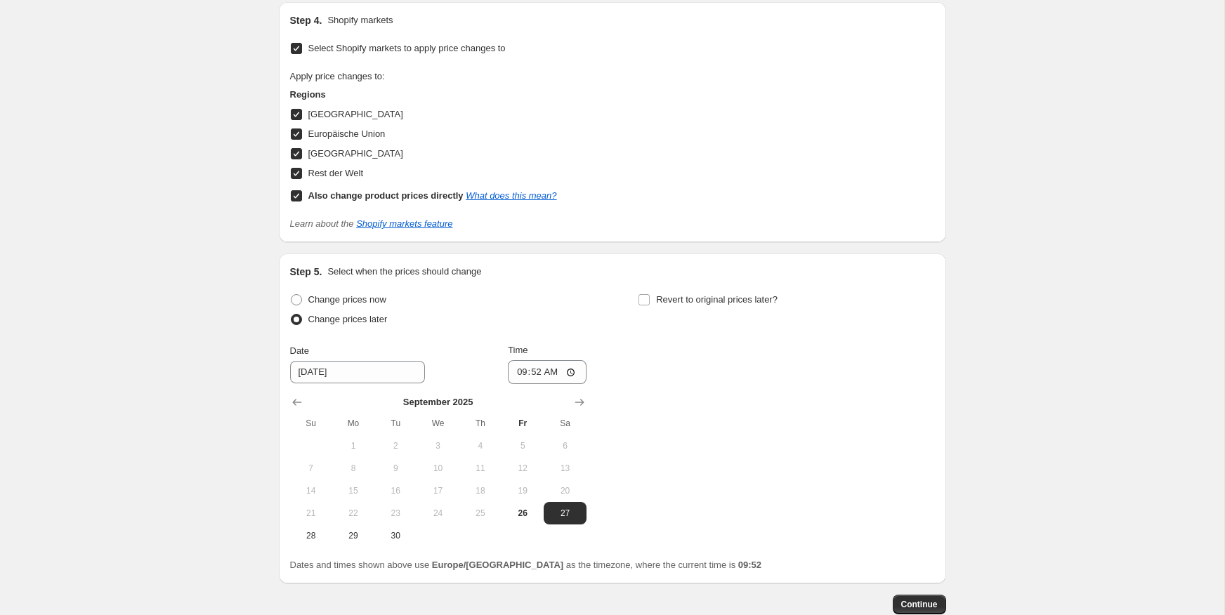
scroll to position [1274, 0]
drag, startPoint x: 573, startPoint y: 399, endPoint x: 558, endPoint y: 407, distance: 17.6
click at [573, 399] on icon "Show next month, October 2025" at bounding box center [580, 401] width 14 height 14
click at [511, 510] on span "24" at bounding box center [522, 512] width 31 height 11
type input "[DATE]"
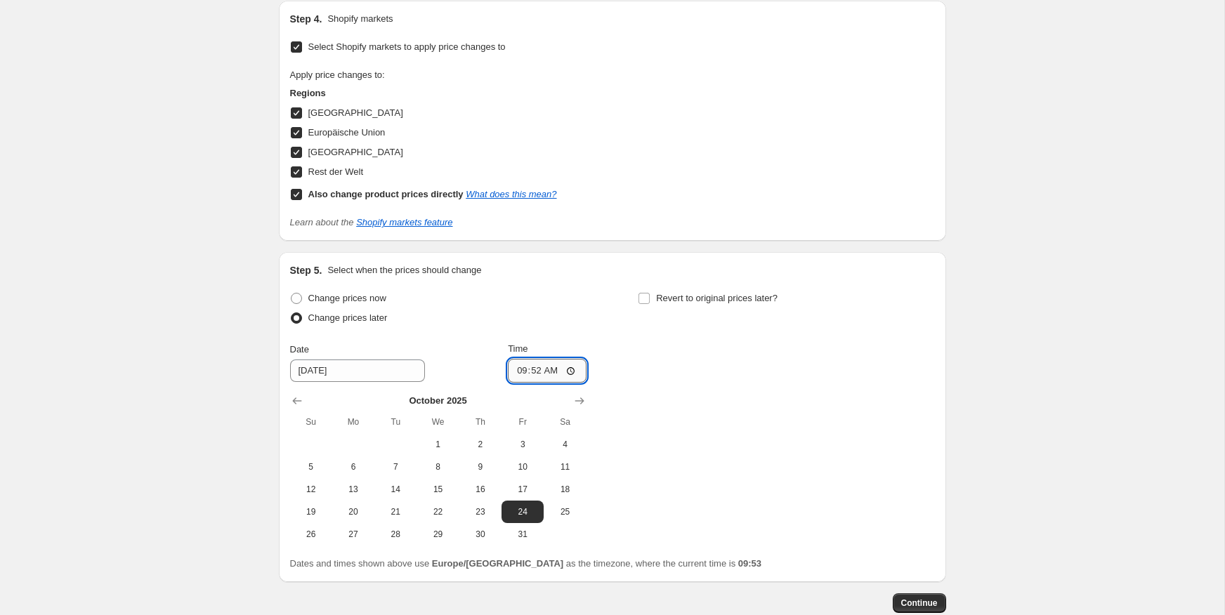
click at [540, 370] on input "09:52" at bounding box center [547, 371] width 79 height 24
type input "00:01"
click at [713, 297] on span "Revert to original prices later?" at bounding box center [717, 298] width 122 height 11
click at [650, 297] on input "Revert to original prices later?" at bounding box center [644, 298] width 11 height 11
checkbox input "true"
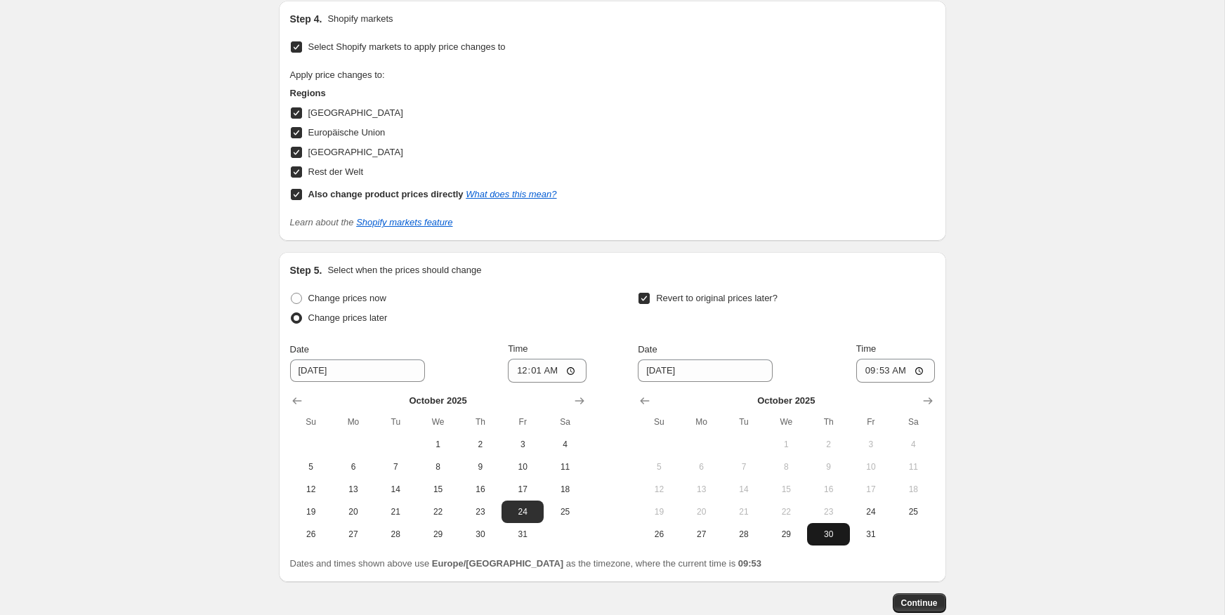
click at [823, 535] on span "30" at bounding box center [828, 534] width 31 height 11
type input "[DATE]"
click at [889, 366] on input "09:53" at bounding box center [895, 371] width 79 height 24
type input "23:59"
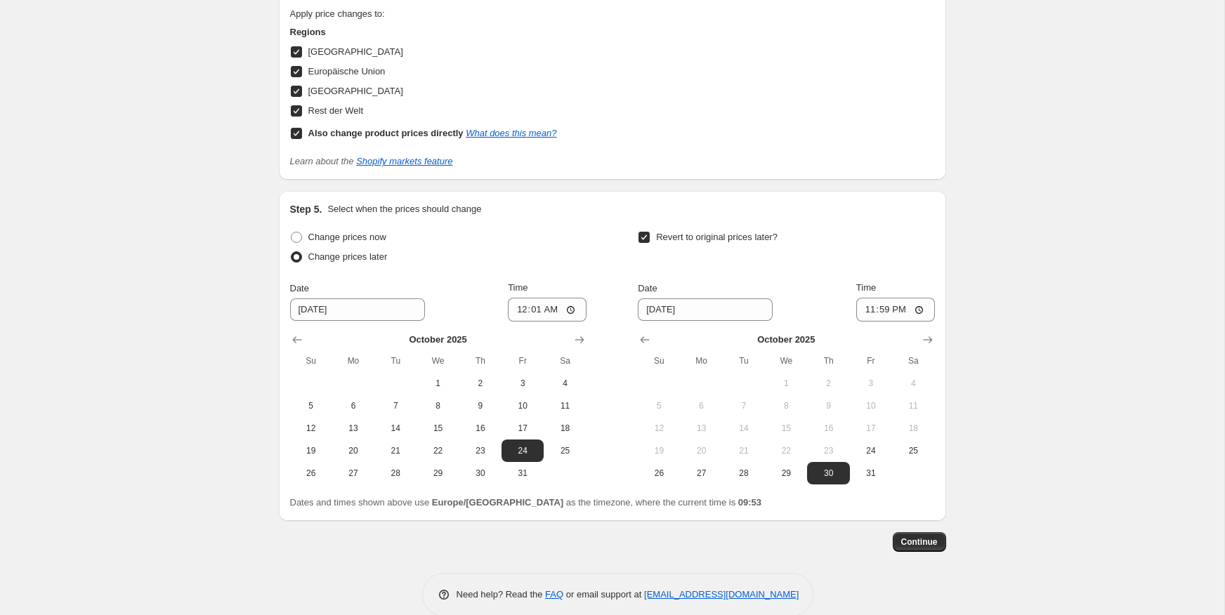
scroll to position [1355, 0]
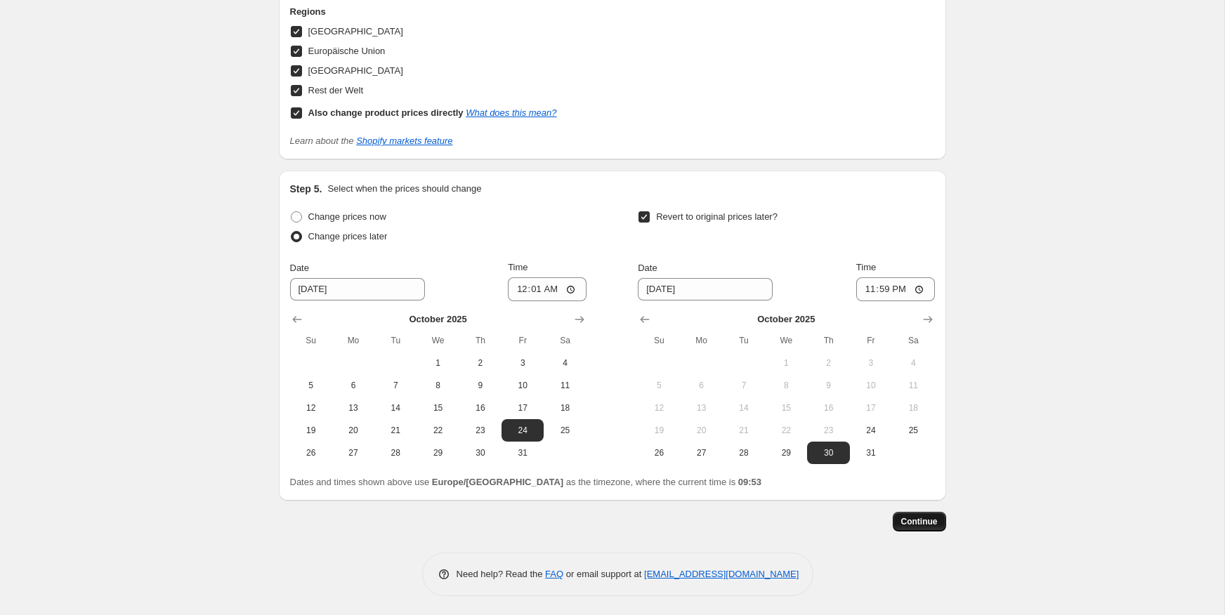
click at [942, 525] on button "Continue" at bounding box center [919, 522] width 53 height 20
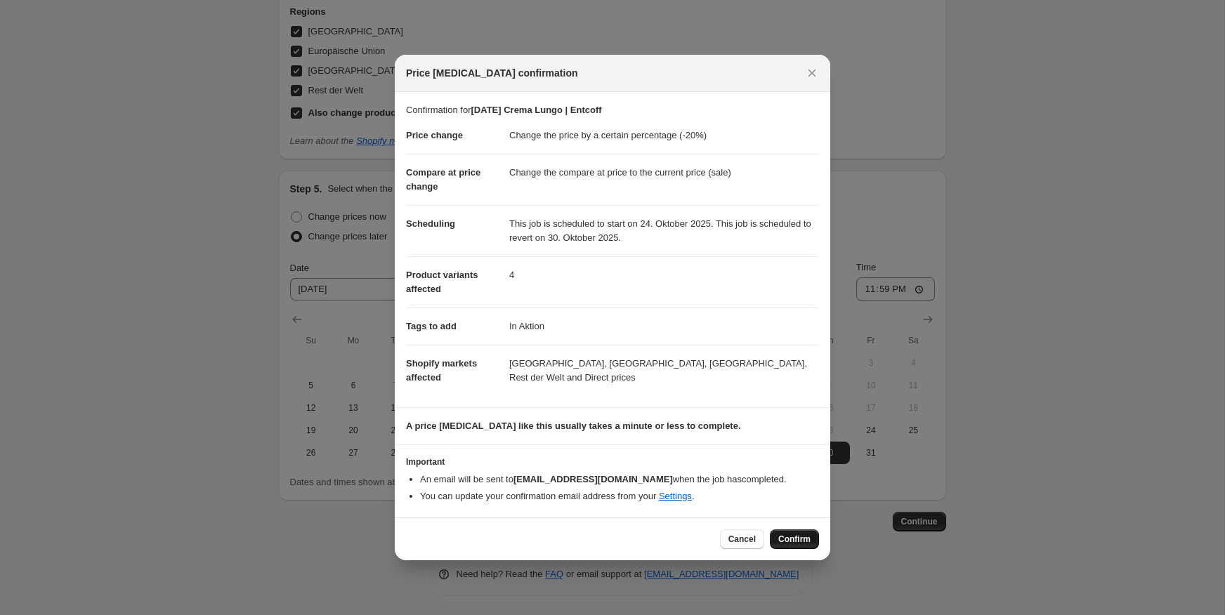
click at [783, 536] on span "Confirm" at bounding box center [794, 539] width 32 height 11
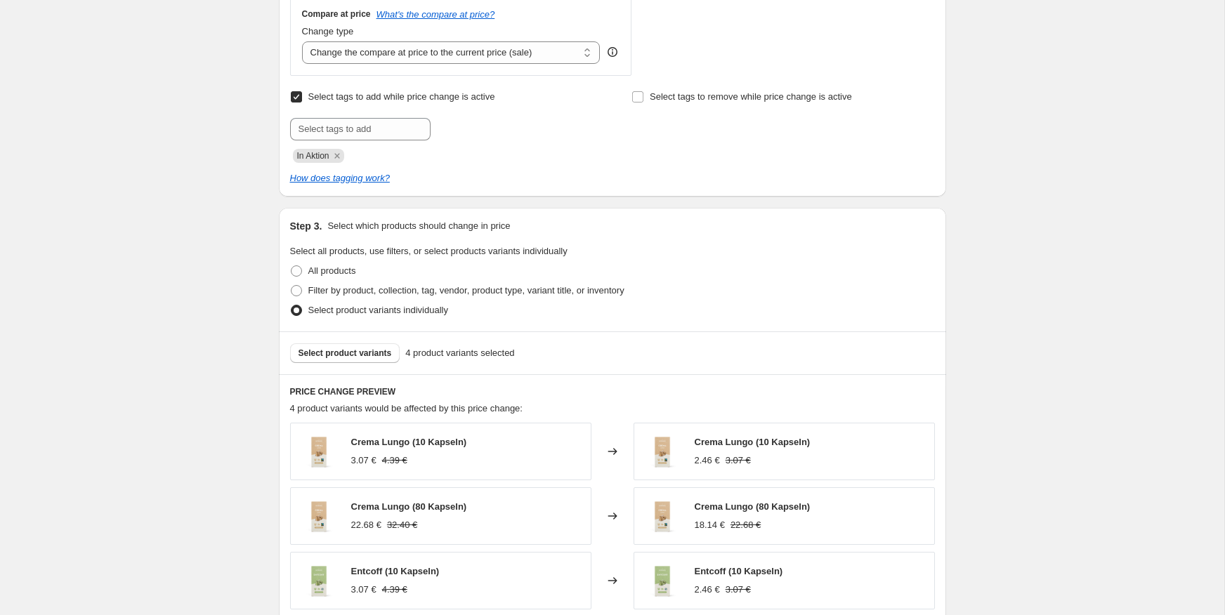
scroll to position [610, 0]
